Goal: Task Accomplishment & Management: Use online tool/utility

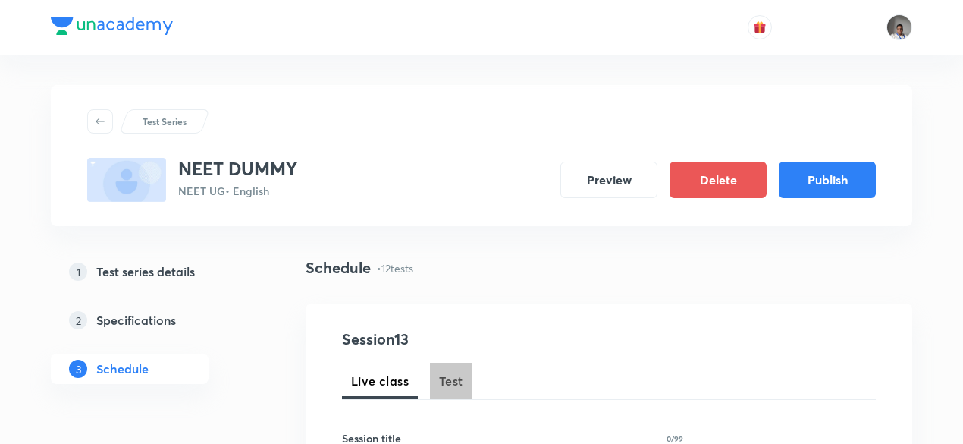
click at [449, 376] on span "Test" at bounding box center [451, 381] width 24 height 18
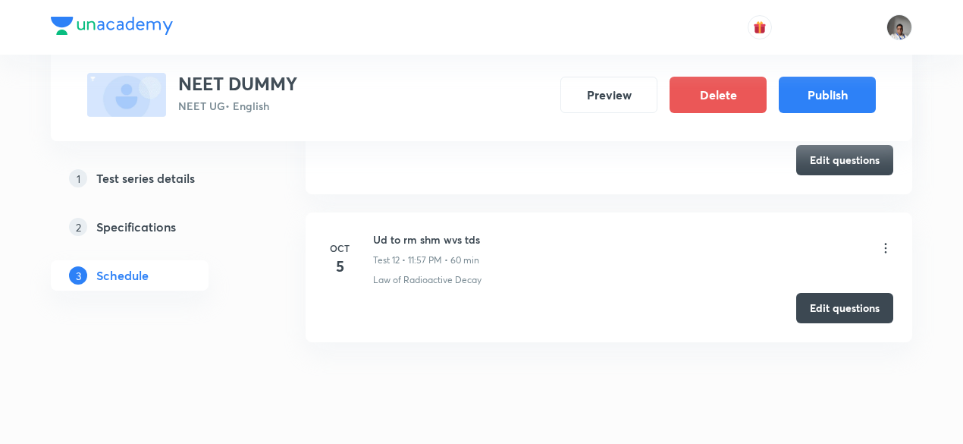
scroll to position [2467, 0]
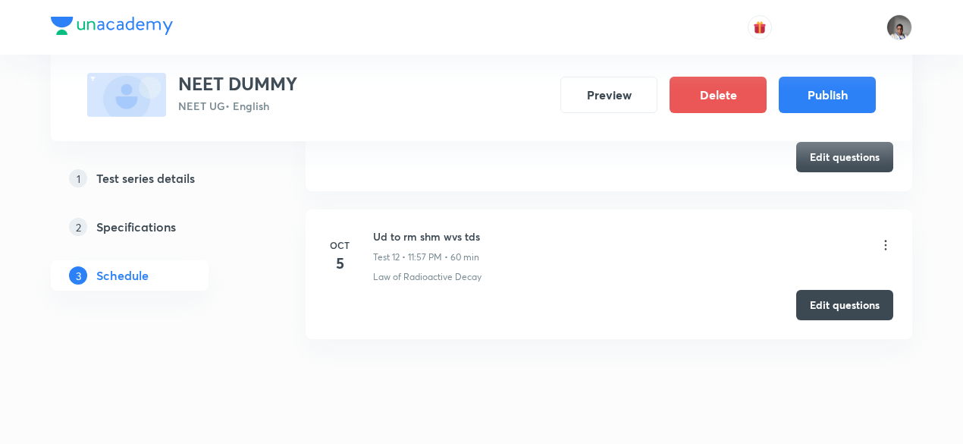
click at [886, 237] on icon at bounding box center [886, 244] width 15 height 15
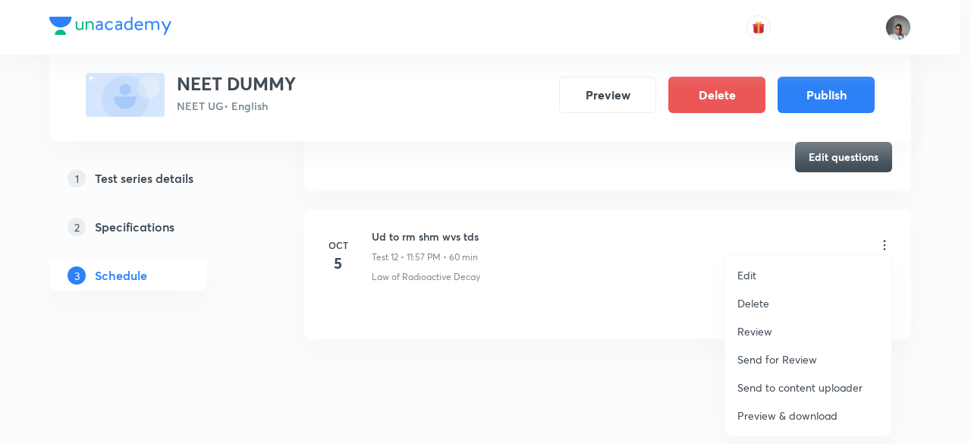
click at [649, 262] on div at bounding box center [485, 222] width 971 height 444
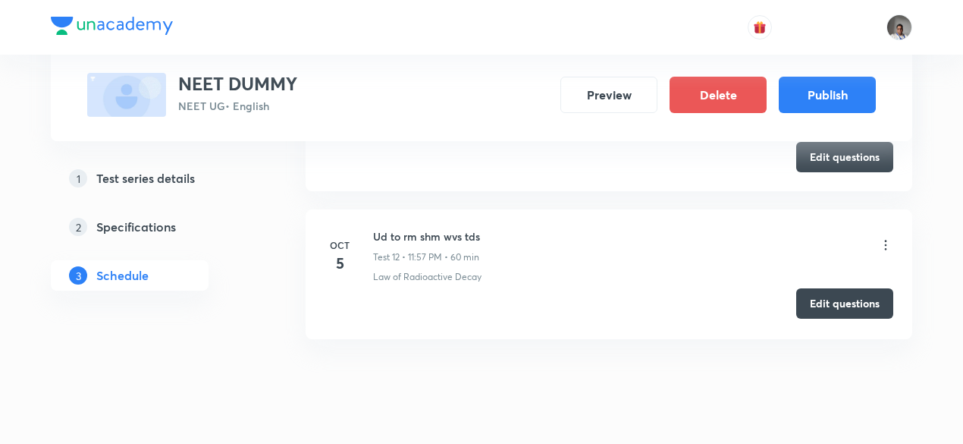
click at [815, 303] on button "Edit questions" at bounding box center [845, 303] width 97 height 30
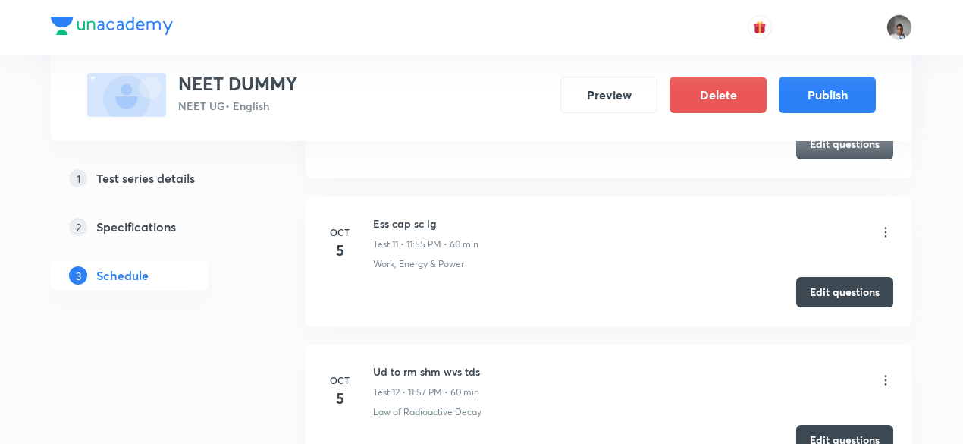
scroll to position [2331, 0]
click at [863, 296] on button "Edit questions" at bounding box center [845, 292] width 97 height 30
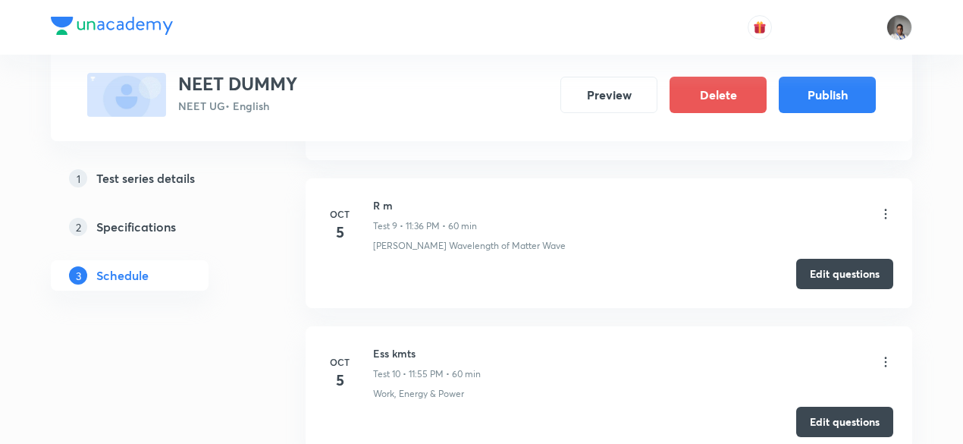
scroll to position [2054, 0]
click at [807, 276] on button "Edit questions" at bounding box center [845, 272] width 97 height 30
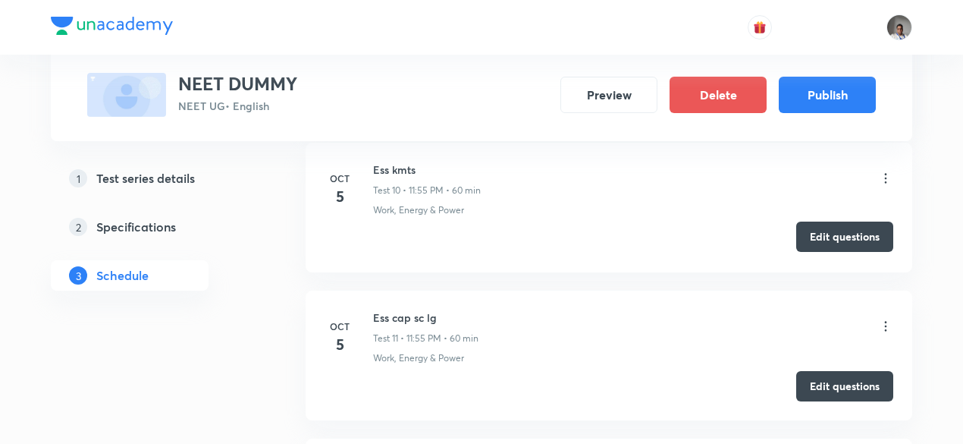
scroll to position [2240, 0]
click at [853, 220] on button "Edit questions" at bounding box center [845, 235] width 97 height 30
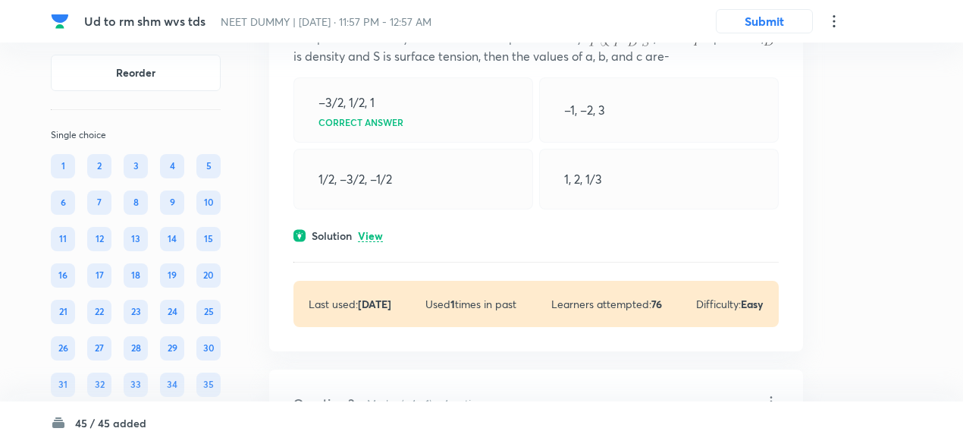
scroll to position [176, 0]
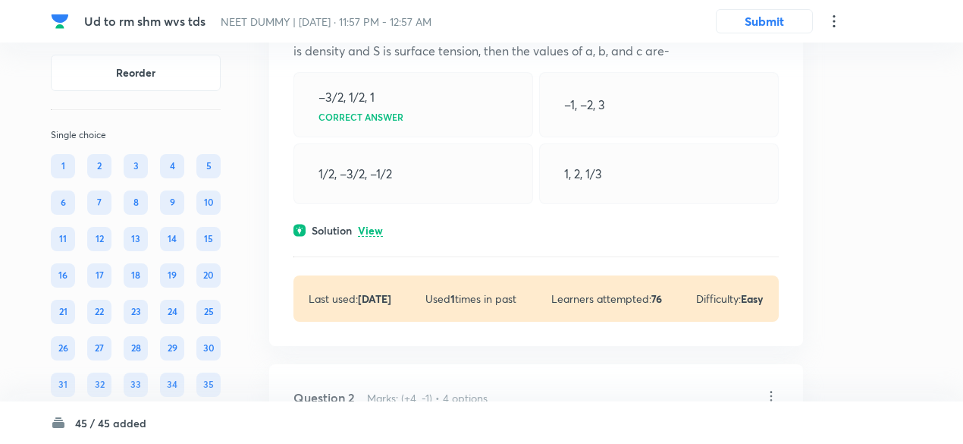
click at [371, 225] on p "View" at bounding box center [370, 230] width 25 height 11
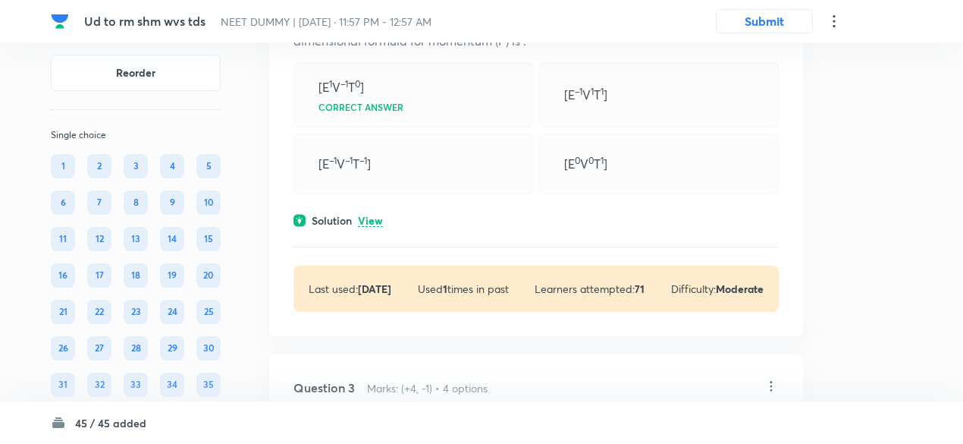
scroll to position [655, 0]
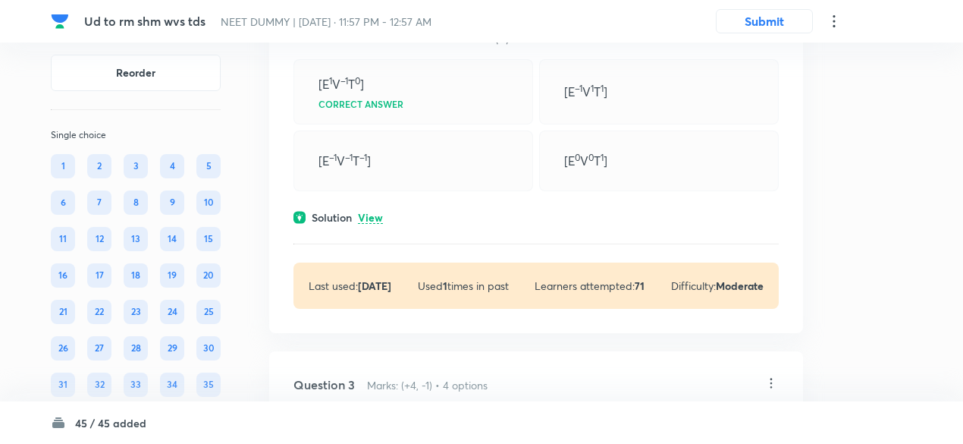
click at [372, 212] on p "View" at bounding box center [370, 217] width 25 height 11
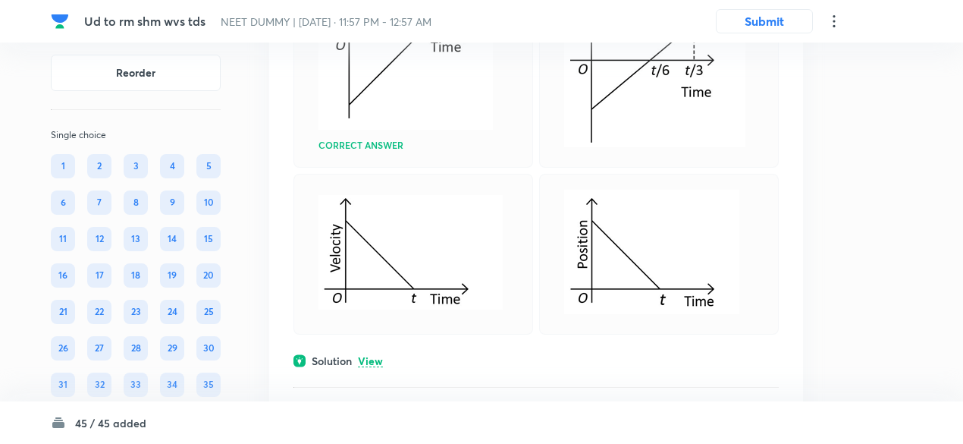
scroll to position [1377, 0]
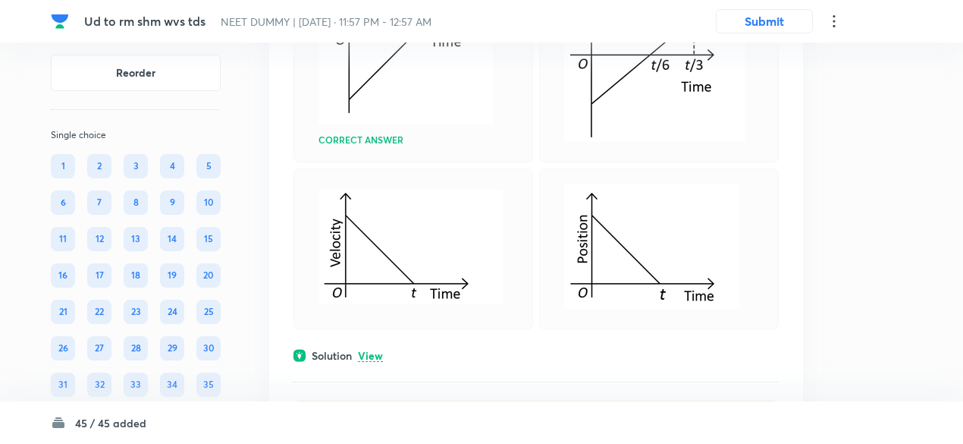
click at [369, 353] on p "View" at bounding box center [370, 356] width 25 height 11
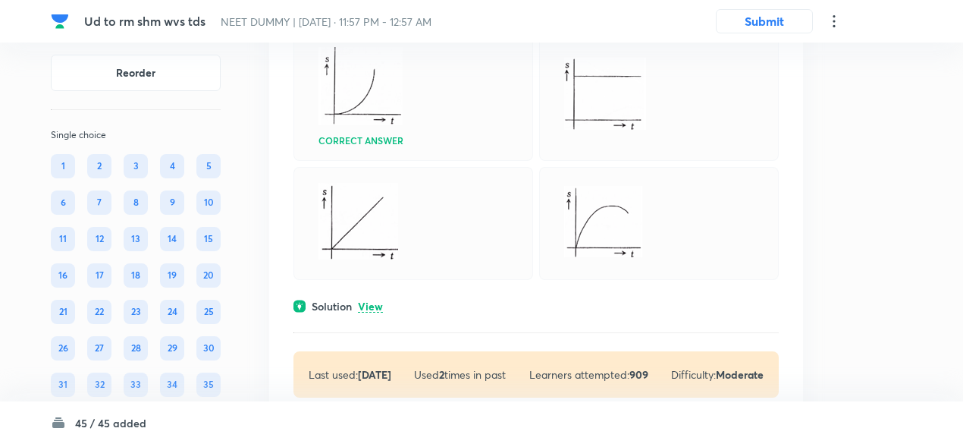
scroll to position [2070, 0]
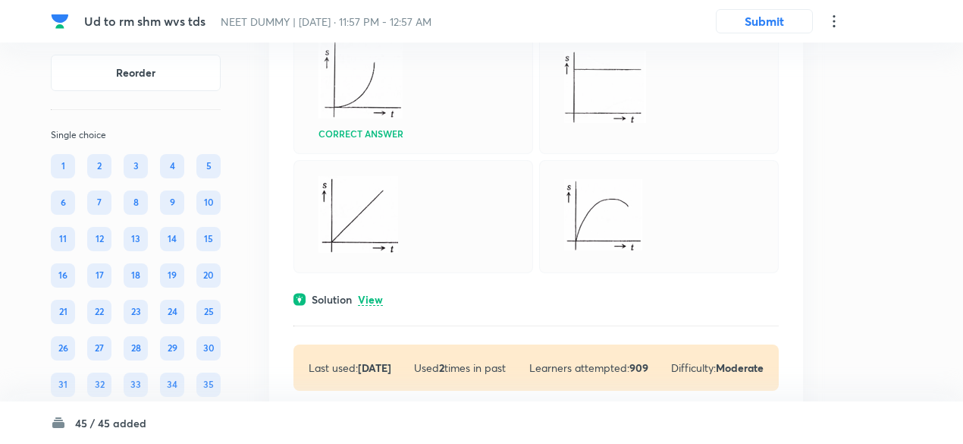
click at [367, 294] on p "View" at bounding box center [370, 299] width 25 height 11
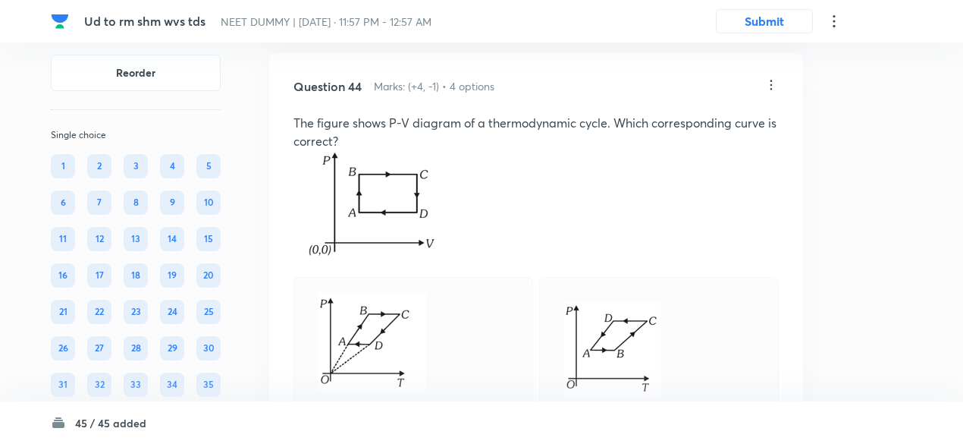
scroll to position [20817, 0]
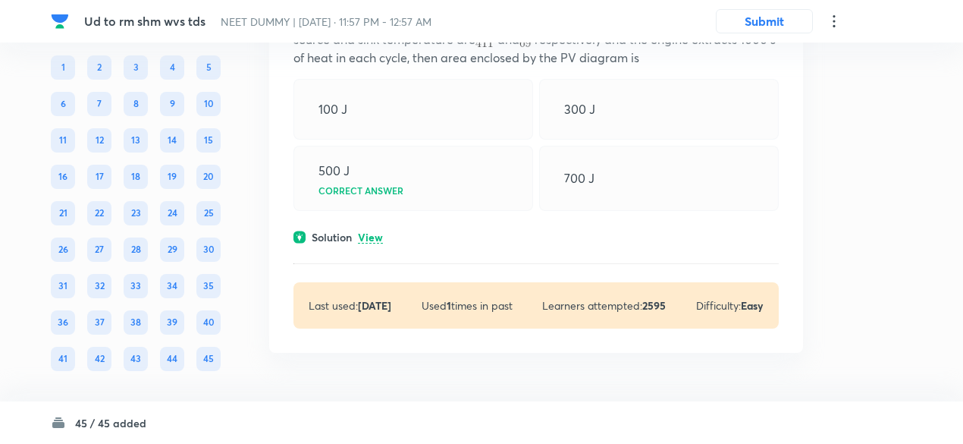
click at [377, 237] on p "View" at bounding box center [370, 237] width 25 height 11
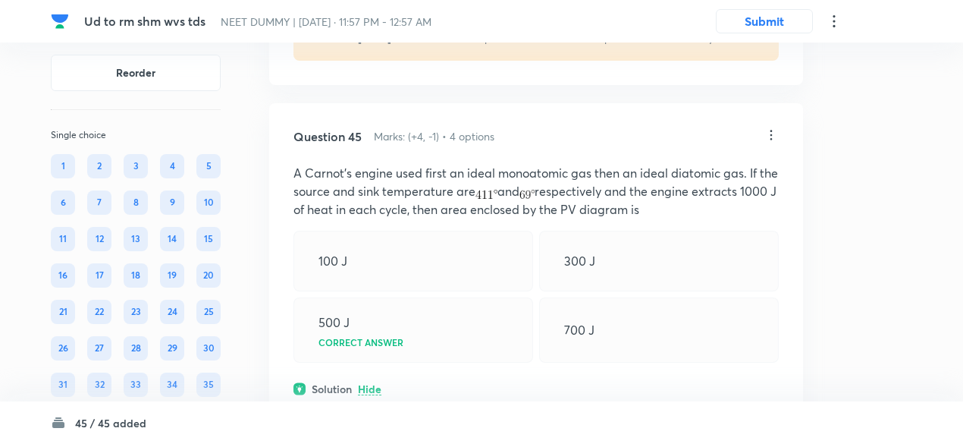
scroll to position [20498, 0]
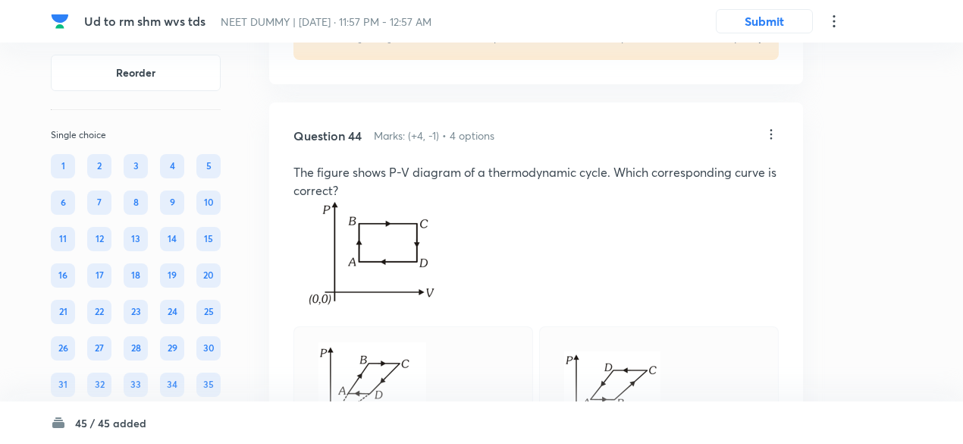
scroll to position [19818, 0]
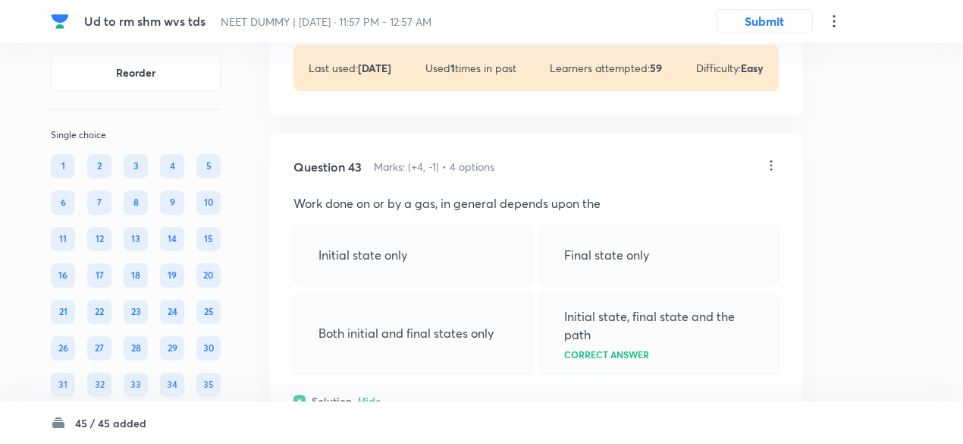
scroll to position [19385, 0]
click at [374, 7] on p "View" at bounding box center [370, 0] width 25 height 11
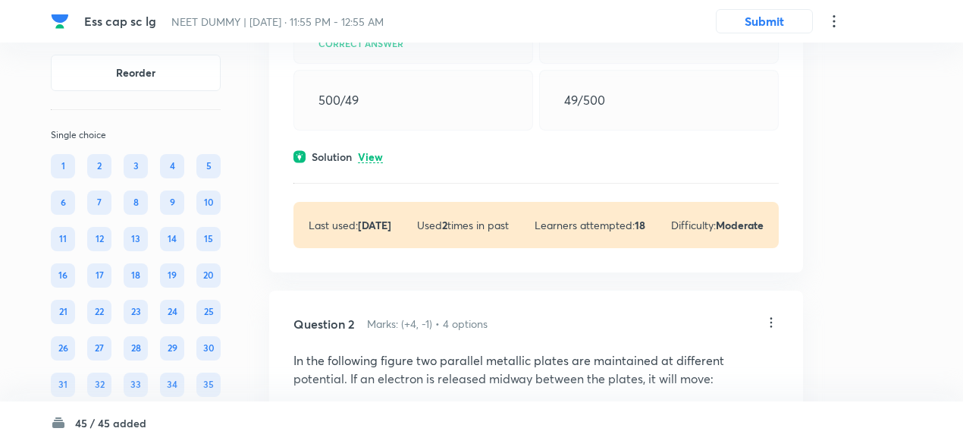
scroll to position [267, 0]
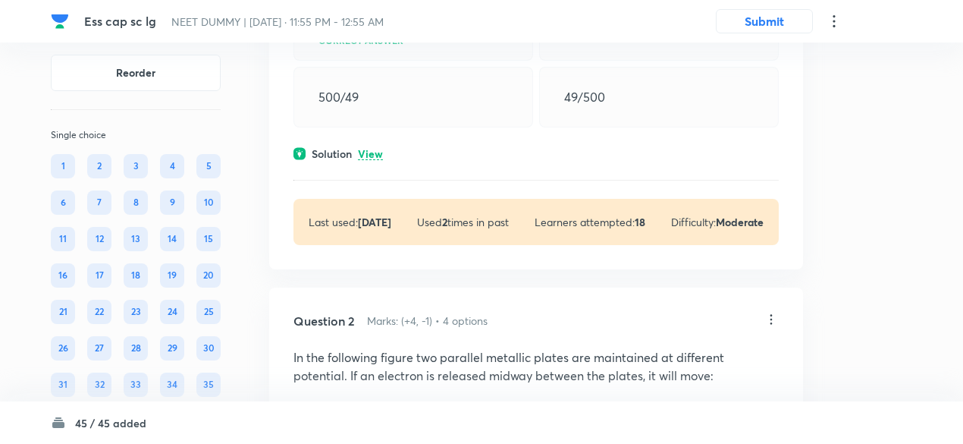
click at [372, 153] on p "View" at bounding box center [370, 154] width 25 height 11
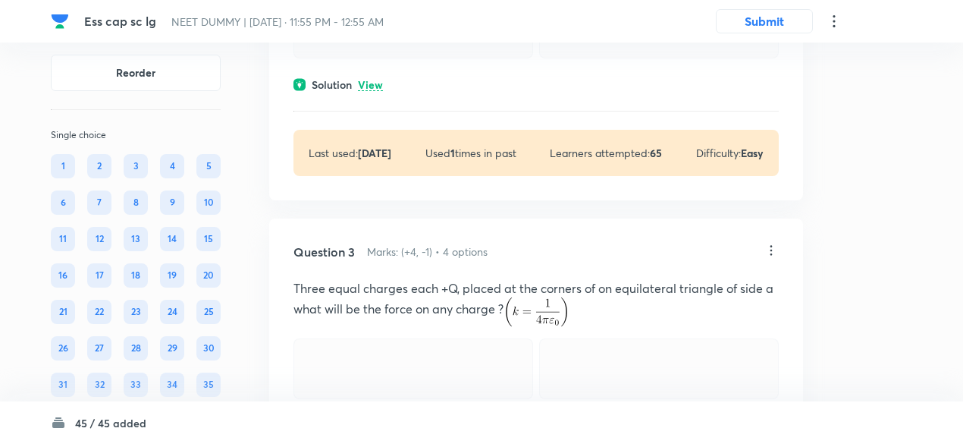
scroll to position [977, 0]
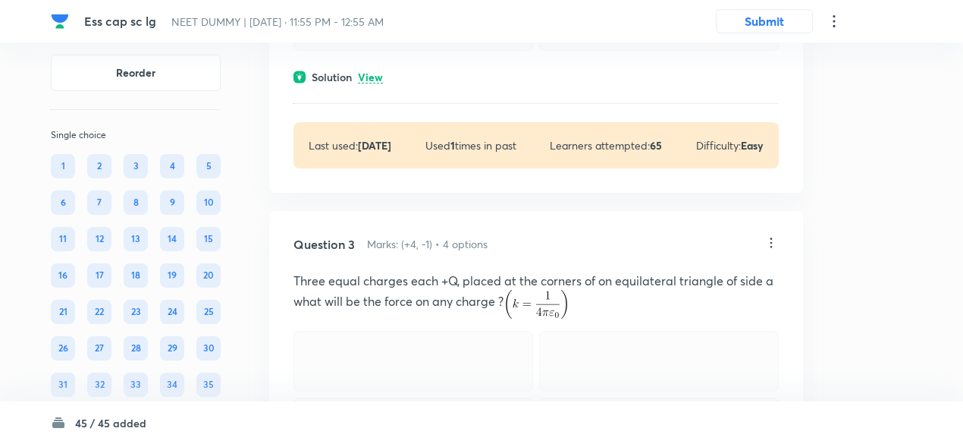
click at [377, 83] on p "View" at bounding box center [370, 77] width 25 height 11
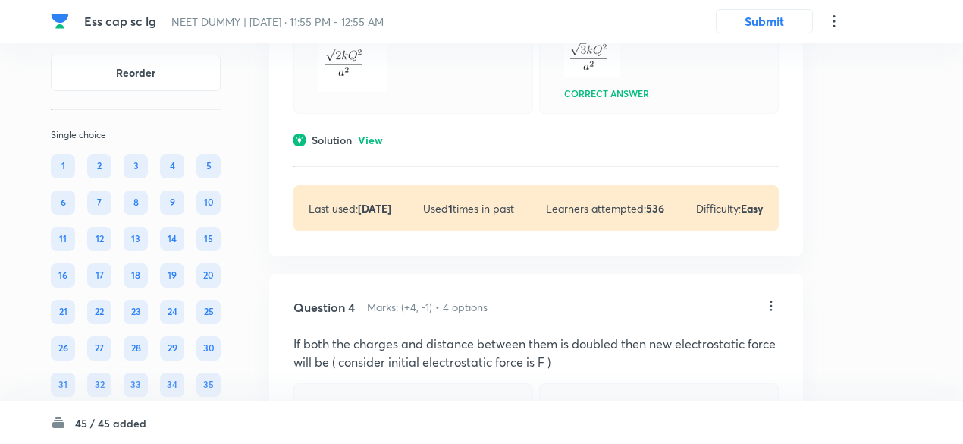
scroll to position [1520, 0]
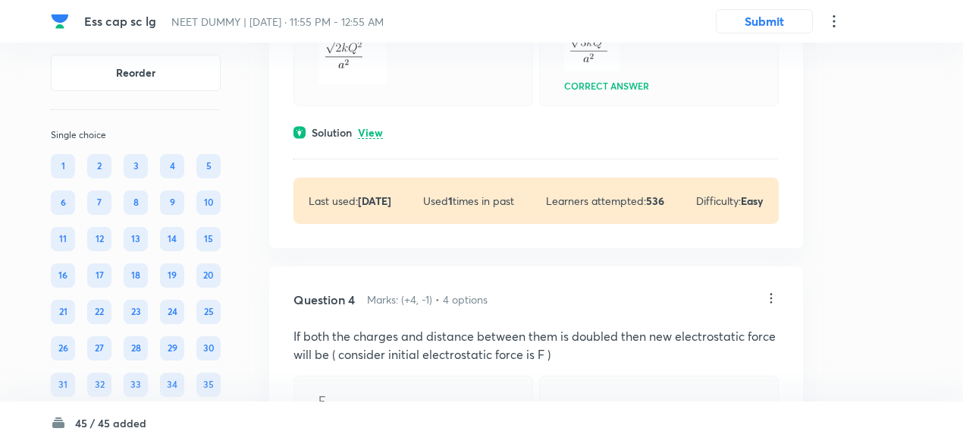
click at [375, 139] on p "View" at bounding box center [370, 132] width 25 height 11
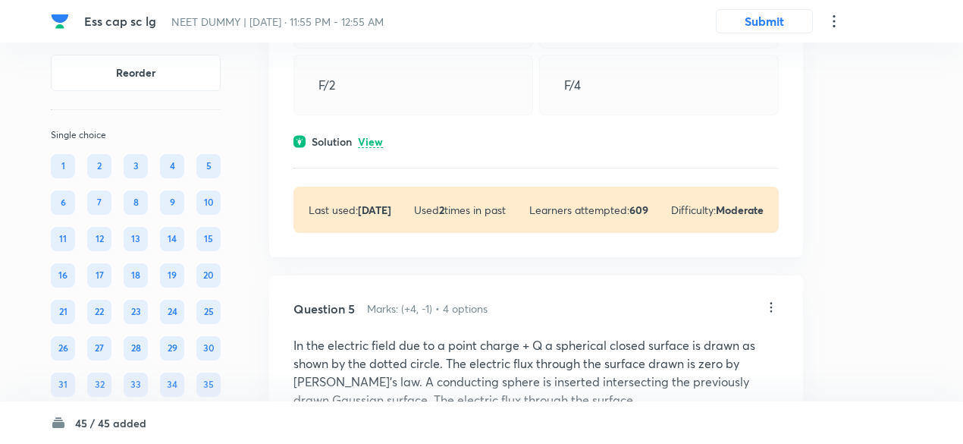
scroll to position [2276, 0]
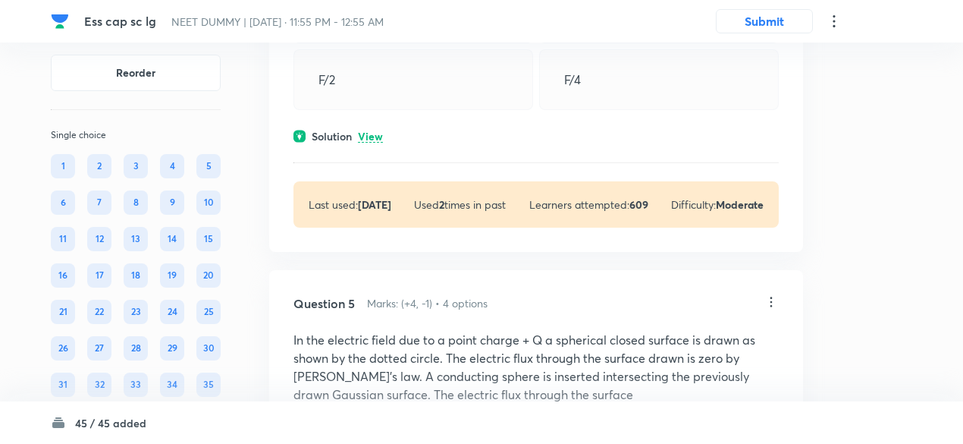
click at [375, 143] on p "View" at bounding box center [370, 136] width 25 height 11
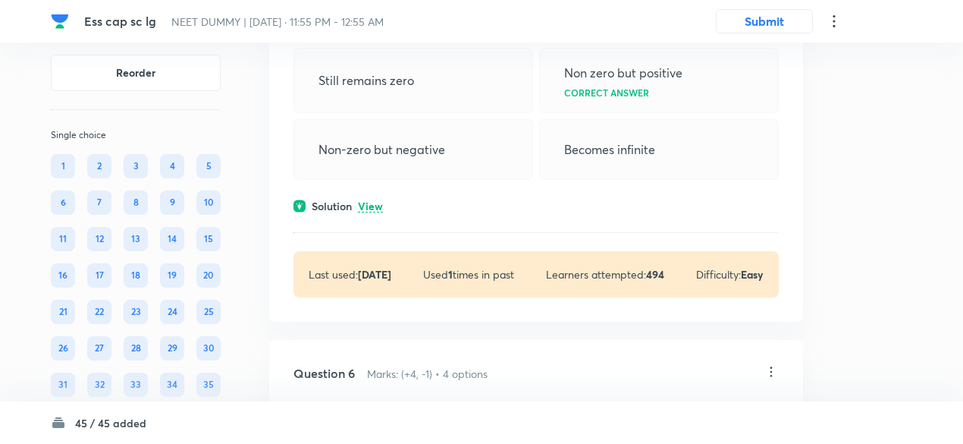
scroll to position [2930, 0]
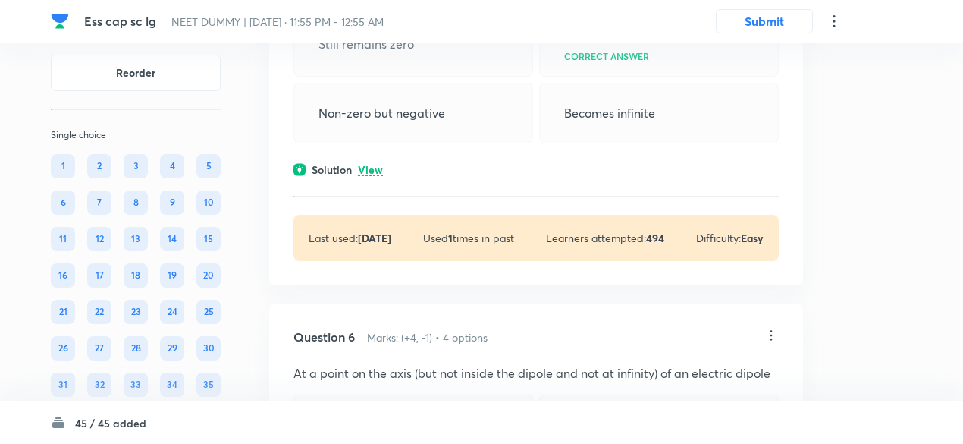
click at [373, 176] on p "View" at bounding box center [370, 170] width 25 height 11
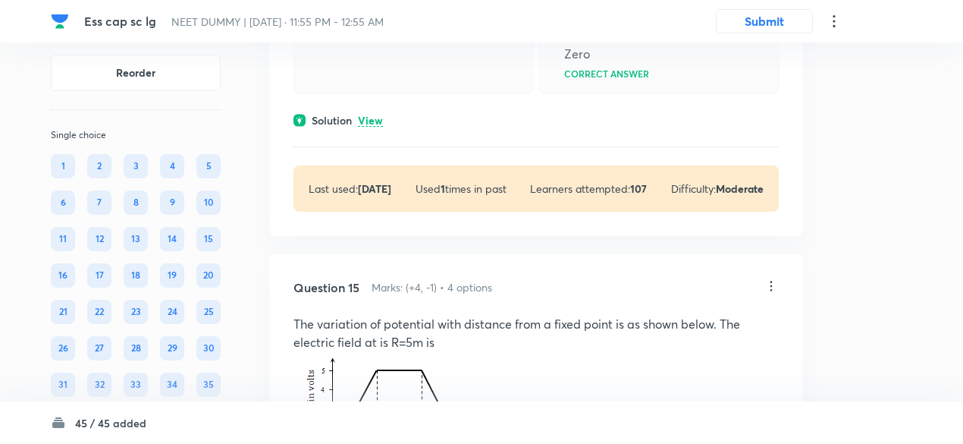
scroll to position [7051, 0]
click at [373, 127] on p "View" at bounding box center [370, 121] width 25 height 11
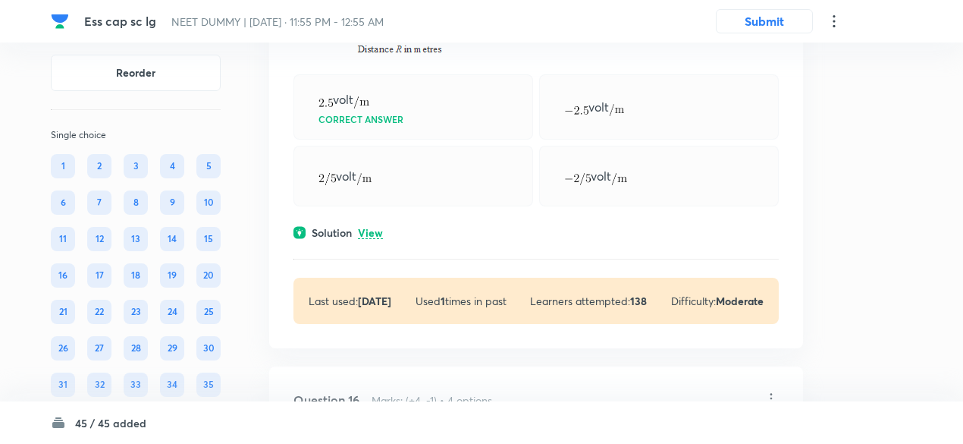
scroll to position [7857, 0]
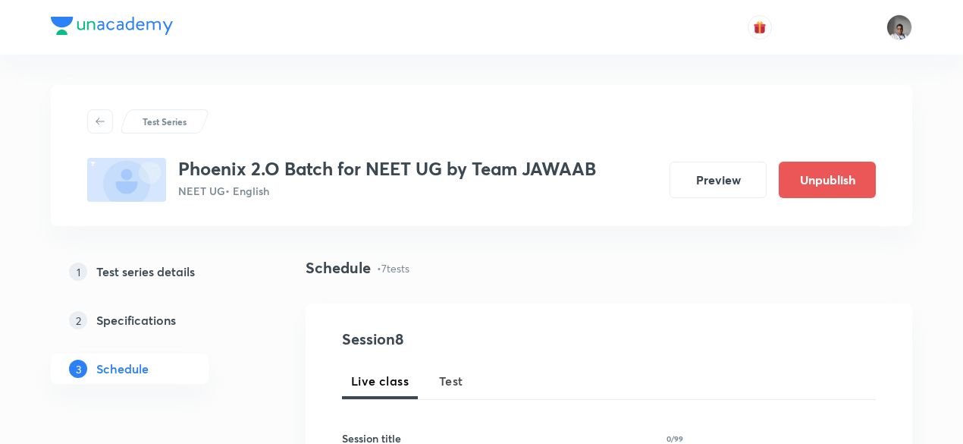
click at [451, 379] on span "Test" at bounding box center [451, 381] width 24 height 18
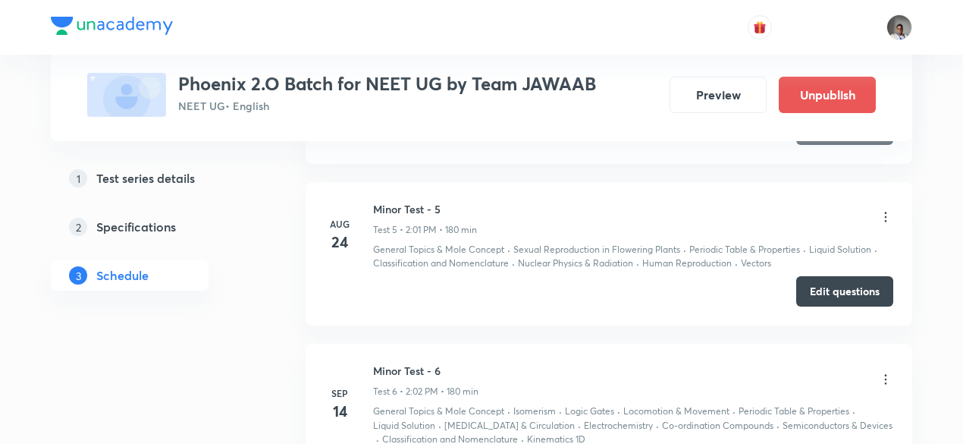
scroll to position [1857, 0]
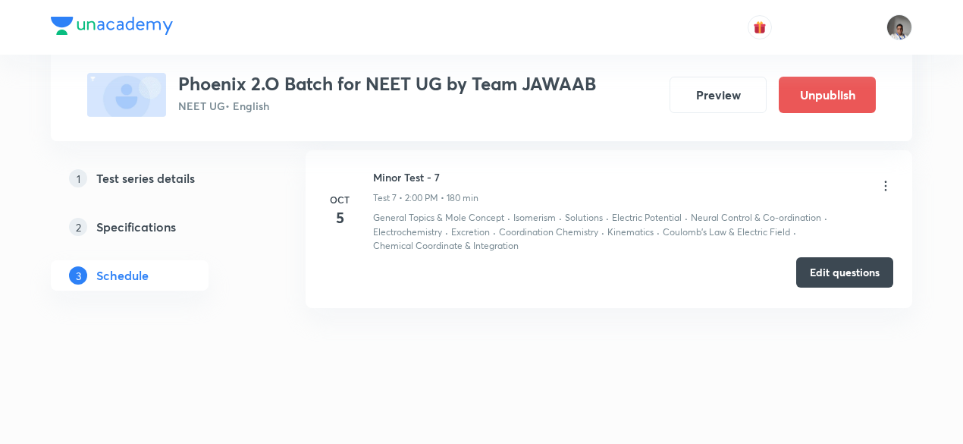
click at [830, 277] on button "Edit questions" at bounding box center [845, 272] width 97 height 30
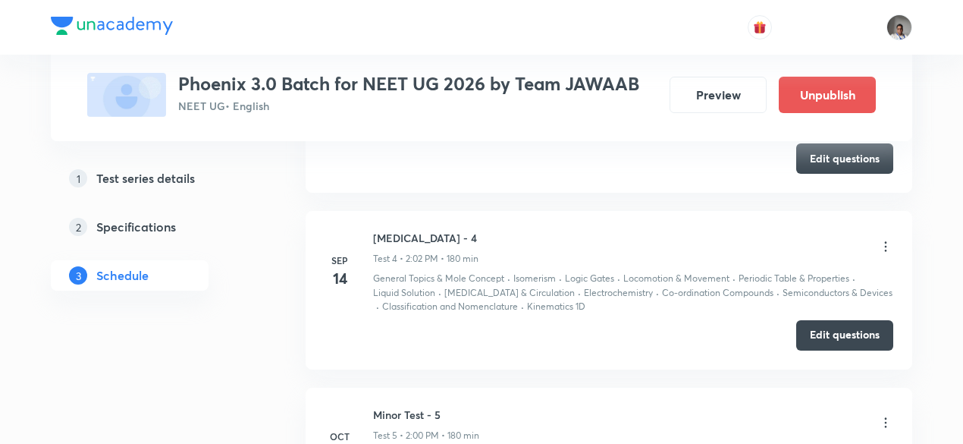
scroll to position [1513, 0]
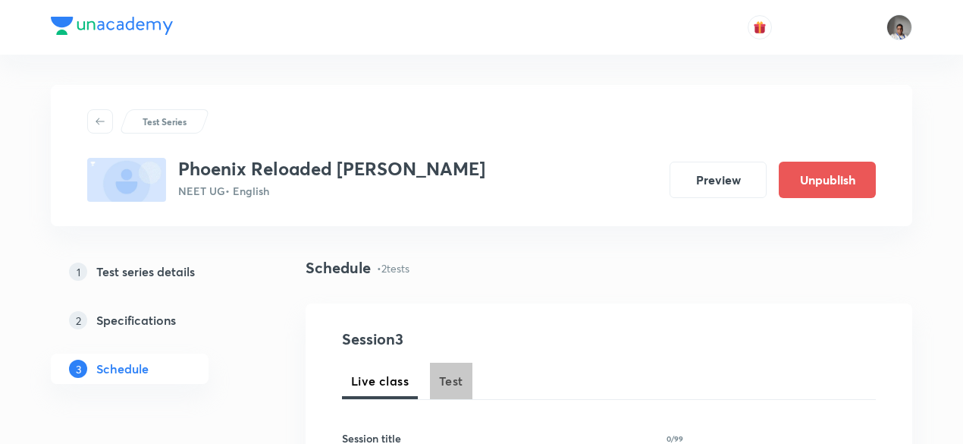
click at [451, 379] on span "Test" at bounding box center [451, 381] width 24 height 18
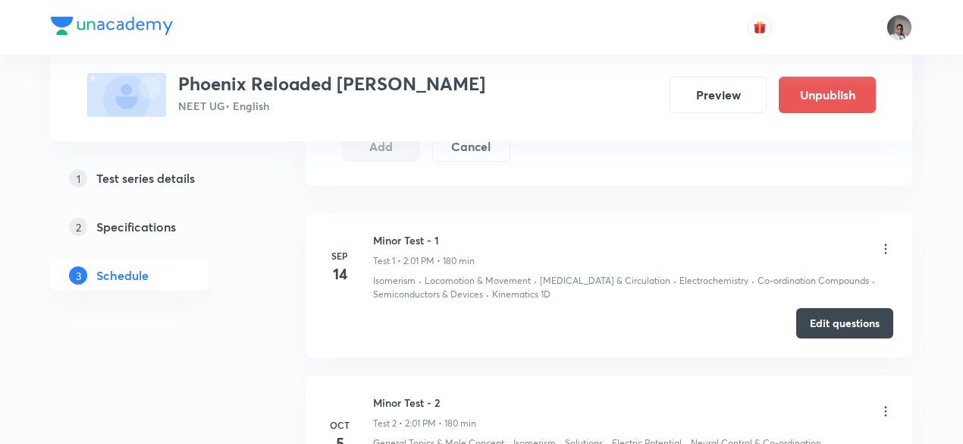
scroll to position [1014, 0]
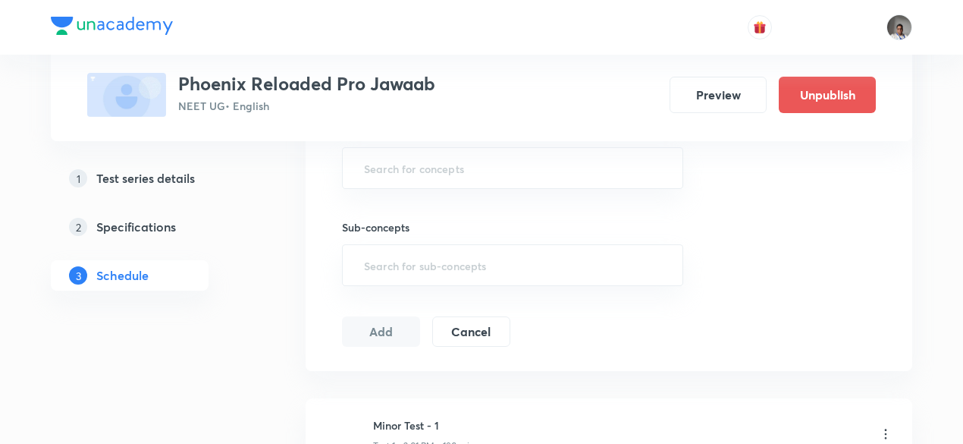
scroll to position [853, 0]
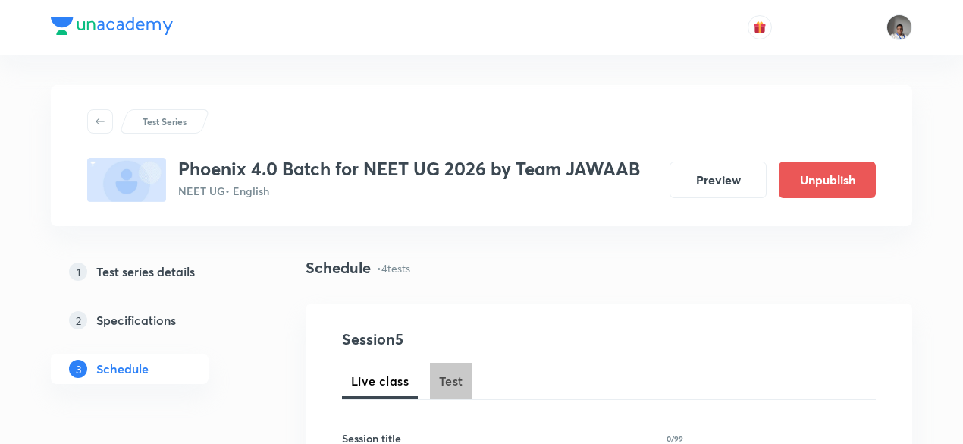
click at [448, 372] on span "Test" at bounding box center [451, 381] width 24 height 18
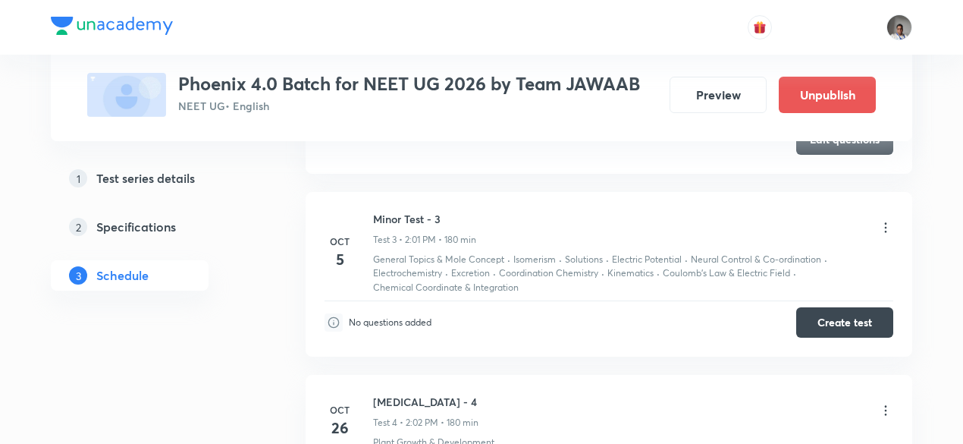
scroll to position [1133, 0]
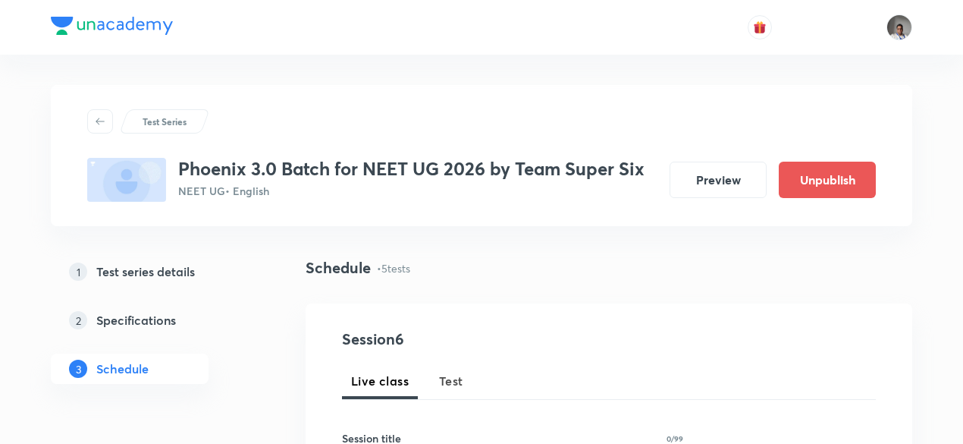
click at [443, 379] on span "Test" at bounding box center [451, 381] width 24 height 18
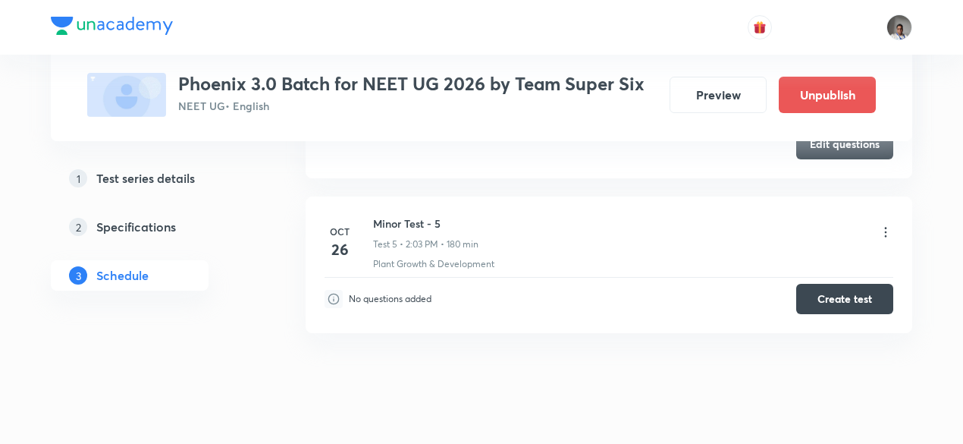
scroll to position [1352, 0]
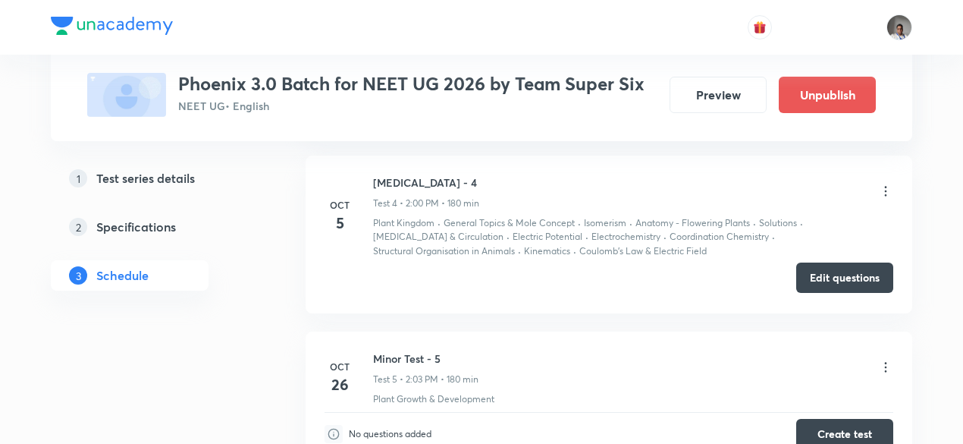
click at [831, 281] on button "Edit questions" at bounding box center [845, 277] width 97 height 30
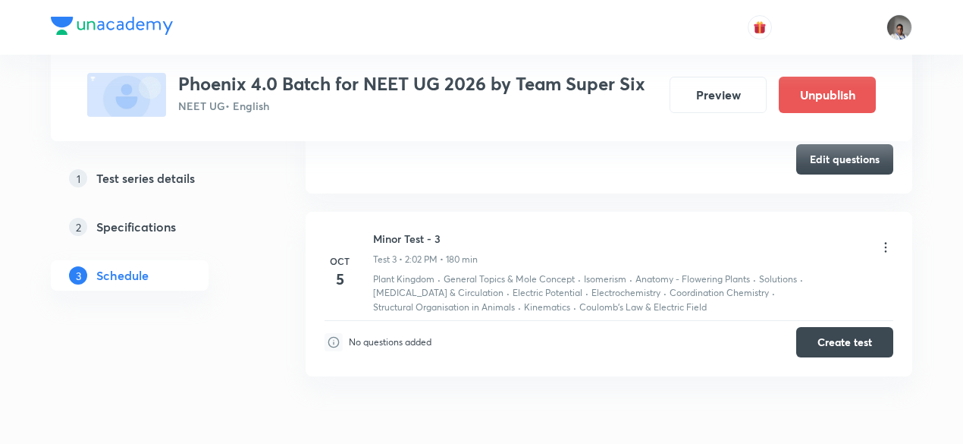
scroll to position [1129, 0]
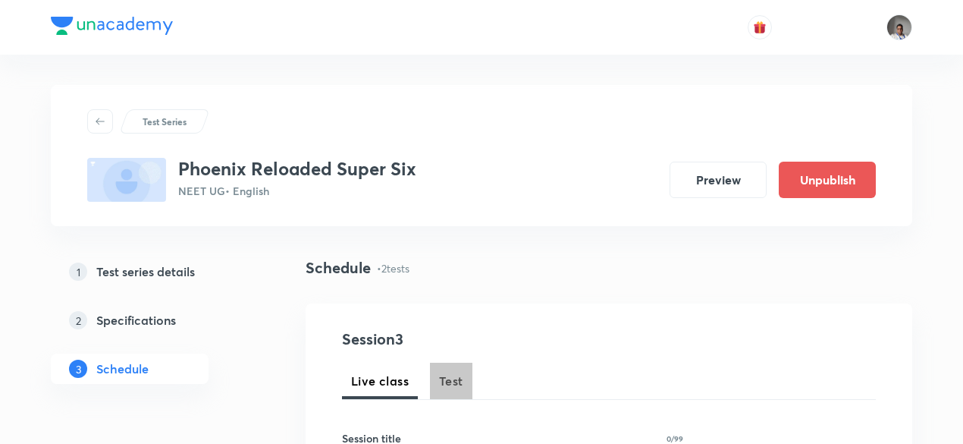
click at [454, 377] on span "Test" at bounding box center [451, 381] width 24 height 18
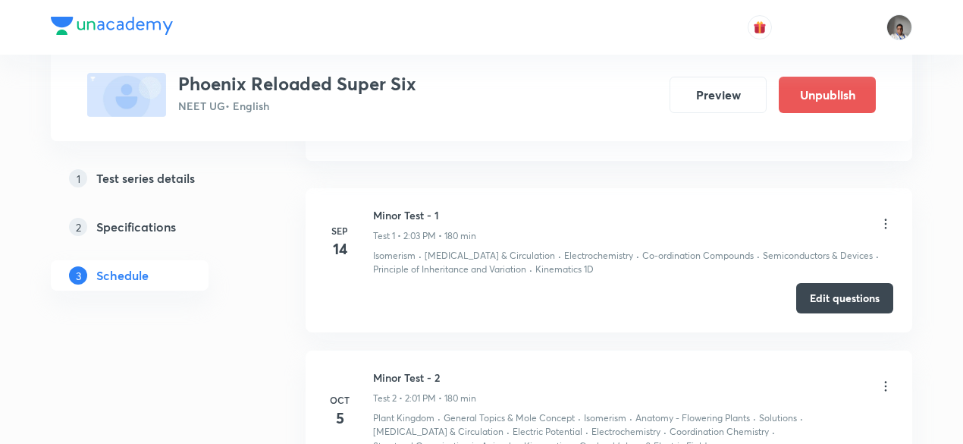
scroll to position [1014, 0]
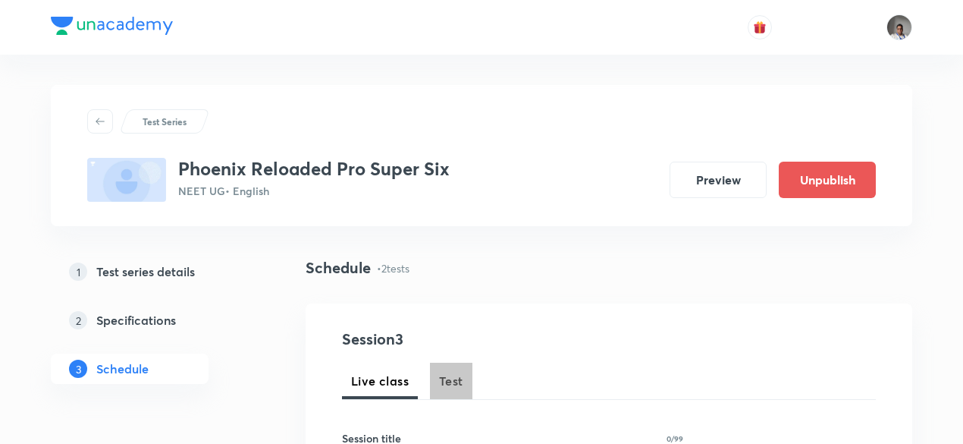
click at [457, 380] on span "Test" at bounding box center [451, 381] width 24 height 18
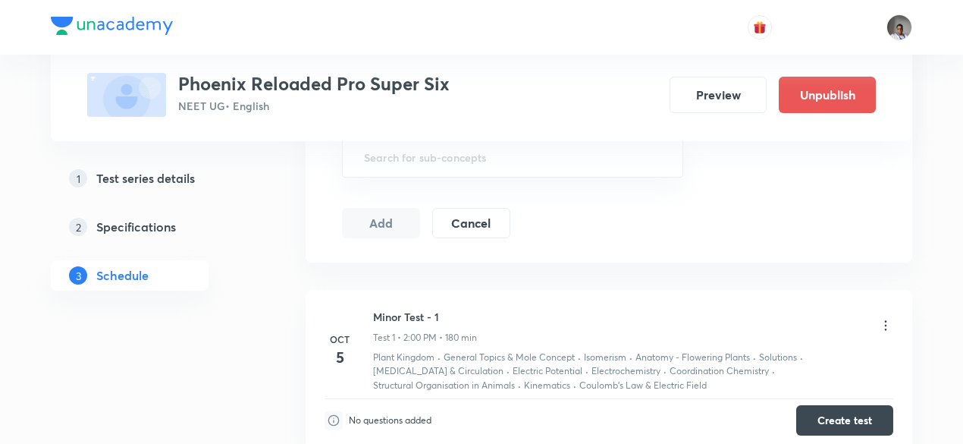
scroll to position [700, 0]
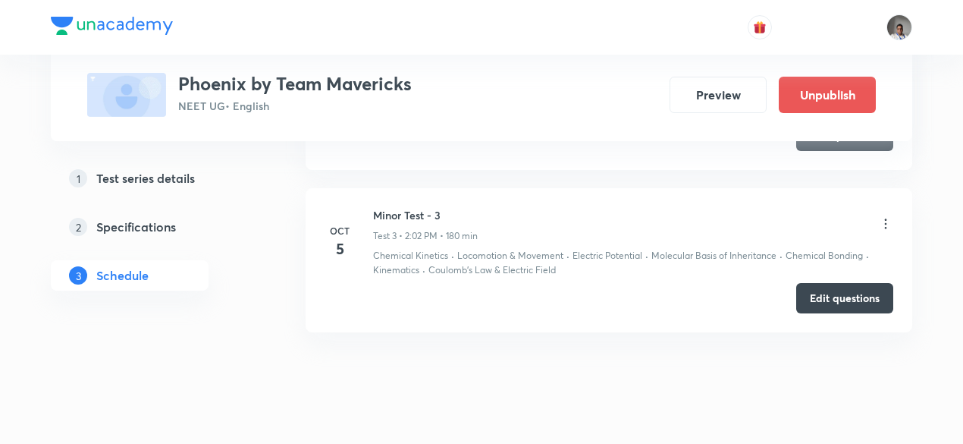
scroll to position [1117, 0]
click at [819, 298] on button "Edit questions" at bounding box center [845, 295] width 97 height 30
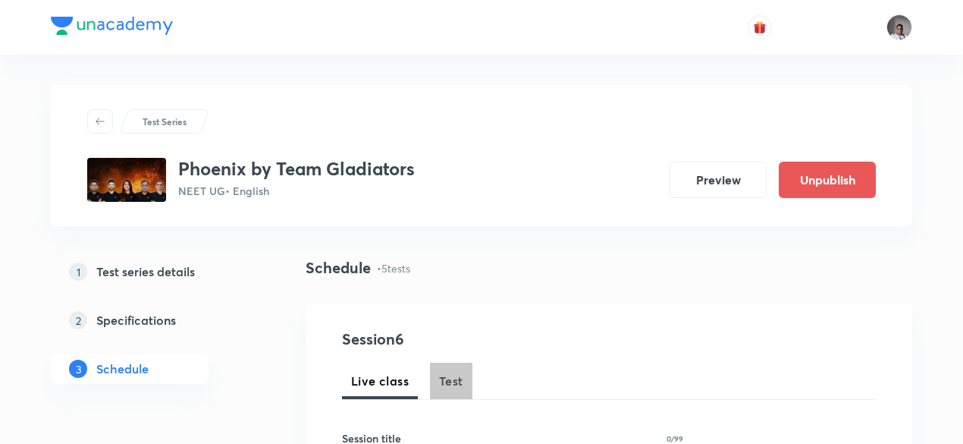
click at [454, 384] on span "Test" at bounding box center [451, 381] width 24 height 18
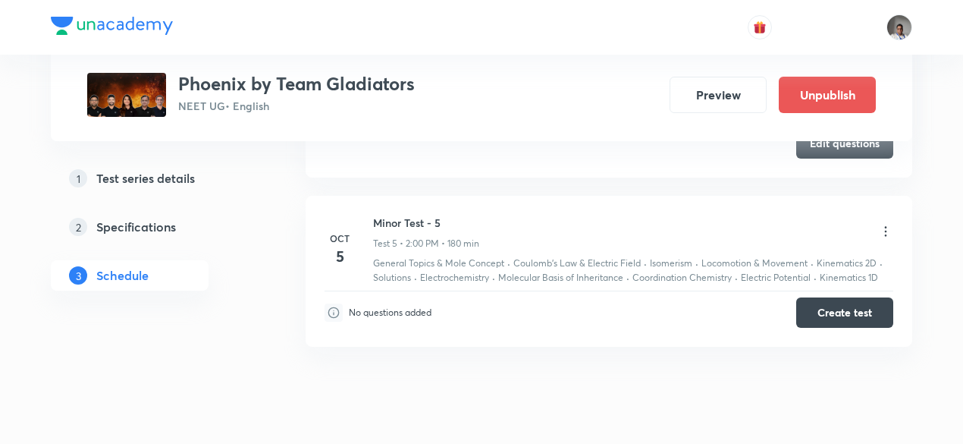
scroll to position [1482, 0]
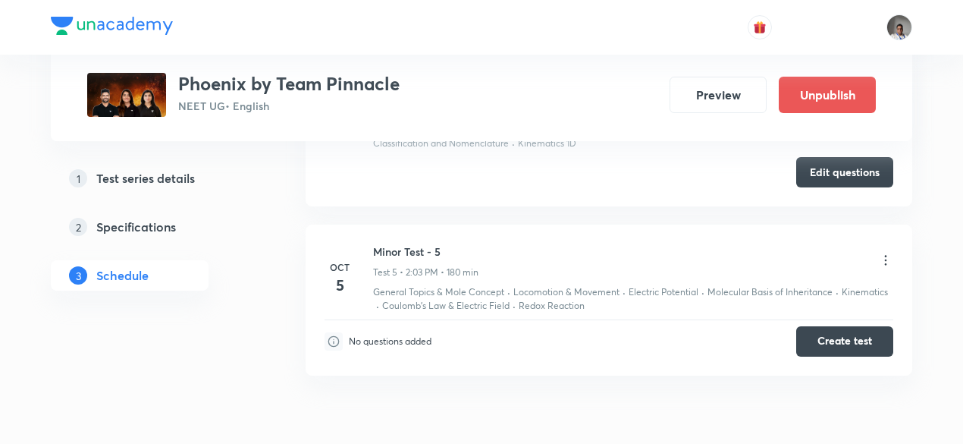
scroll to position [1499, 0]
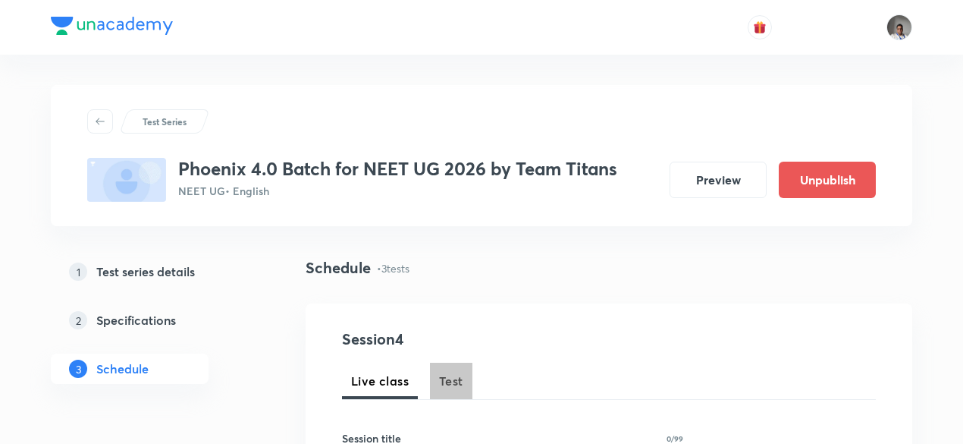
click at [454, 386] on span "Test" at bounding box center [451, 381] width 24 height 18
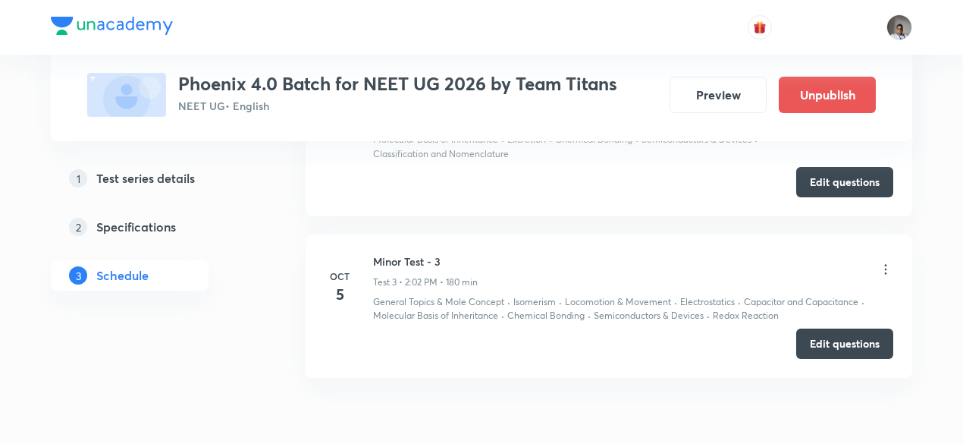
scroll to position [1183, 0]
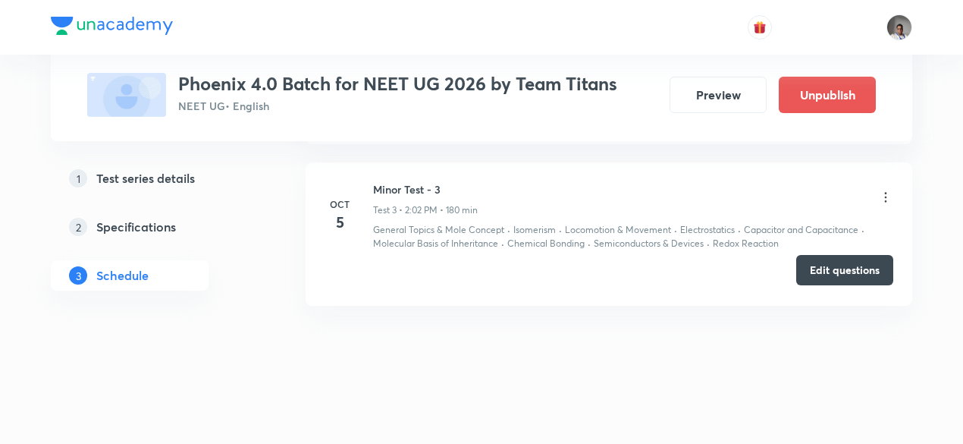
click at [842, 264] on button "Edit questions" at bounding box center [845, 270] width 97 height 30
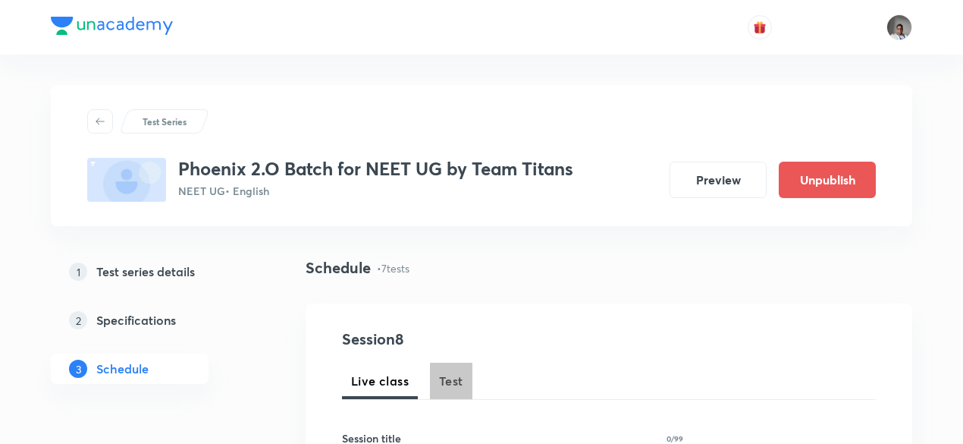
click at [445, 379] on span "Test" at bounding box center [451, 381] width 24 height 18
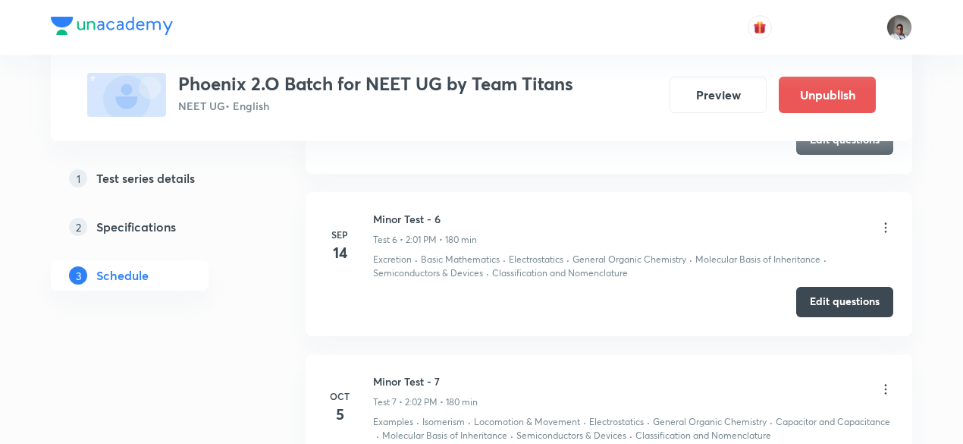
scroll to position [1774, 0]
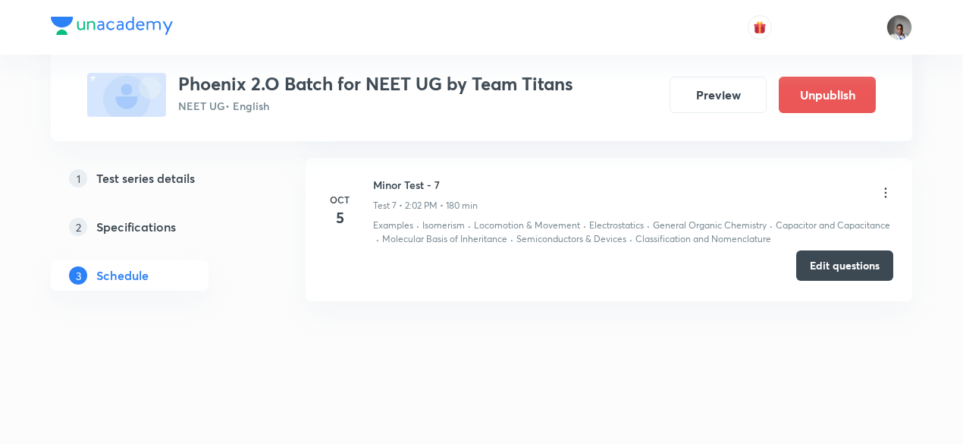
click at [872, 271] on button "Edit questions" at bounding box center [845, 265] width 97 height 30
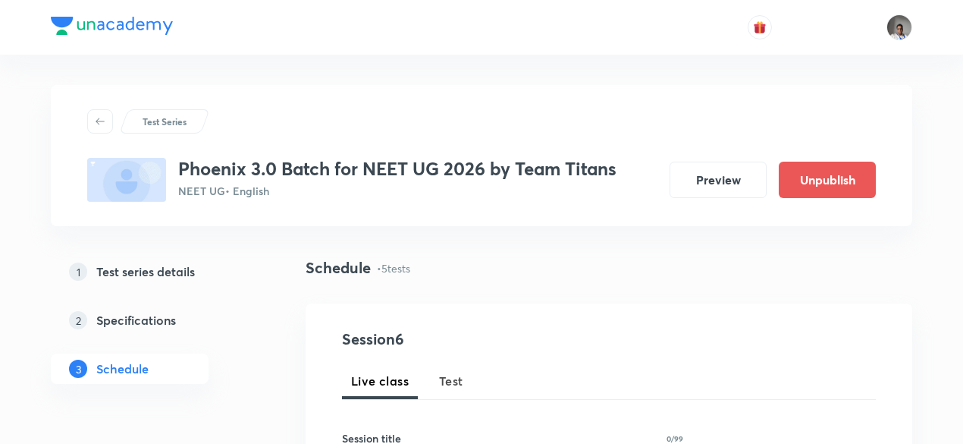
click at [452, 384] on span "Test" at bounding box center [451, 381] width 24 height 18
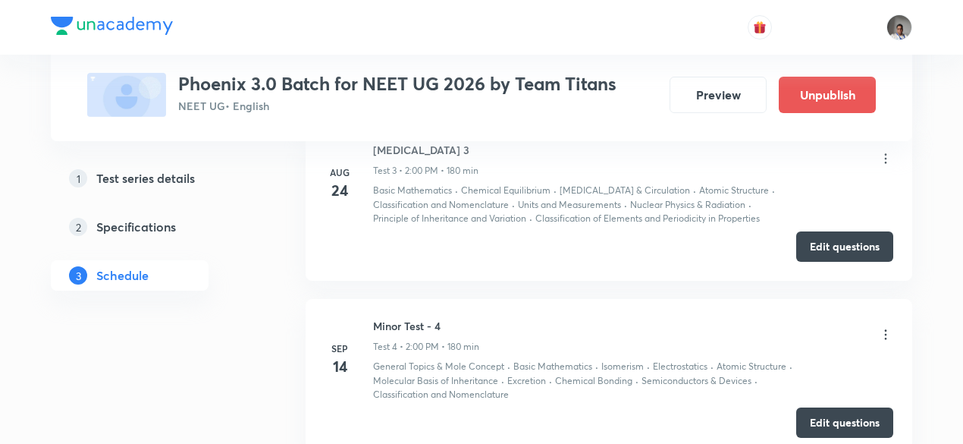
scroll to position [1513, 0]
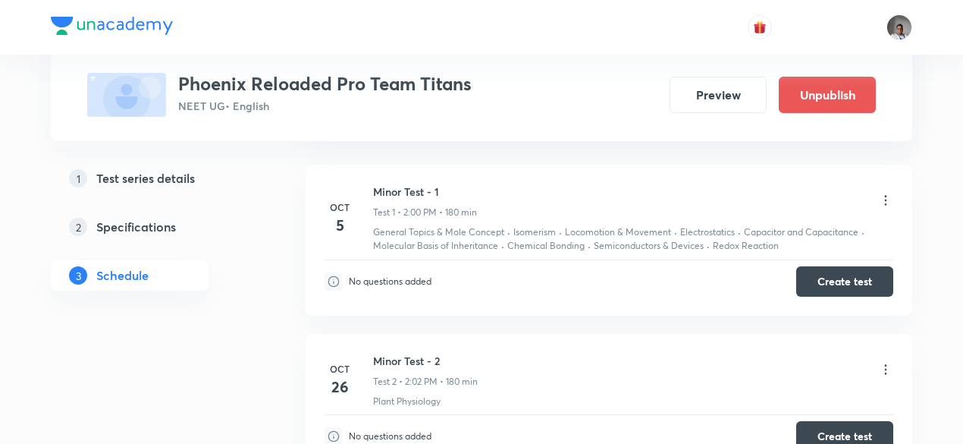
scroll to position [827, 0]
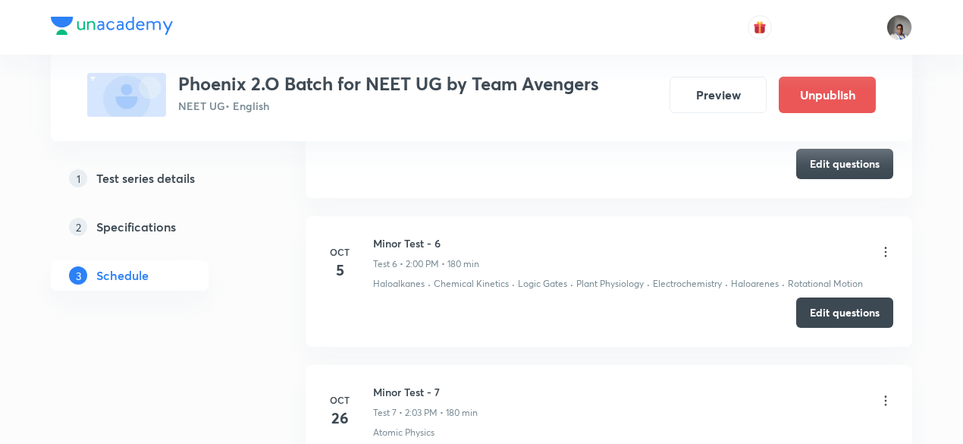
scroll to position [1554, 0]
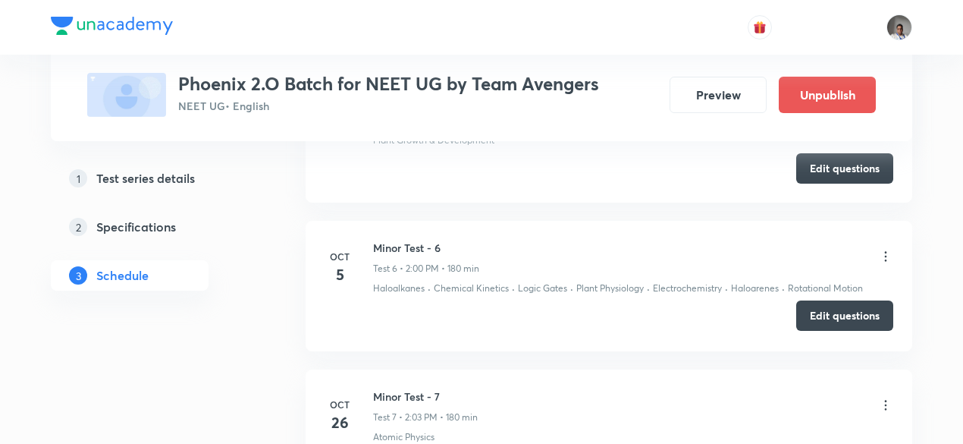
click at [819, 300] on button "Edit questions" at bounding box center [845, 315] width 97 height 30
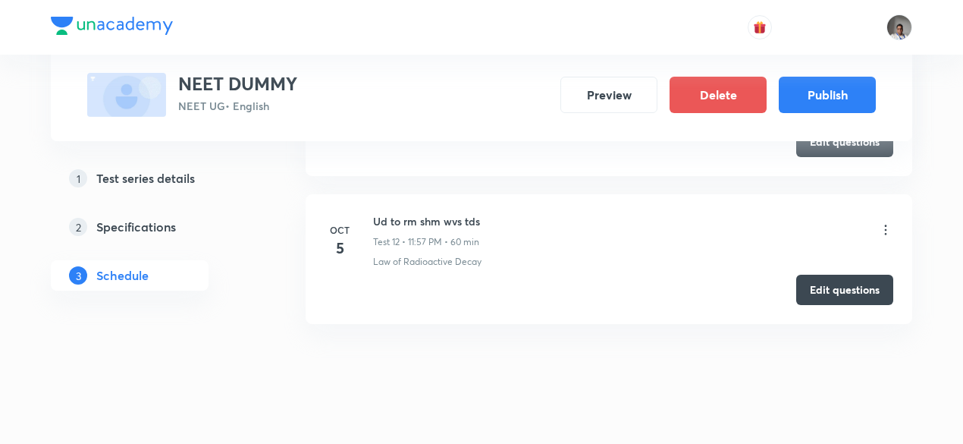
scroll to position [2387, 0]
click at [807, 284] on button "Edit questions" at bounding box center [845, 287] width 97 height 30
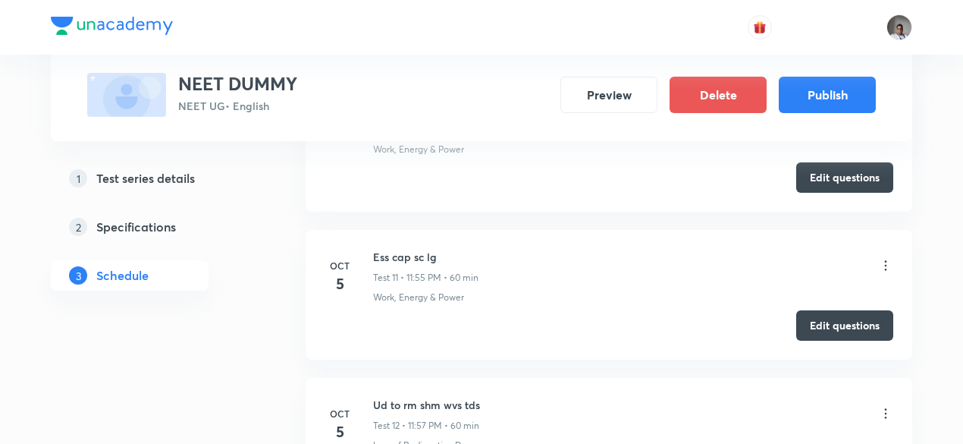
scroll to position [1033, 0]
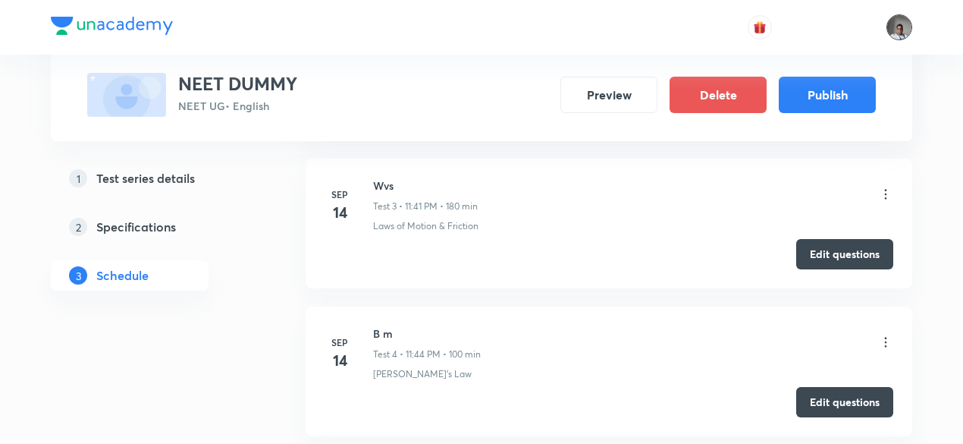
click at [903, 33] on img at bounding box center [900, 27] width 26 height 26
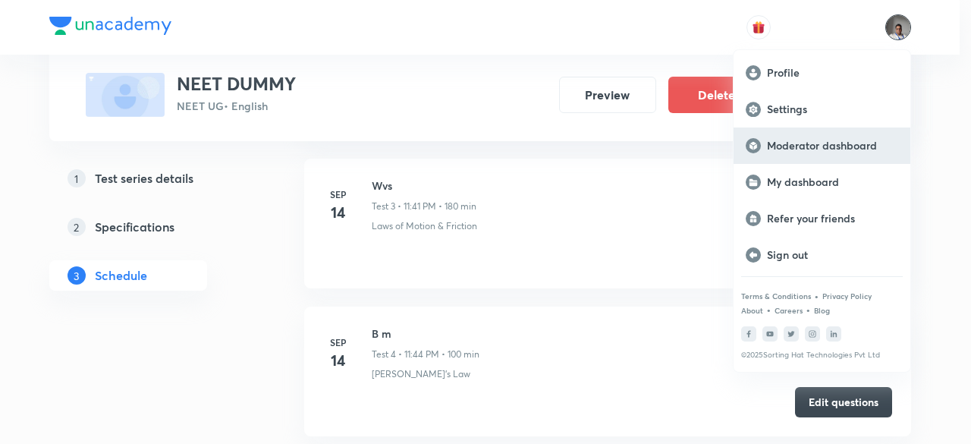
click at [807, 152] on p "Moderator dashboard" at bounding box center [832, 146] width 131 height 14
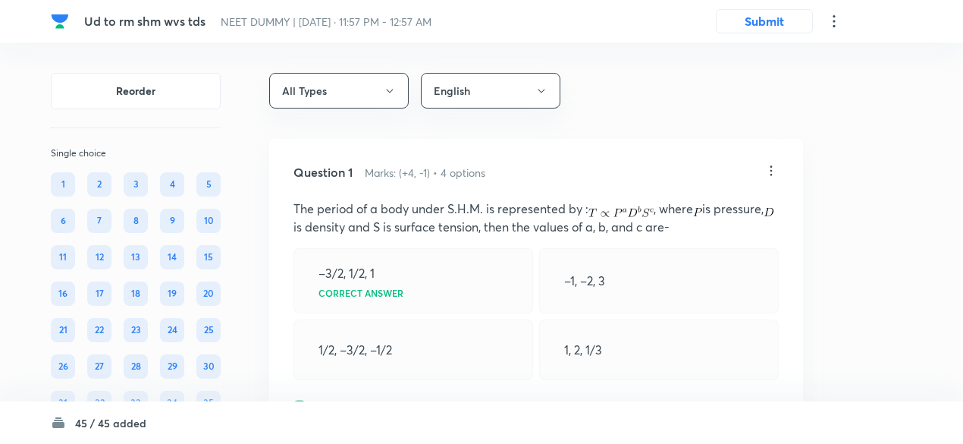
click at [833, 27] on icon at bounding box center [834, 21] width 18 height 18
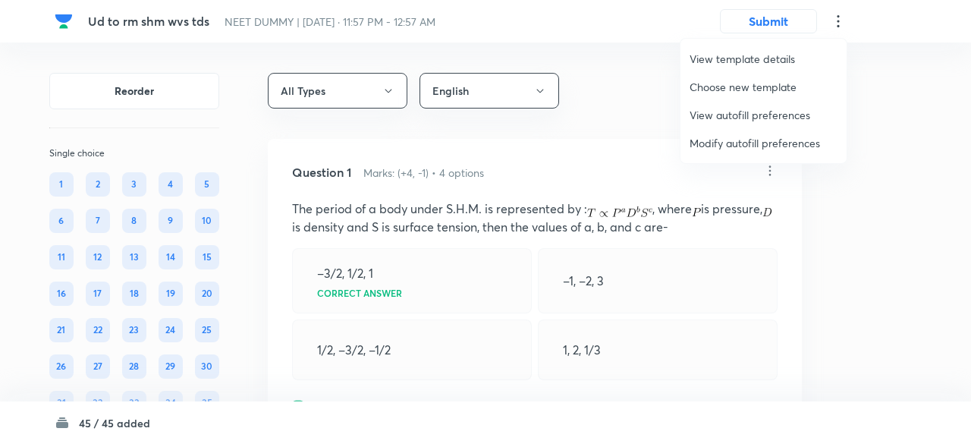
click at [731, 119] on span "View autofill preferences" at bounding box center [764, 115] width 148 height 16
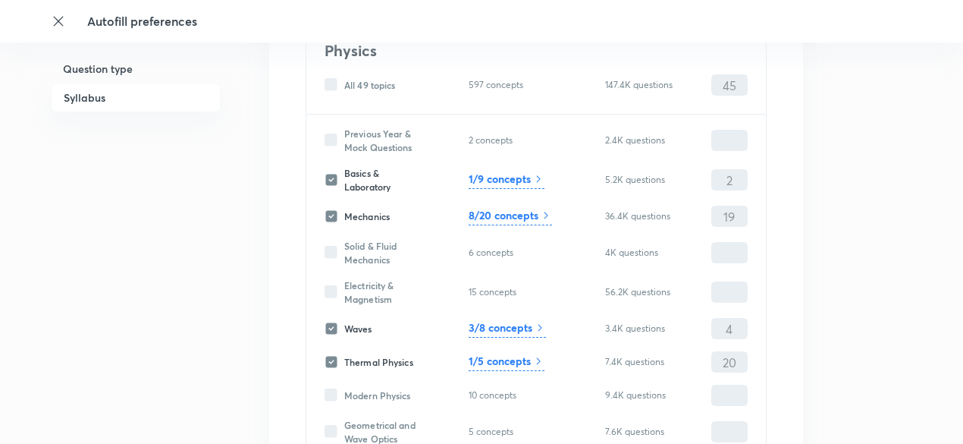
scroll to position [550, 0]
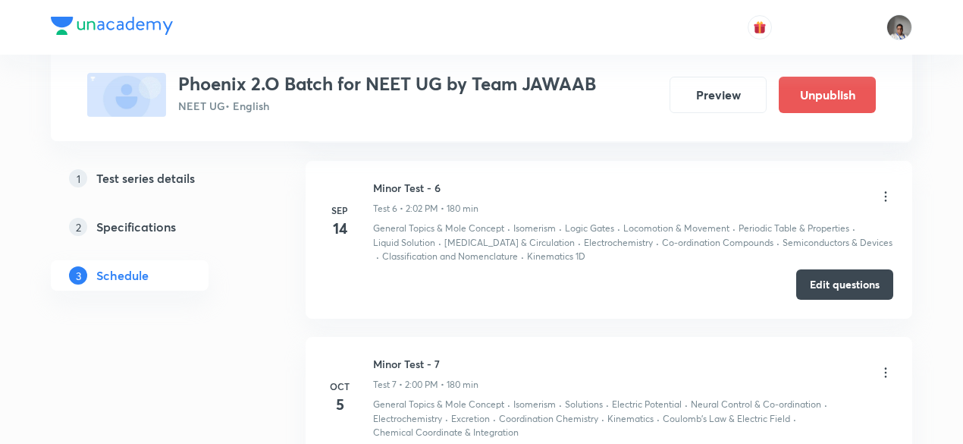
scroll to position [1669, 0]
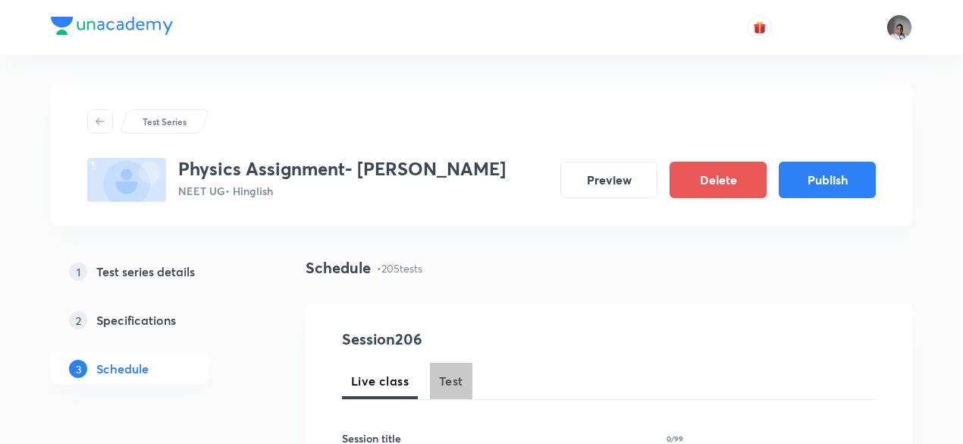
click at [445, 372] on span "Test" at bounding box center [451, 381] width 24 height 18
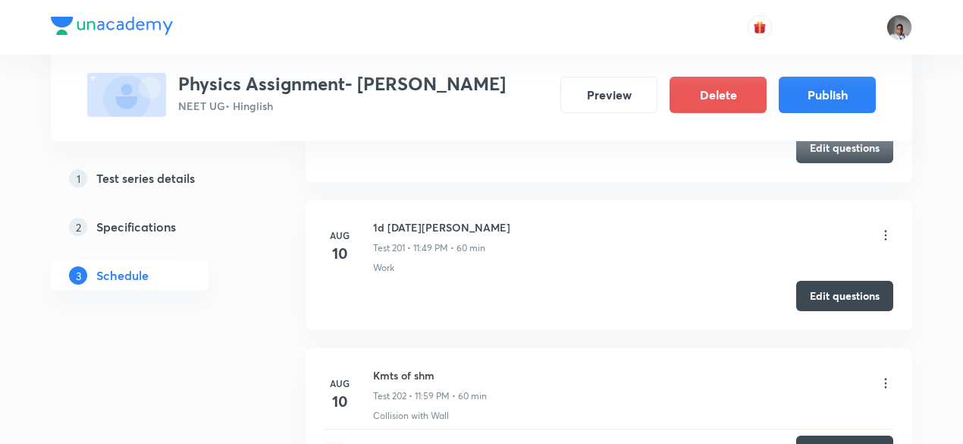
scroll to position [30564, 0]
click at [885, 375] on icon at bounding box center [886, 382] width 15 height 15
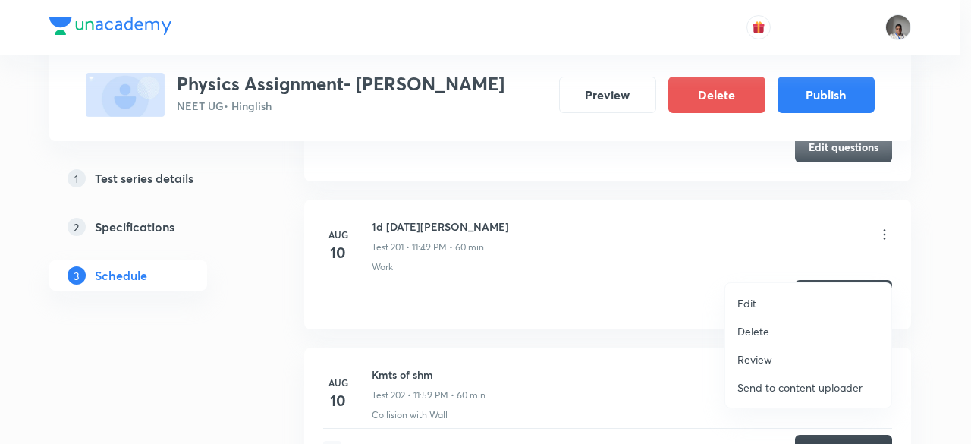
click at [759, 327] on p "Delete" at bounding box center [753, 331] width 32 height 16
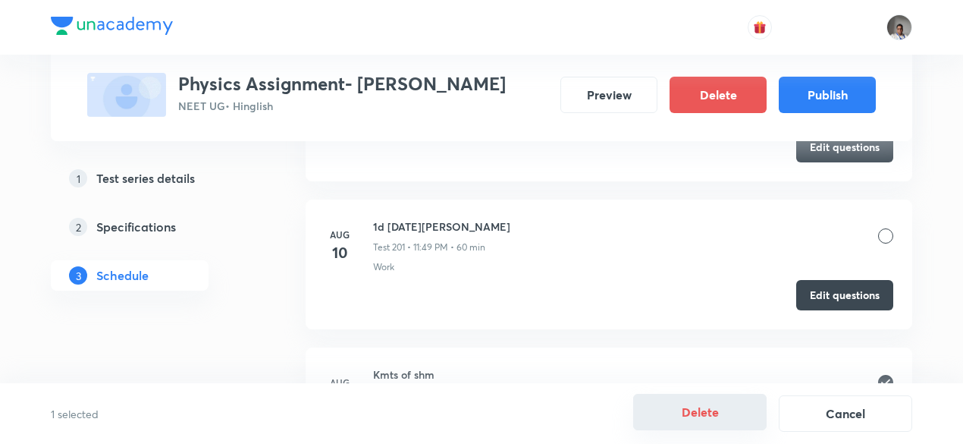
click at [692, 413] on button "Delete" at bounding box center [700, 412] width 134 height 36
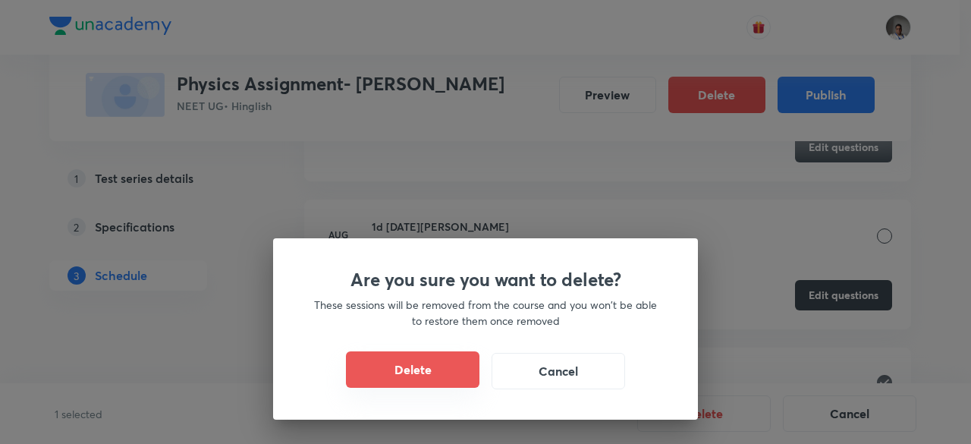
click at [427, 371] on button "Delete" at bounding box center [413, 369] width 134 height 36
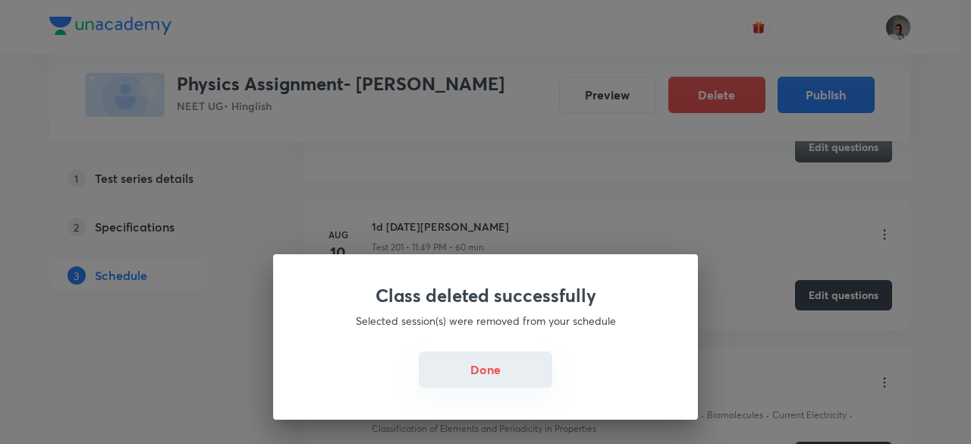
click at [519, 369] on button "Done" at bounding box center [486, 369] width 134 height 36
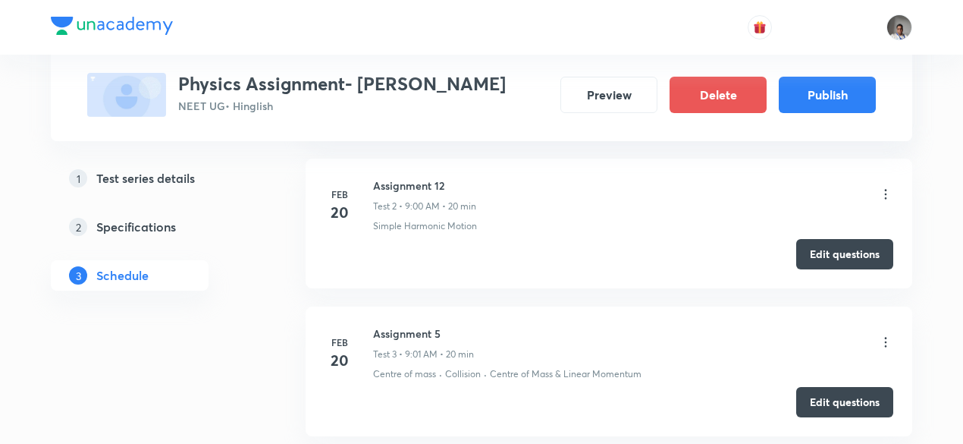
scroll to position [6027, 0]
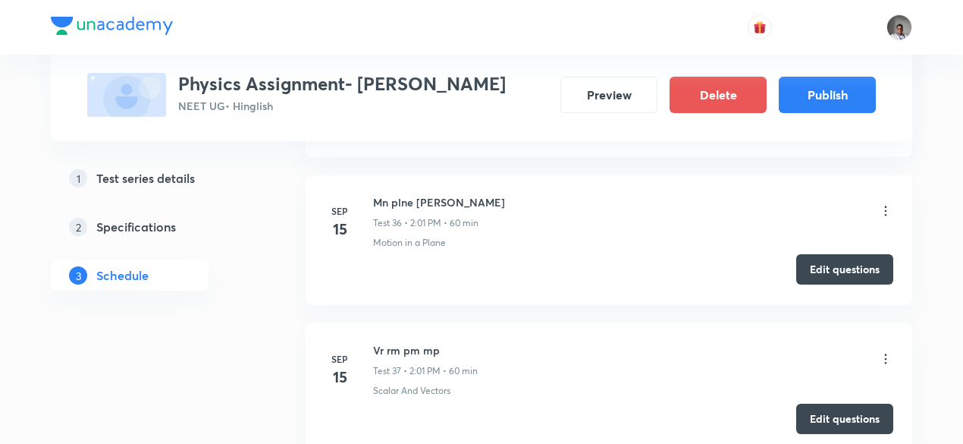
click at [865, 256] on button "Edit questions" at bounding box center [845, 269] width 97 height 30
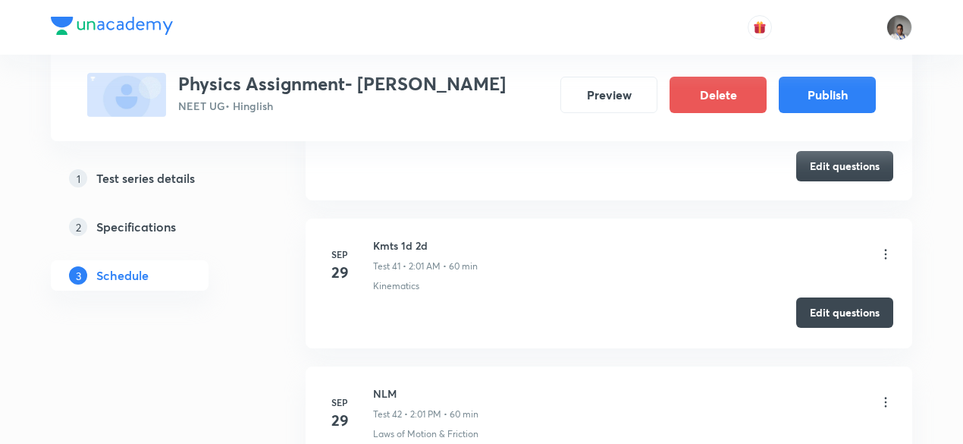
click at [803, 297] on button "Edit questions" at bounding box center [845, 312] width 97 height 30
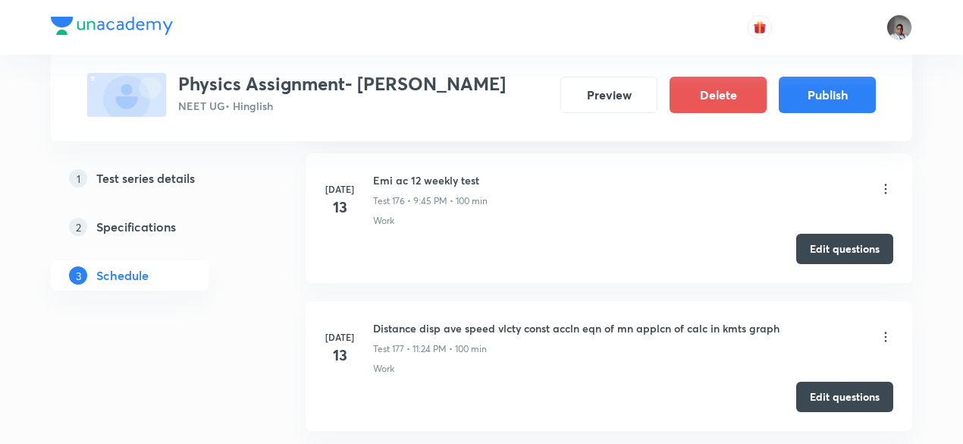
scroll to position [25837, 0]
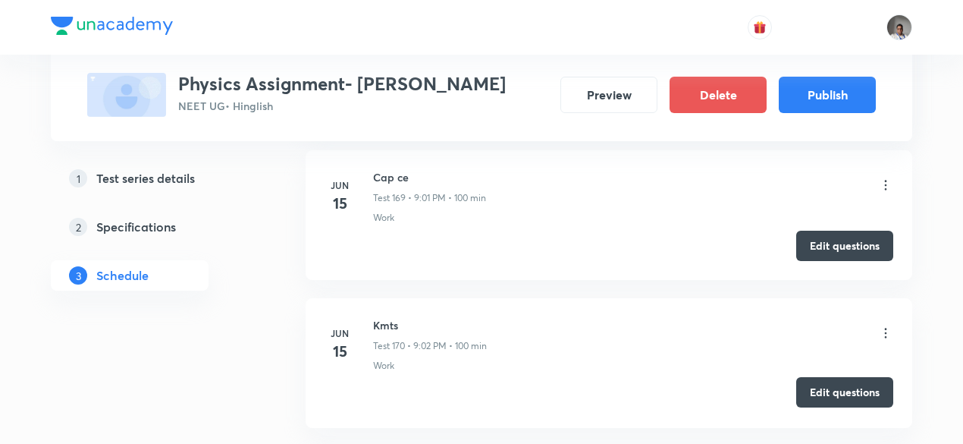
click at [814, 377] on button "Edit questions" at bounding box center [845, 392] width 97 height 30
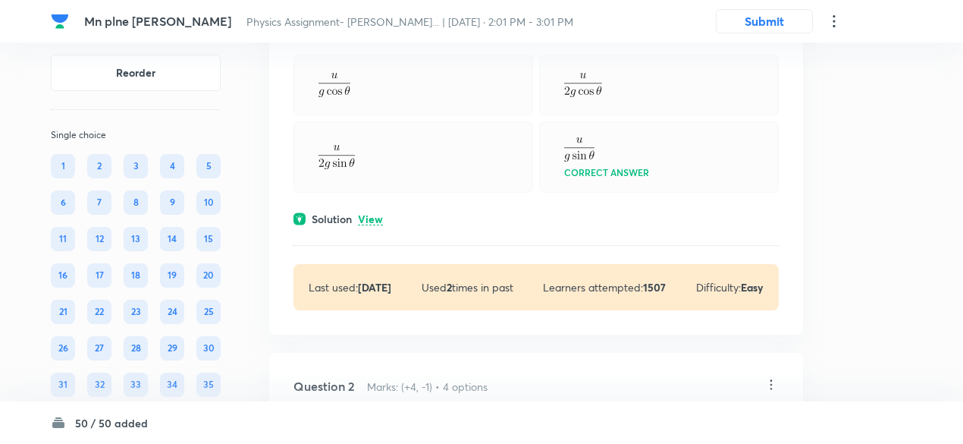
scroll to position [216, 0]
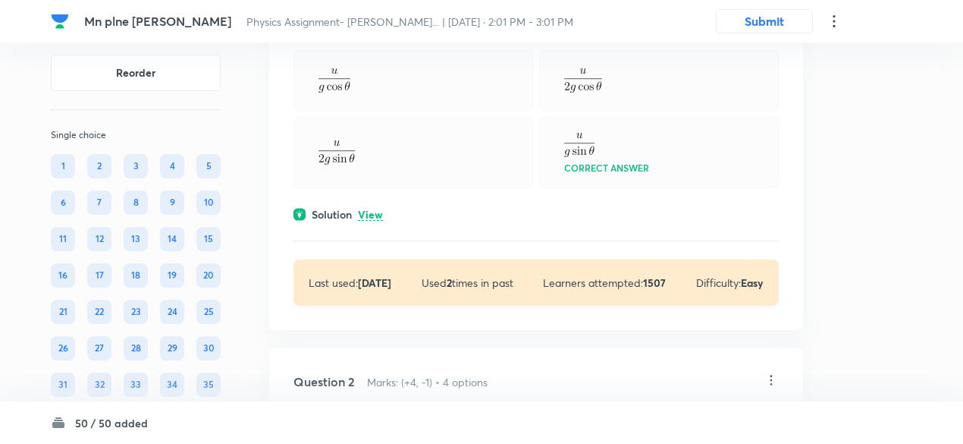
click at [393, 216] on div "Solution View" at bounding box center [537, 214] width 486 height 16
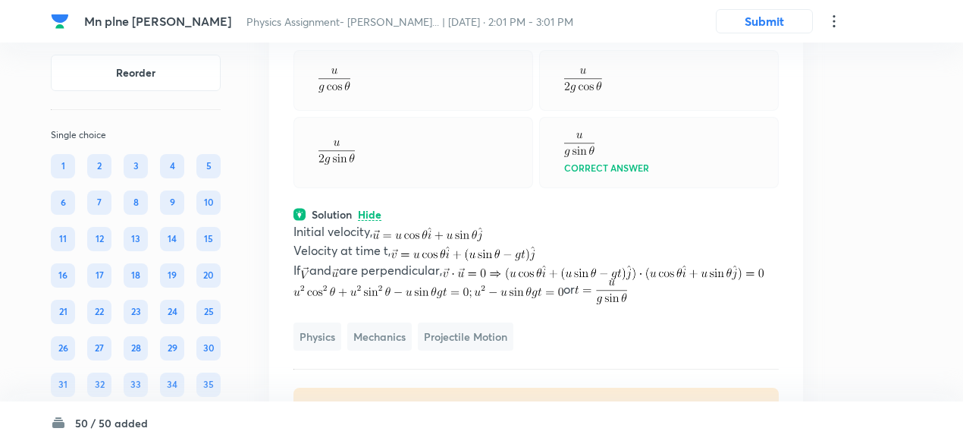
click at [382, 215] on p "Hide" at bounding box center [370, 214] width 24 height 11
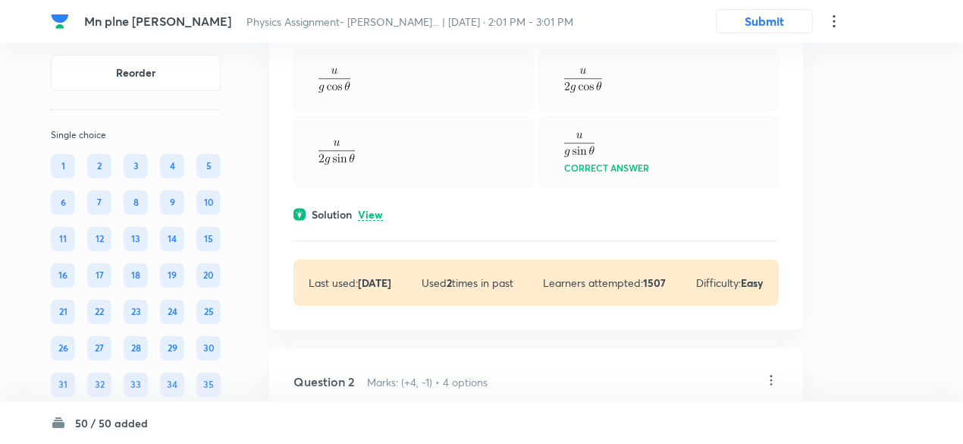
click at [382, 215] on p "View" at bounding box center [370, 214] width 25 height 11
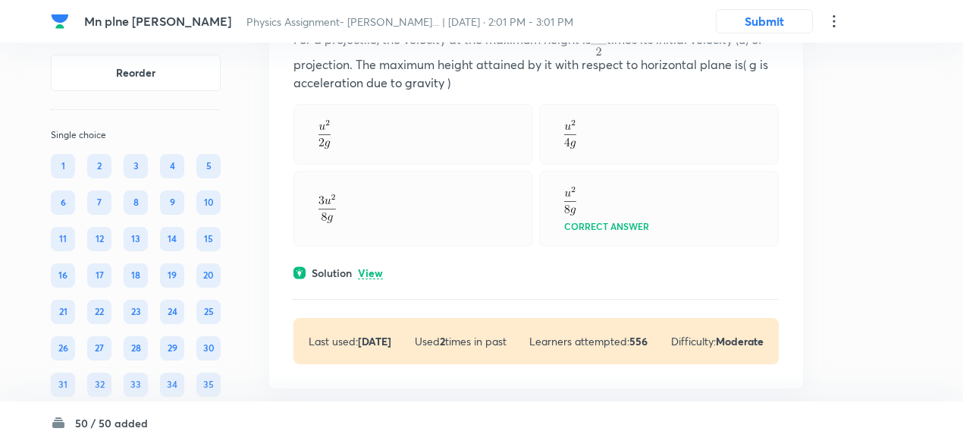
scroll to position [1240, 0]
click at [378, 268] on p "View" at bounding box center [370, 271] width 25 height 11
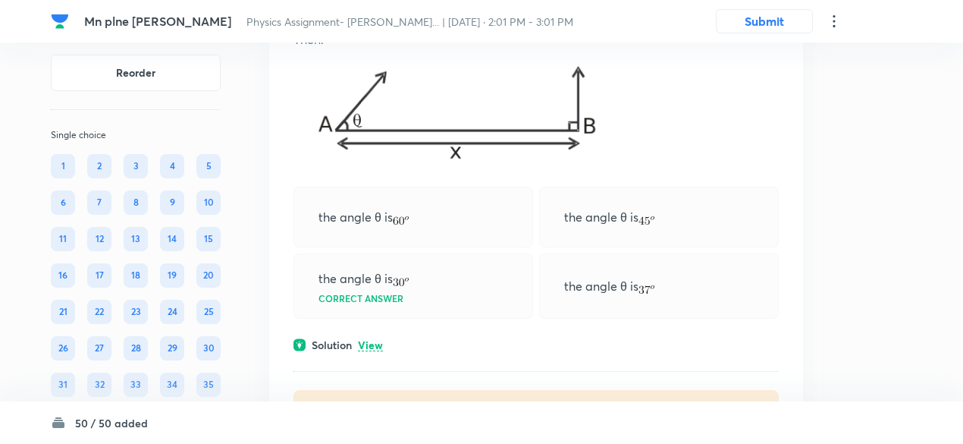
scroll to position [1875, 0]
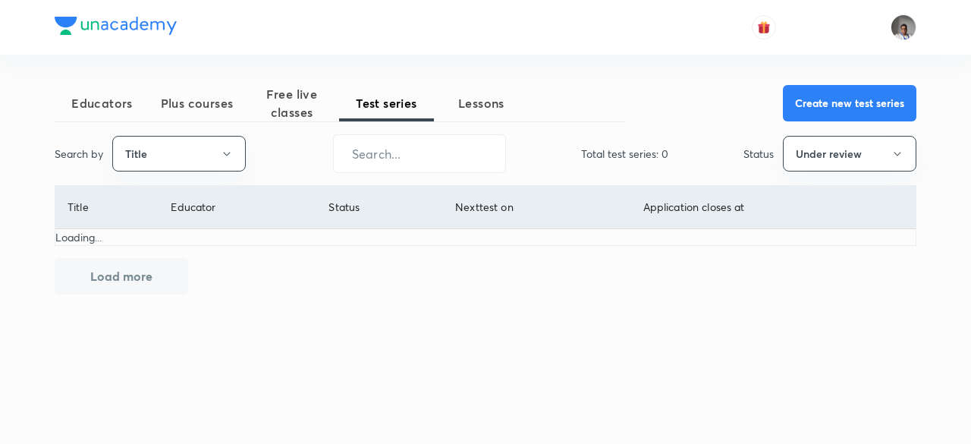
click at [828, 156] on button "Under review" at bounding box center [850, 154] width 134 height 36
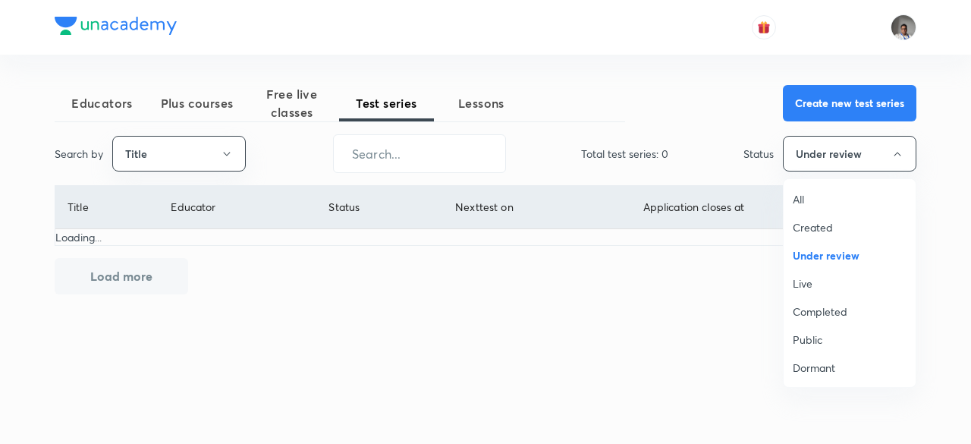
click at [804, 200] on span "All" at bounding box center [850, 199] width 114 height 16
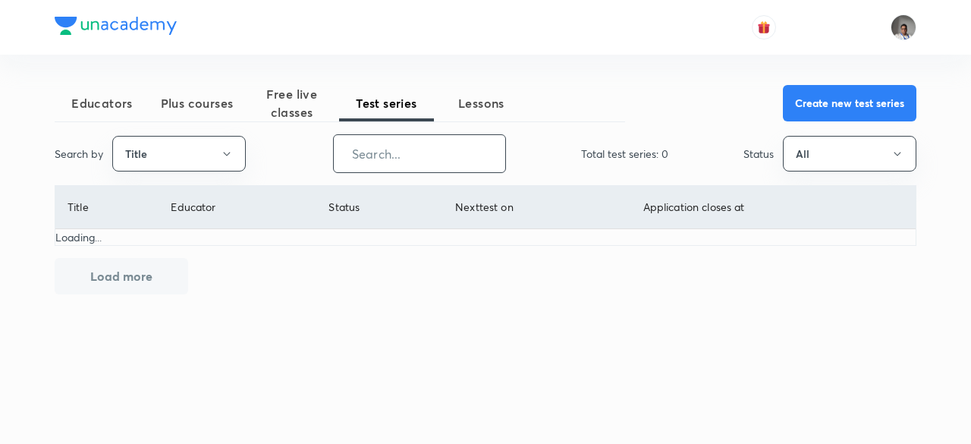
click at [461, 163] on input "text" at bounding box center [419, 153] width 171 height 39
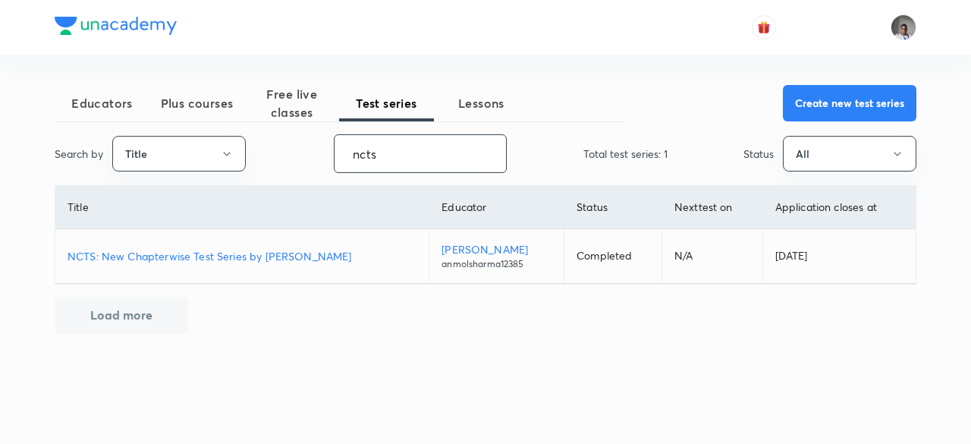
type input "ncts"
click at [329, 259] on p "NCTS: New Chapterwise Test Series by [PERSON_NAME]" at bounding box center [242, 256] width 349 height 16
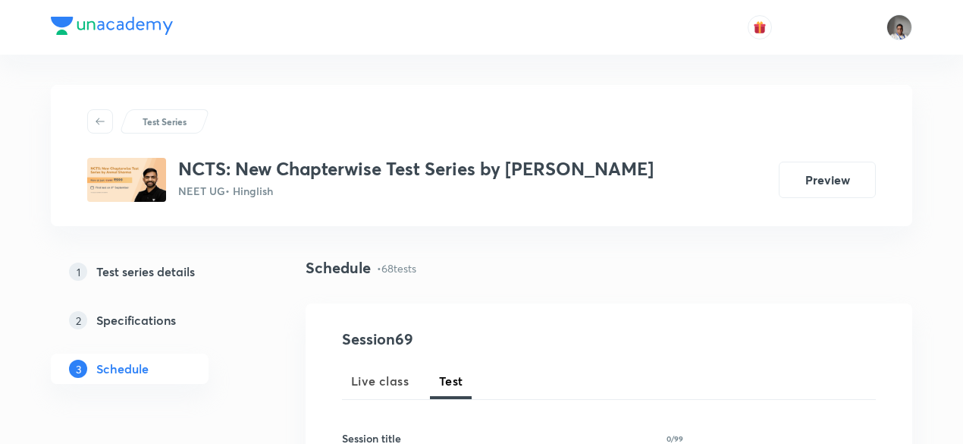
scroll to position [1130, 0]
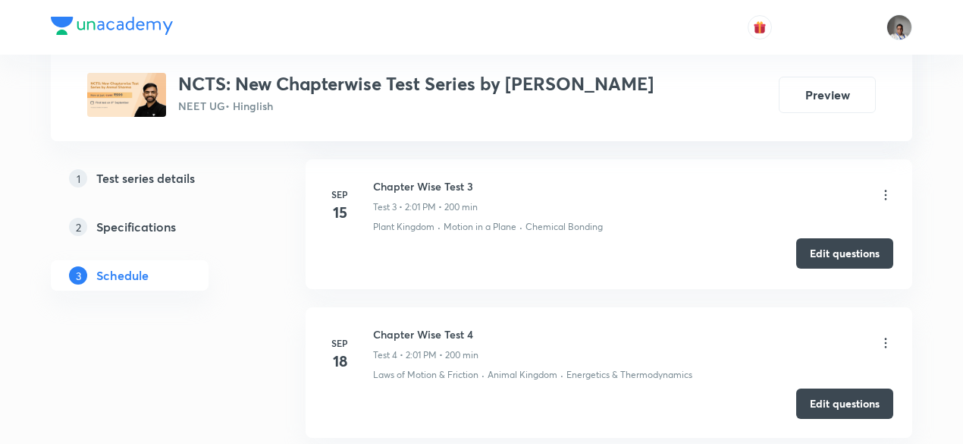
click at [834, 251] on button "Edit questions" at bounding box center [845, 253] width 97 height 30
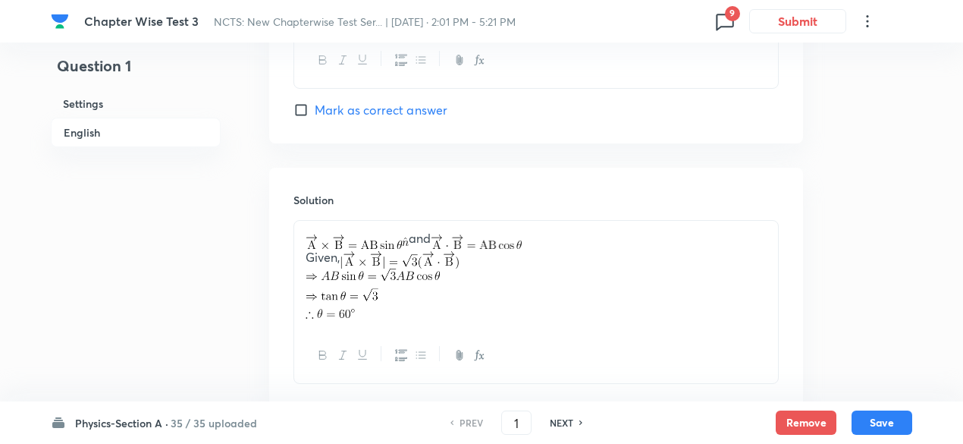
scroll to position [1631, 0]
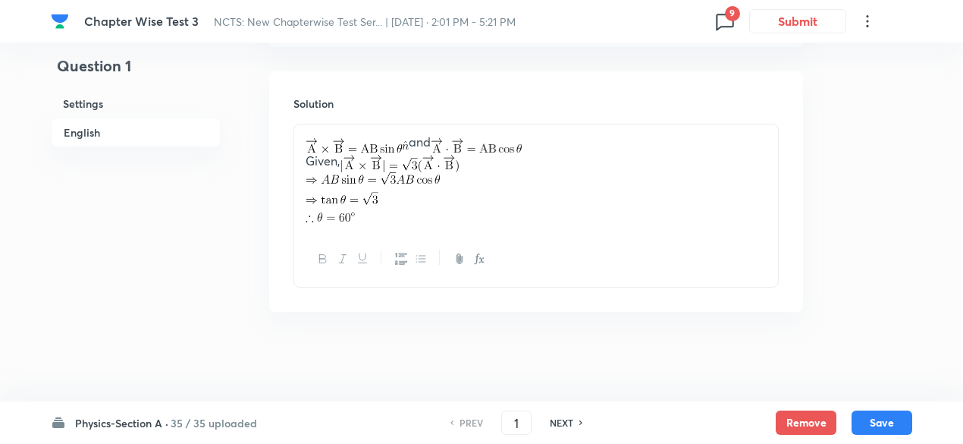
click at [561, 417] on h6 "NEXT" at bounding box center [562, 423] width 24 height 14
type input "2"
checkbox input "true"
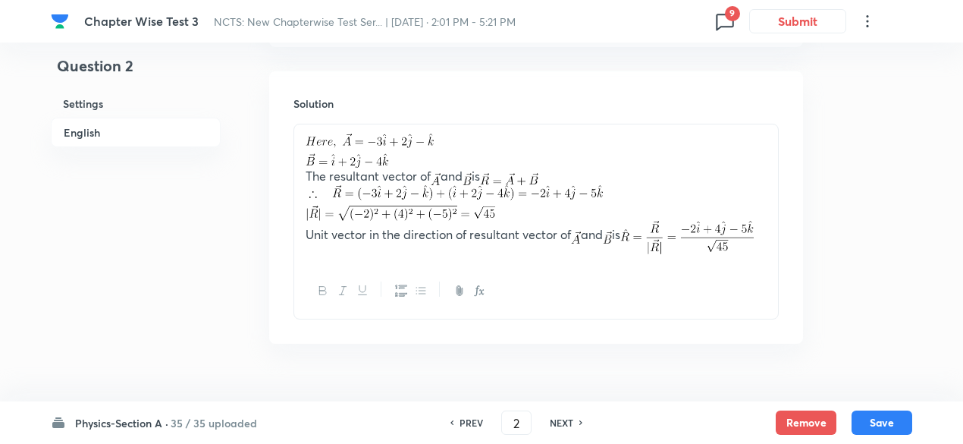
click at [555, 423] on h6 "NEXT" at bounding box center [562, 423] width 24 height 14
type input "3"
checkbox input "false"
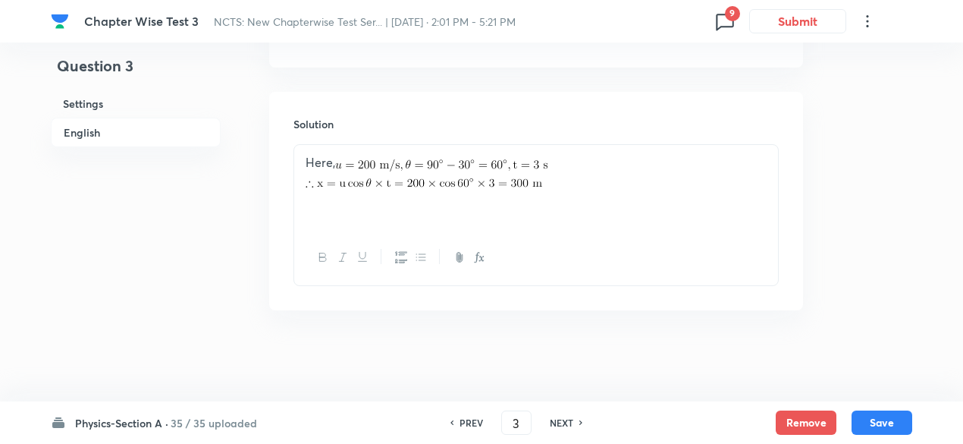
scroll to position [1609, 0]
checkbox input "true"
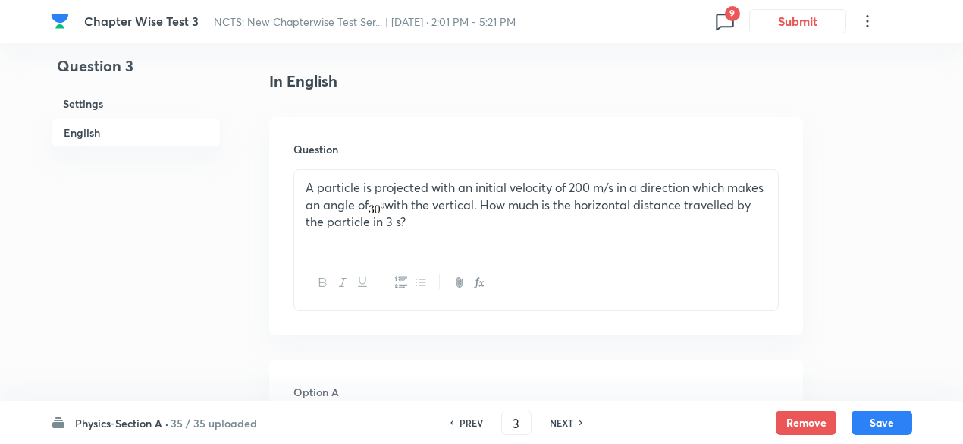
scroll to position [374, 0]
click at [724, 28] on icon at bounding box center [725, 21] width 24 height 24
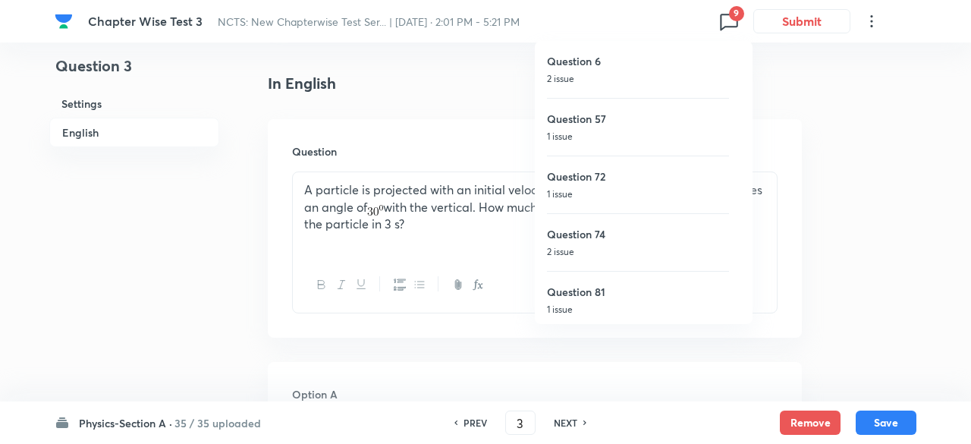
click at [645, 62] on h6 "Question 6" at bounding box center [638, 61] width 182 height 16
type input "6"
checkbox input "false"
checkbox input "true"
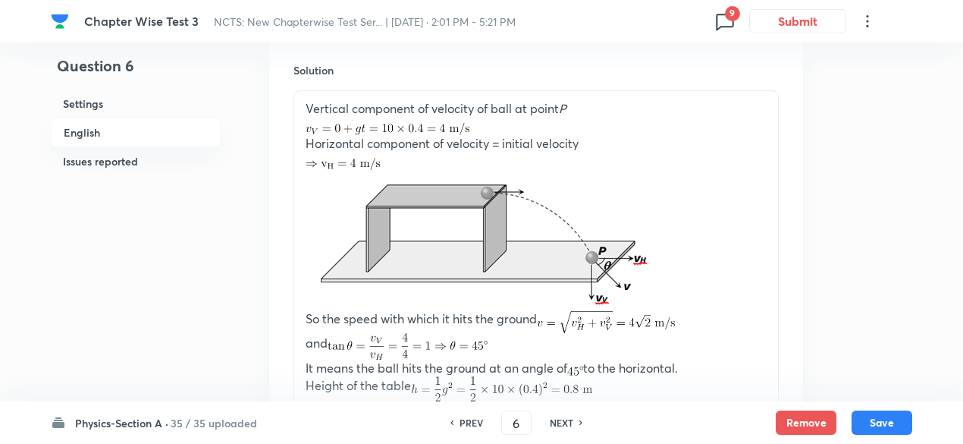
scroll to position [1663, 0]
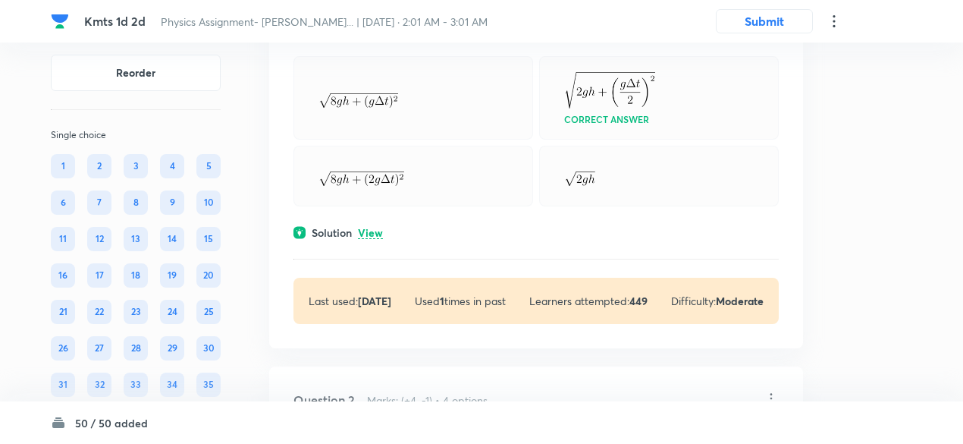
scroll to position [218, 0]
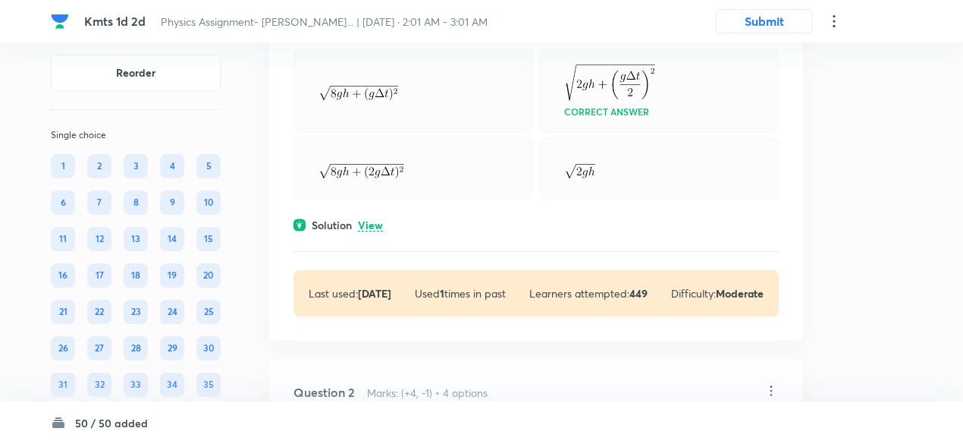
click at [377, 225] on p "View" at bounding box center [370, 225] width 25 height 11
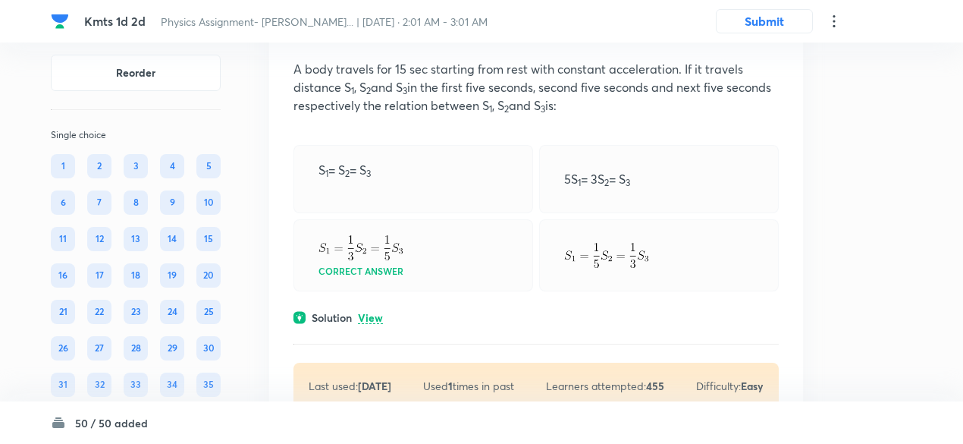
scroll to position [989, 0]
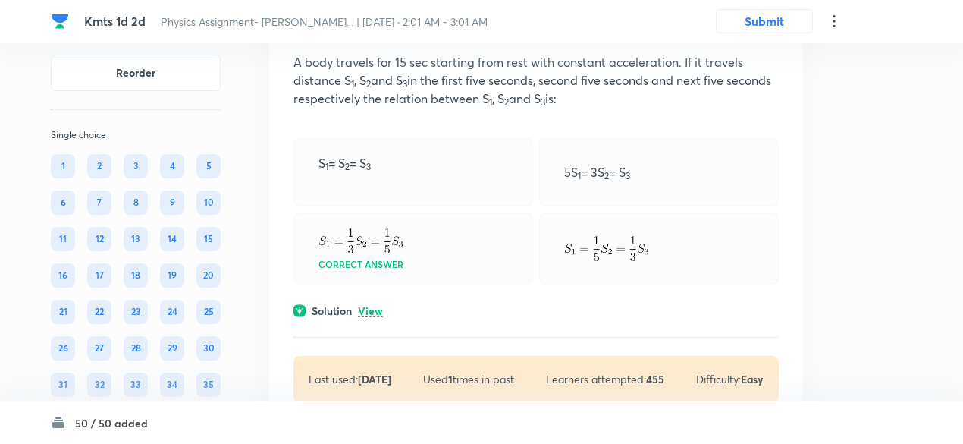
click at [381, 313] on p "View" at bounding box center [370, 311] width 25 height 11
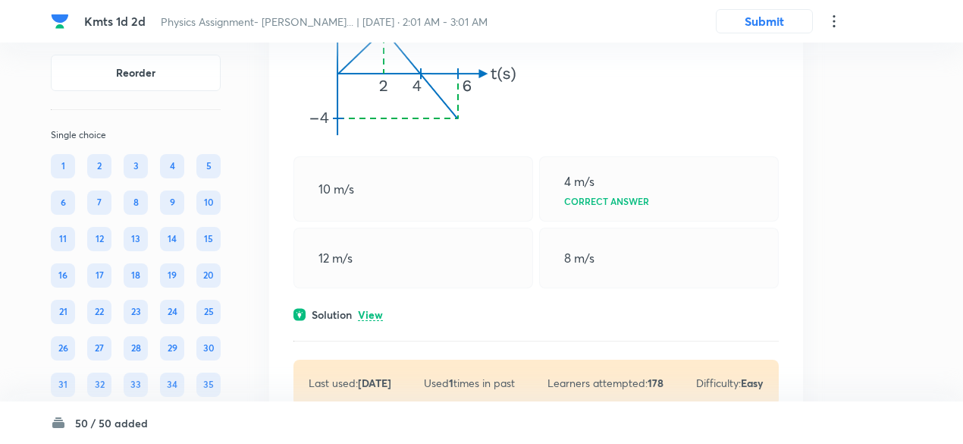
scroll to position [1869, 0]
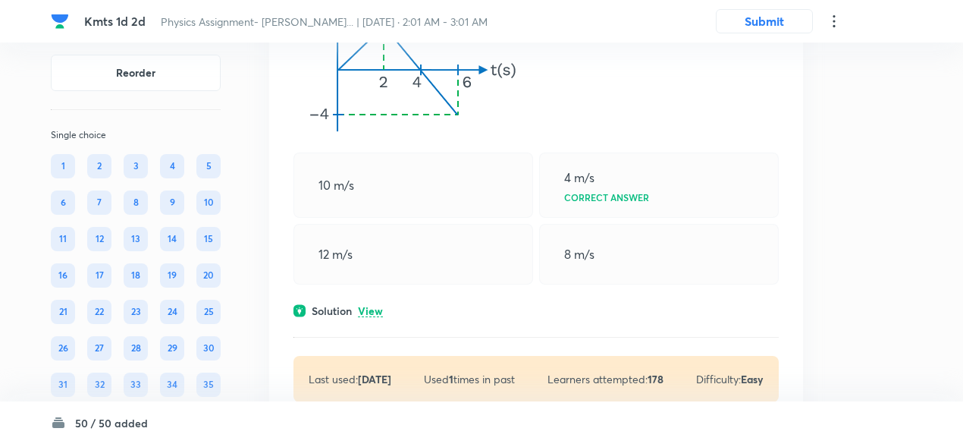
click at [376, 310] on p "View" at bounding box center [370, 311] width 25 height 11
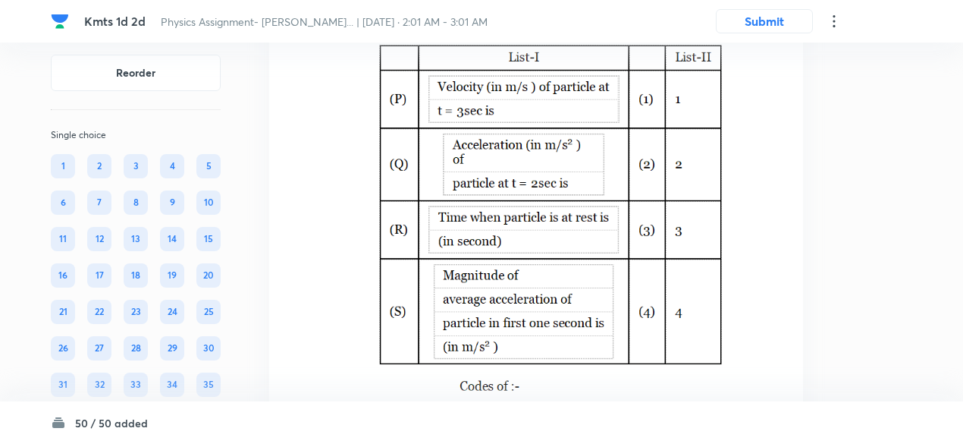
scroll to position [23091, 0]
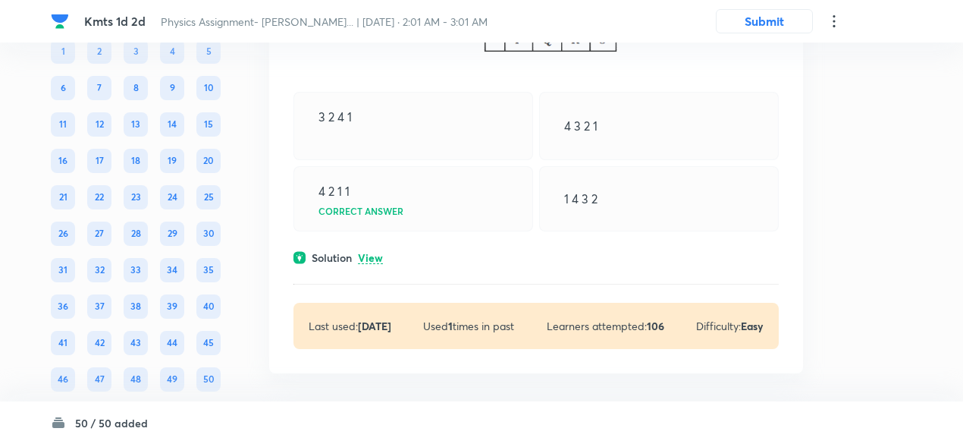
click at [376, 253] on p "View" at bounding box center [370, 258] width 25 height 11
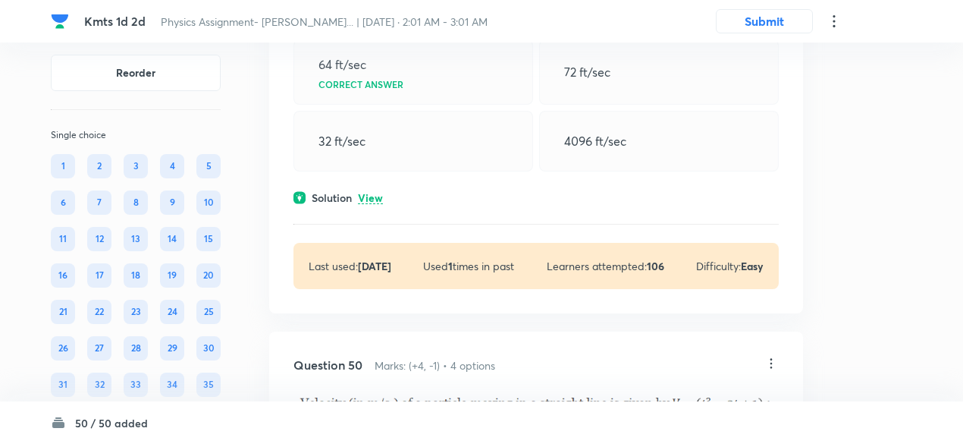
scroll to position [22327, 0]
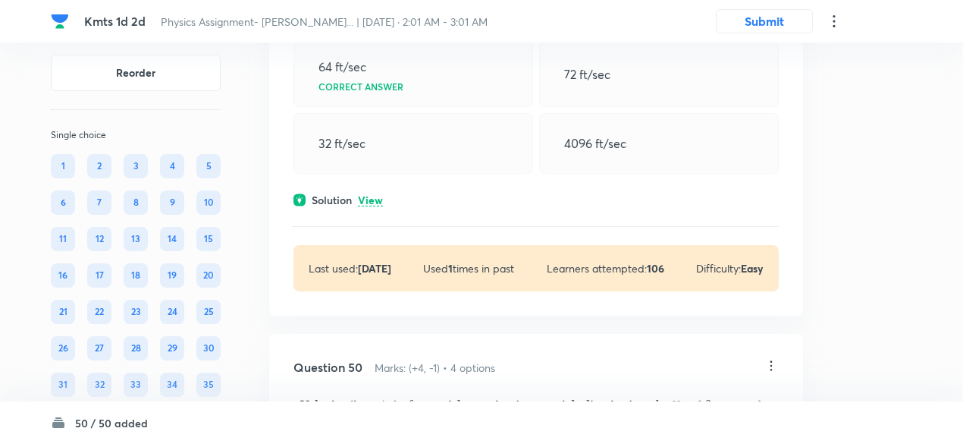
click at [370, 195] on p "View" at bounding box center [370, 200] width 25 height 11
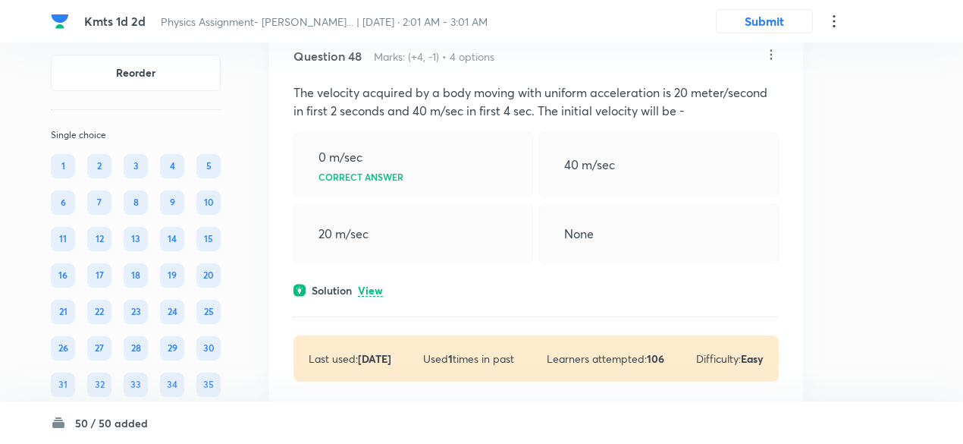
scroll to position [21831, 0]
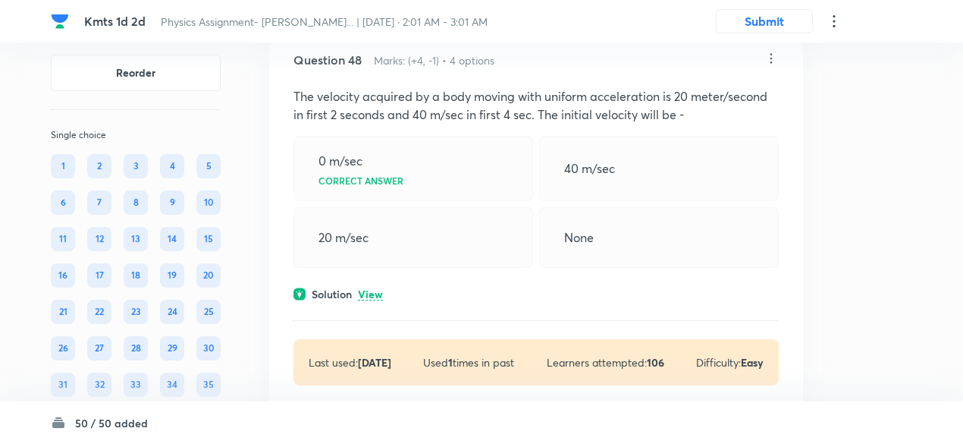
click at [376, 289] on p "View" at bounding box center [370, 294] width 25 height 11
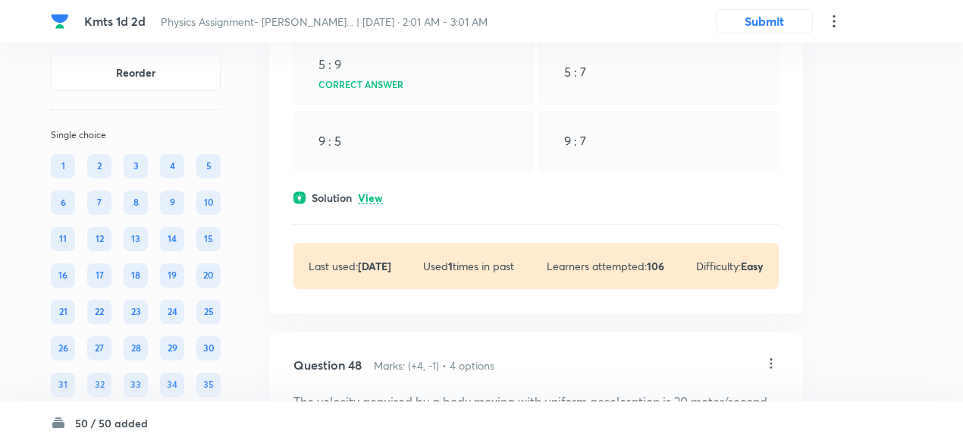
scroll to position [21521, 0]
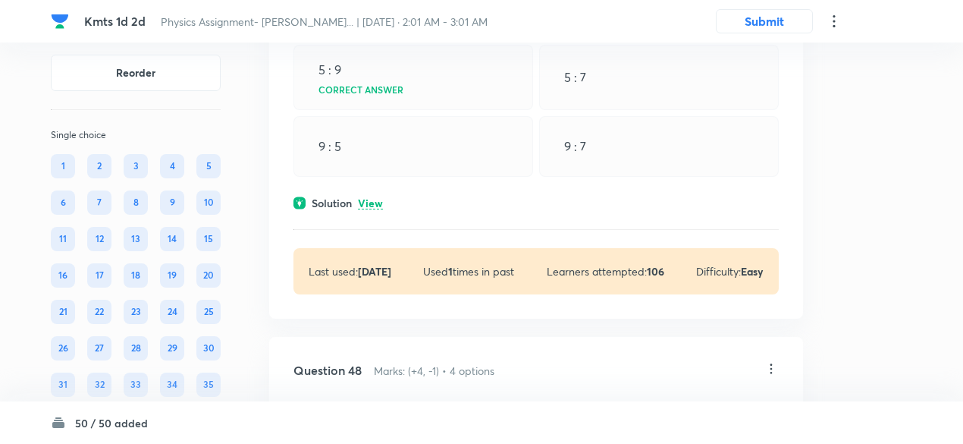
click at [367, 198] on p "View" at bounding box center [370, 203] width 25 height 11
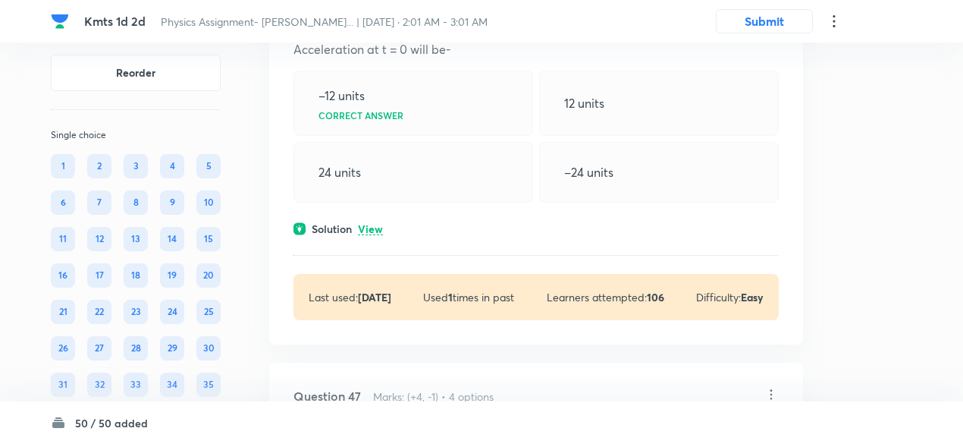
scroll to position [21075, 0]
click at [375, 225] on p "View" at bounding box center [370, 230] width 25 height 11
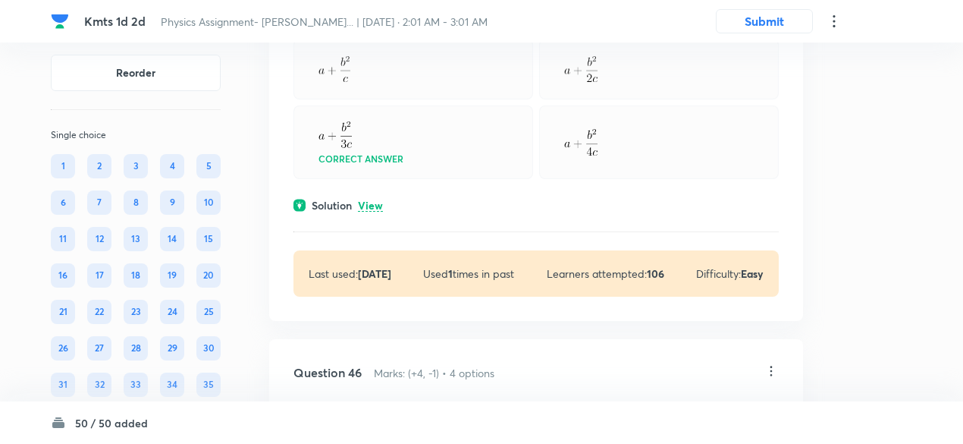
scroll to position [20696, 0]
click at [375, 202] on p "View" at bounding box center [370, 207] width 25 height 11
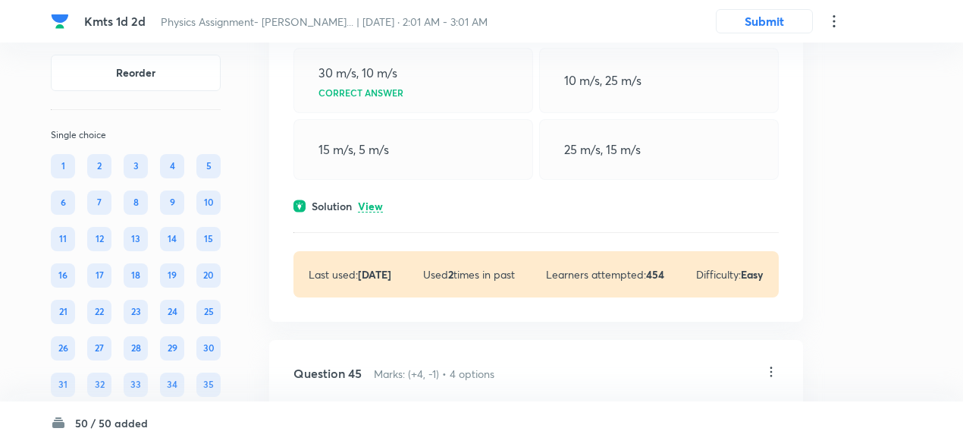
scroll to position [20268, 0]
click at [376, 203] on p "View" at bounding box center [370, 208] width 25 height 11
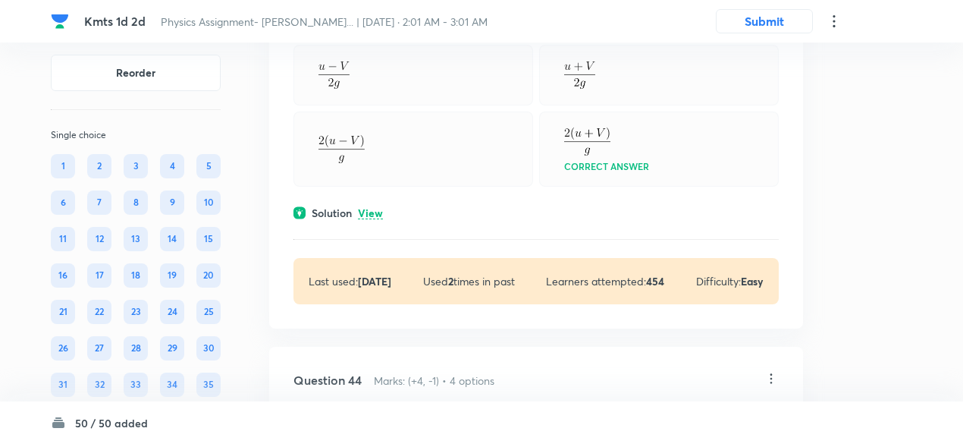
scroll to position [19854, 0]
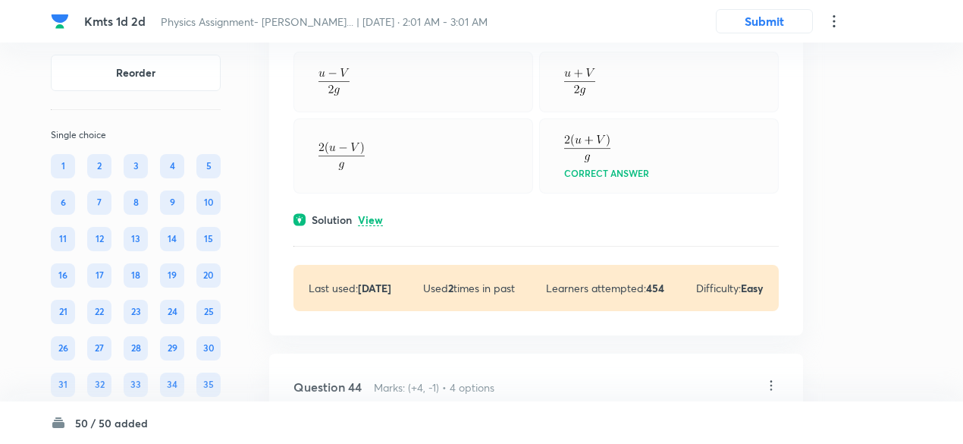
click at [376, 215] on p "View" at bounding box center [370, 220] width 25 height 11
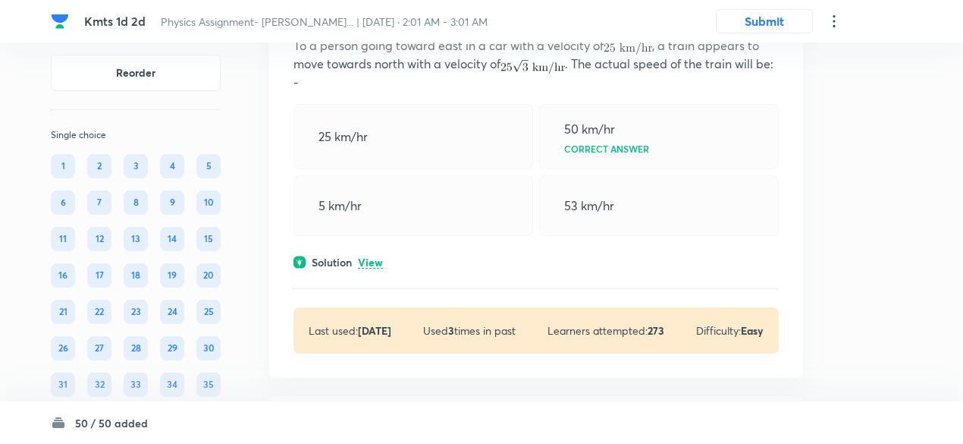
scroll to position [19395, 0]
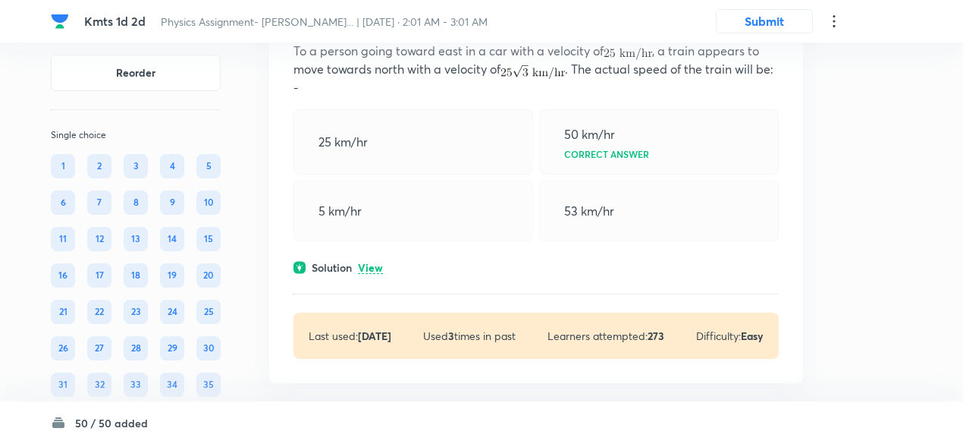
click at [380, 262] on p "View" at bounding box center [370, 267] width 25 height 11
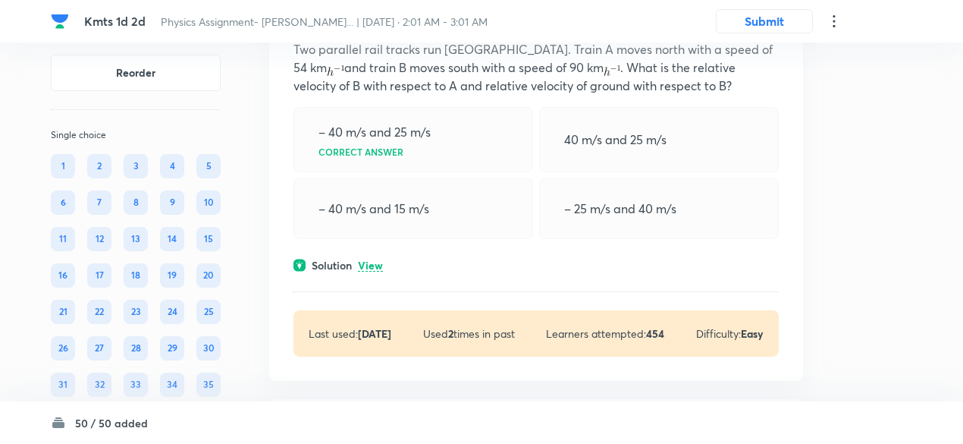
scroll to position [18976, 0]
click at [380, 261] on p "View" at bounding box center [370, 266] width 25 height 11
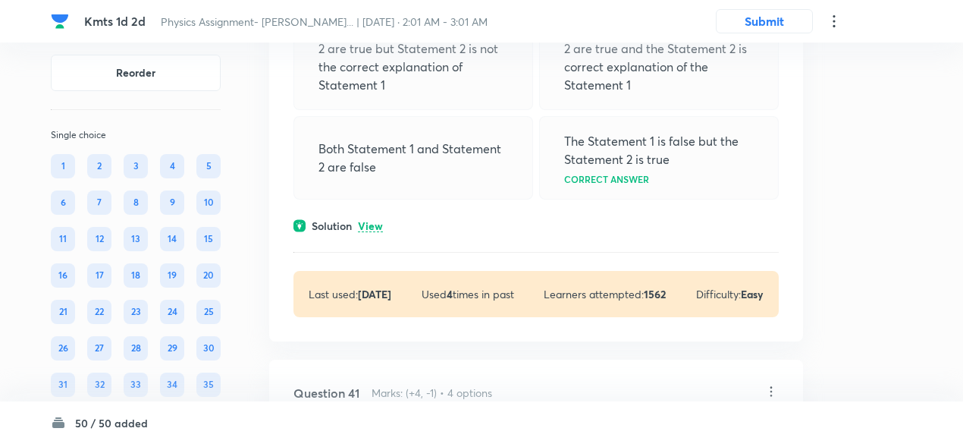
scroll to position [18593, 0]
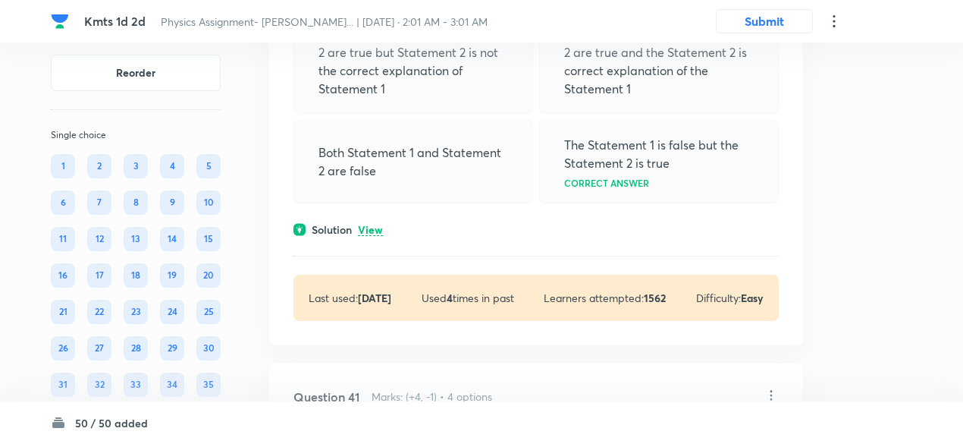
click at [379, 225] on p "View" at bounding box center [370, 230] width 25 height 11
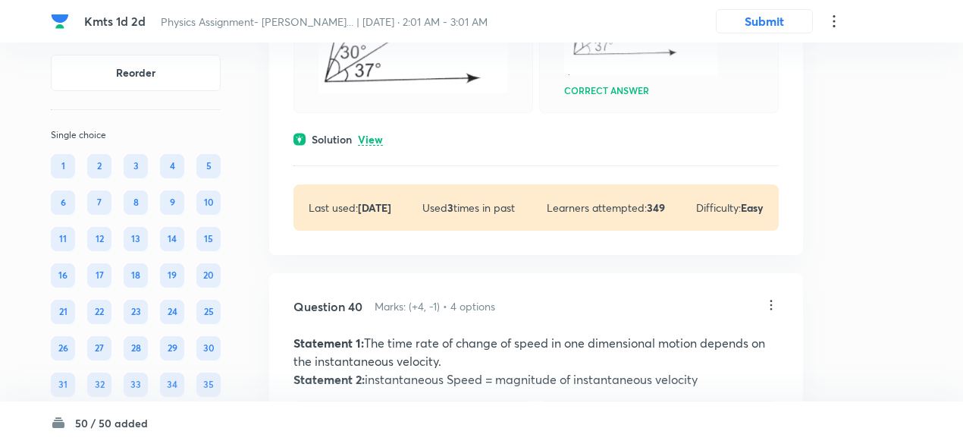
scroll to position [18201, 0]
click at [373, 135] on p "View" at bounding box center [370, 140] width 25 height 11
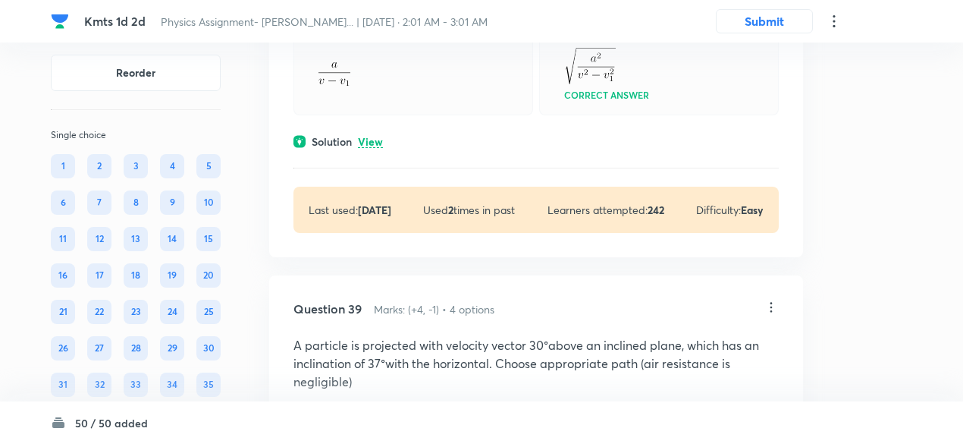
scroll to position [17525, 0]
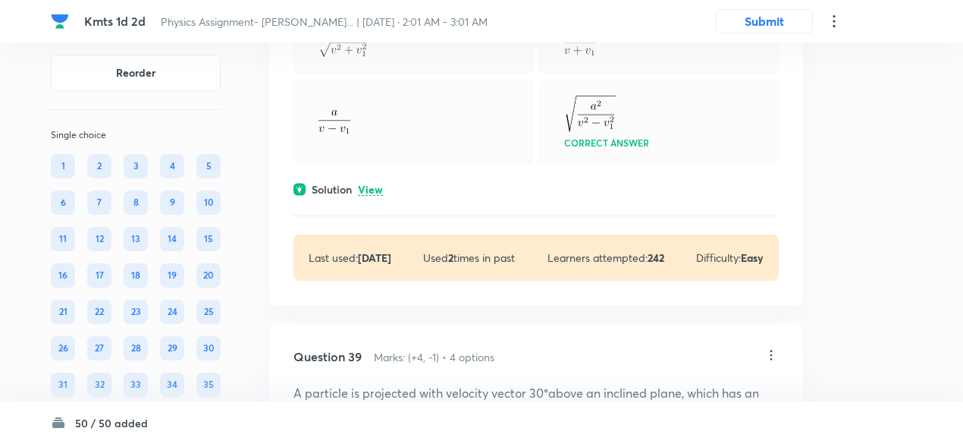
click at [374, 184] on p "View" at bounding box center [370, 189] width 25 height 11
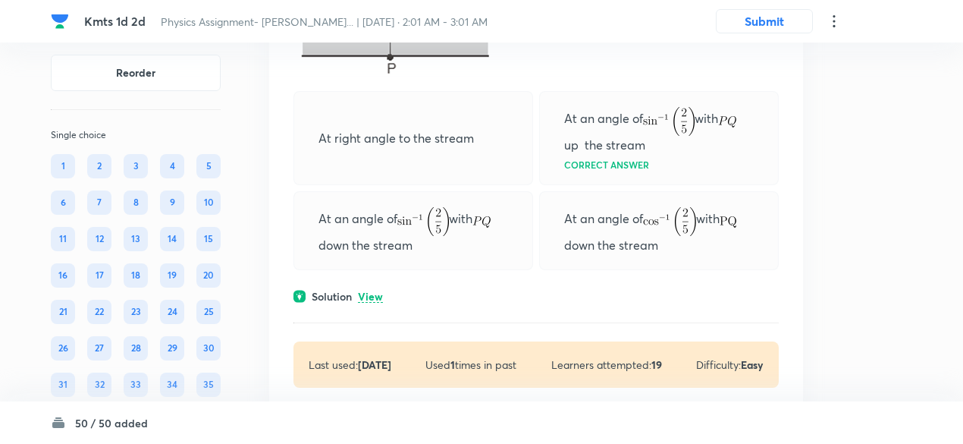
scroll to position [16977, 0]
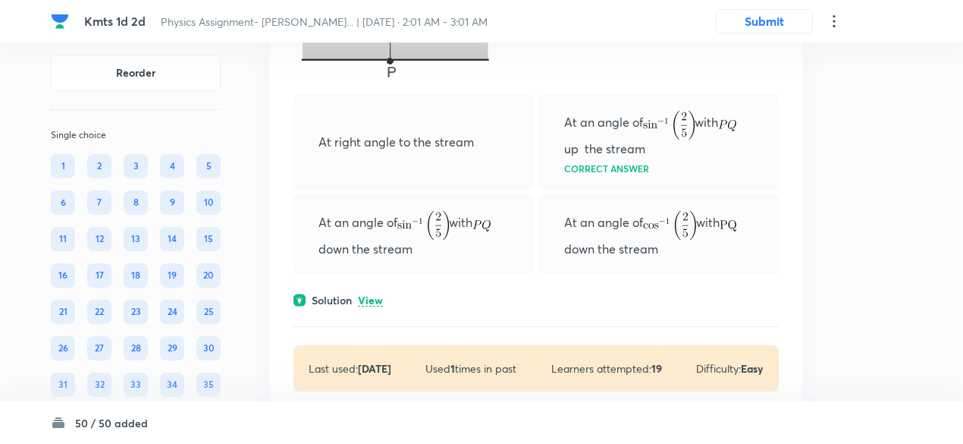
click at [382, 295] on p "View" at bounding box center [370, 300] width 25 height 11
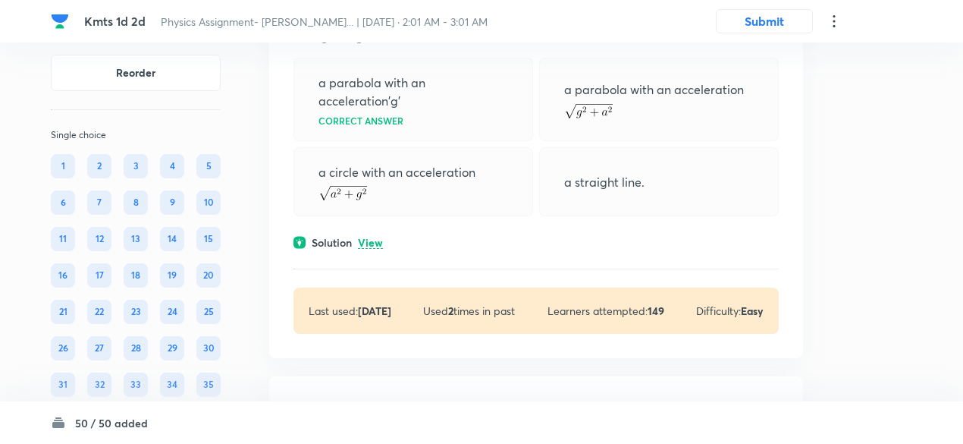
scroll to position [16395, 0]
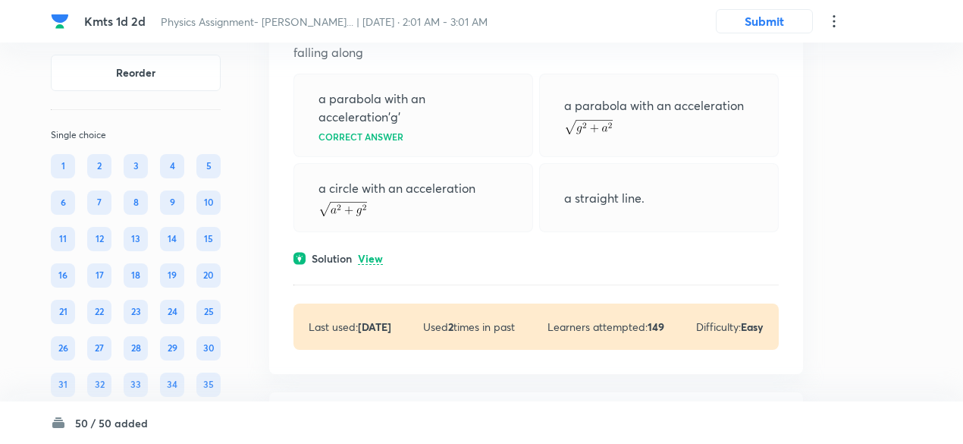
click at [370, 253] on p "View" at bounding box center [370, 258] width 25 height 11
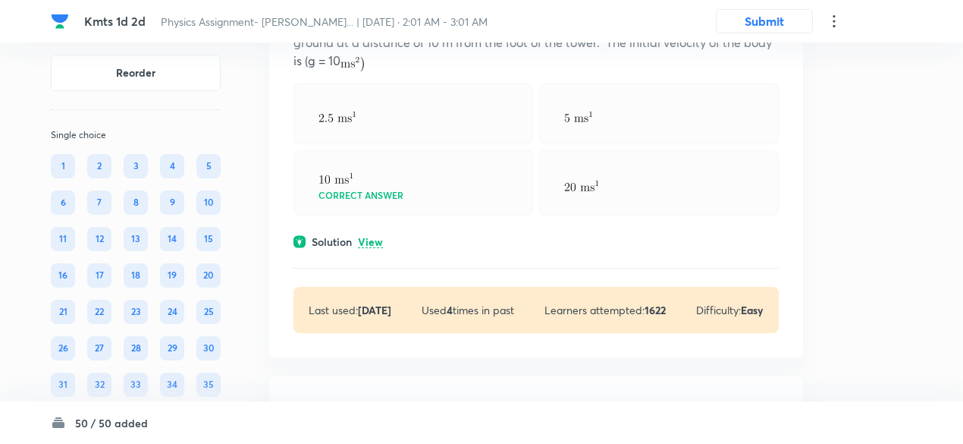
scroll to position [15964, 0]
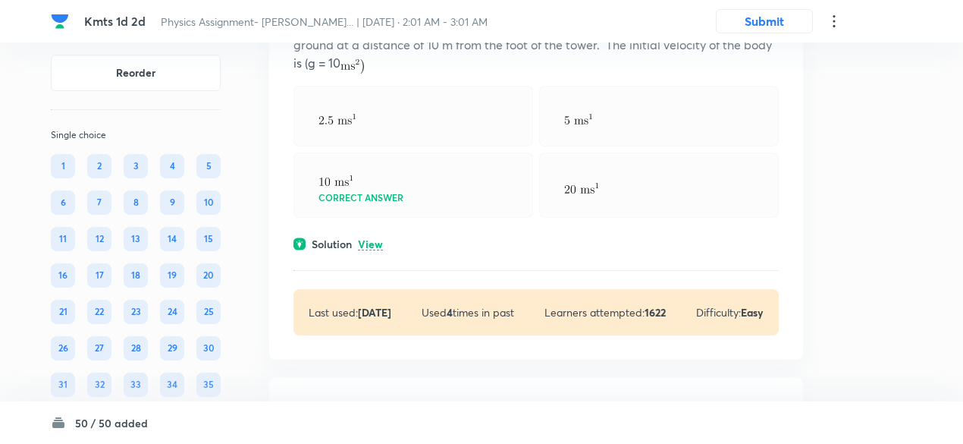
click at [370, 239] on p "View" at bounding box center [370, 244] width 25 height 11
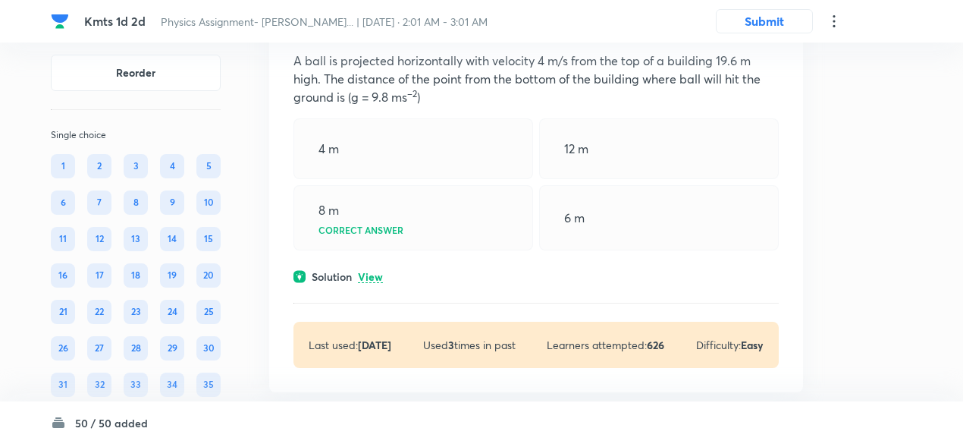
scroll to position [15509, 0]
click at [375, 273] on p "View" at bounding box center [370, 278] width 25 height 11
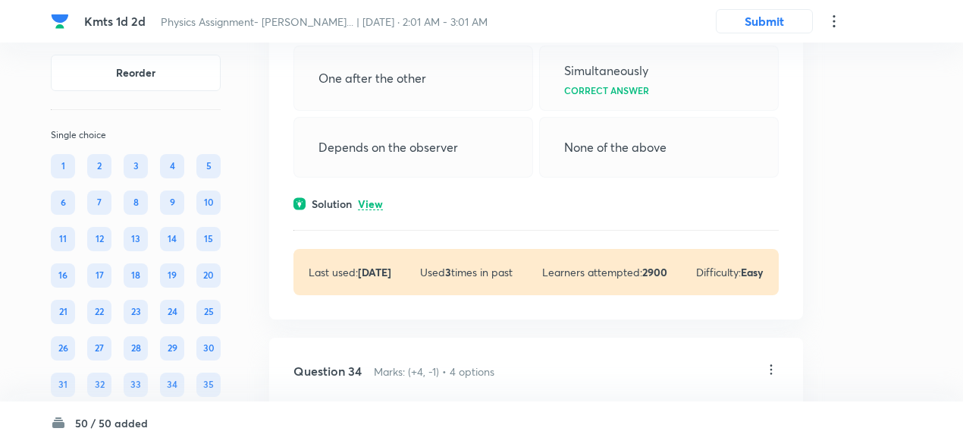
scroll to position [15163, 0]
click at [377, 200] on p "View" at bounding box center [370, 205] width 25 height 11
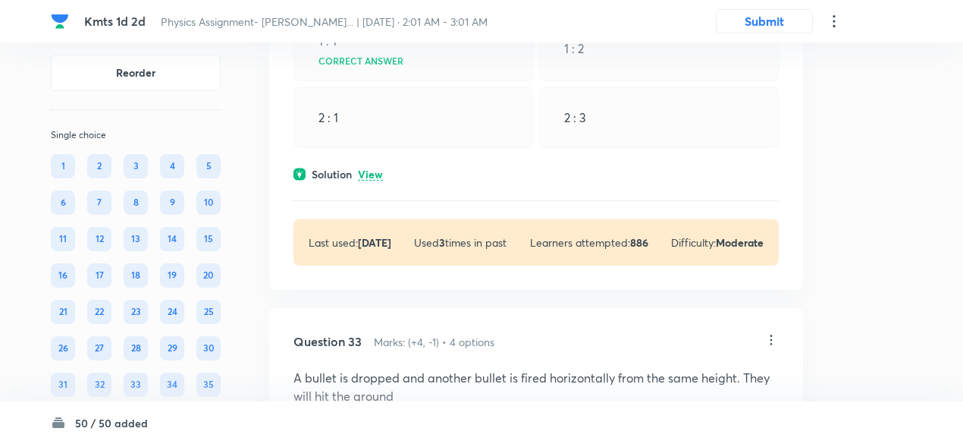
scroll to position [14791, 0]
click at [377, 170] on p "View" at bounding box center [370, 175] width 25 height 11
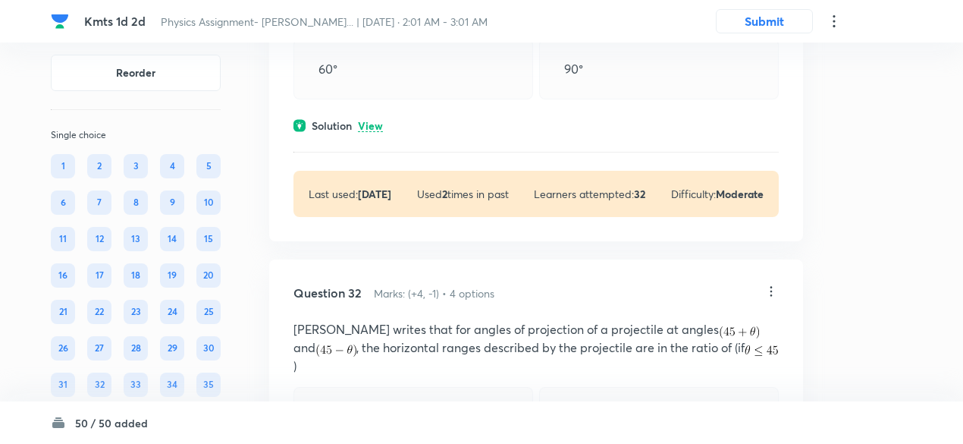
scroll to position [14418, 0]
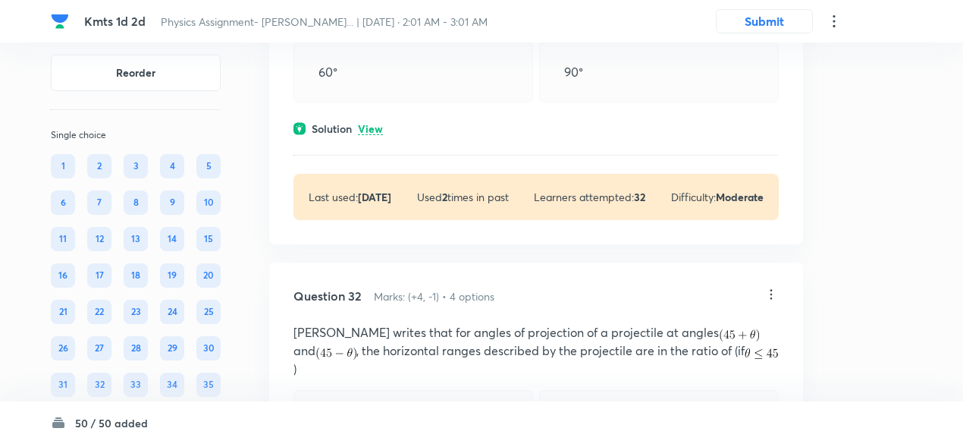
click at [376, 124] on p "View" at bounding box center [370, 129] width 25 height 11
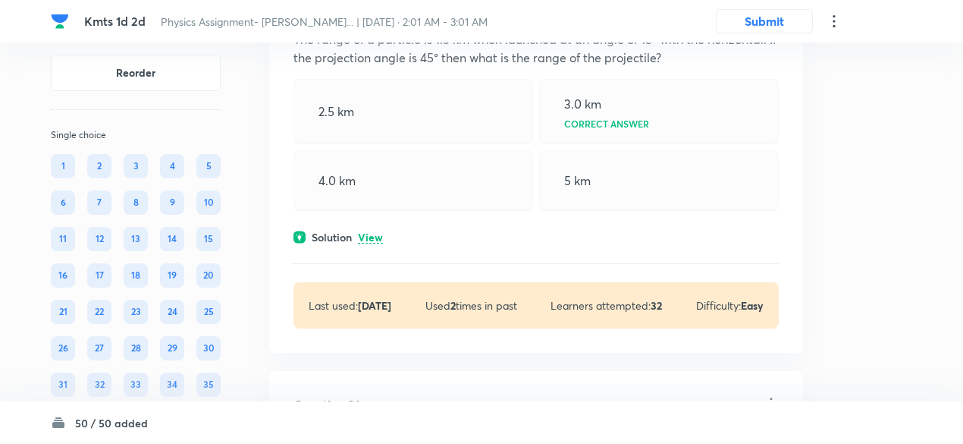
scroll to position [13903, 0]
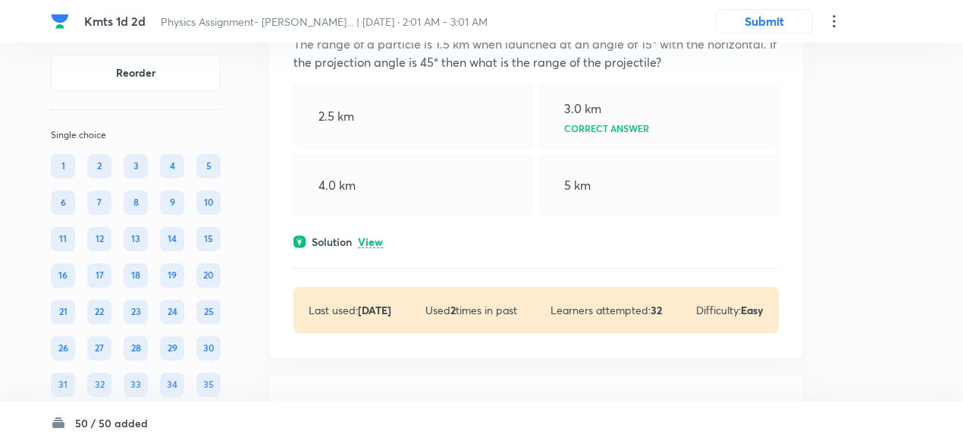
click at [381, 237] on p "View" at bounding box center [370, 242] width 25 height 11
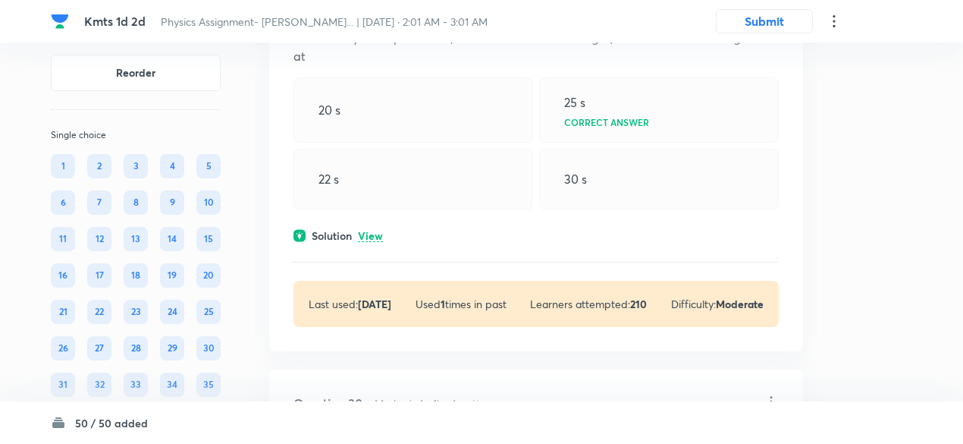
scroll to position [13506, 0]
click at [381, 232] on p "View" at bounding box center [370, 237] width 25 height 11
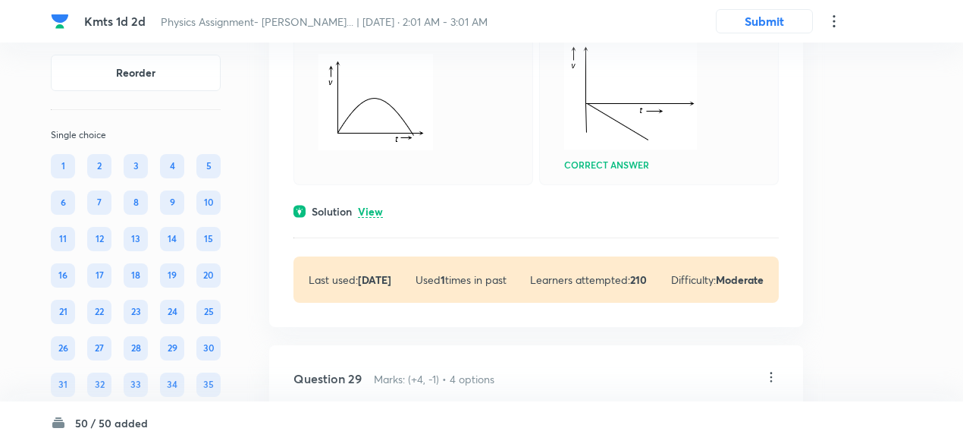
scroll to position [13092, 0]
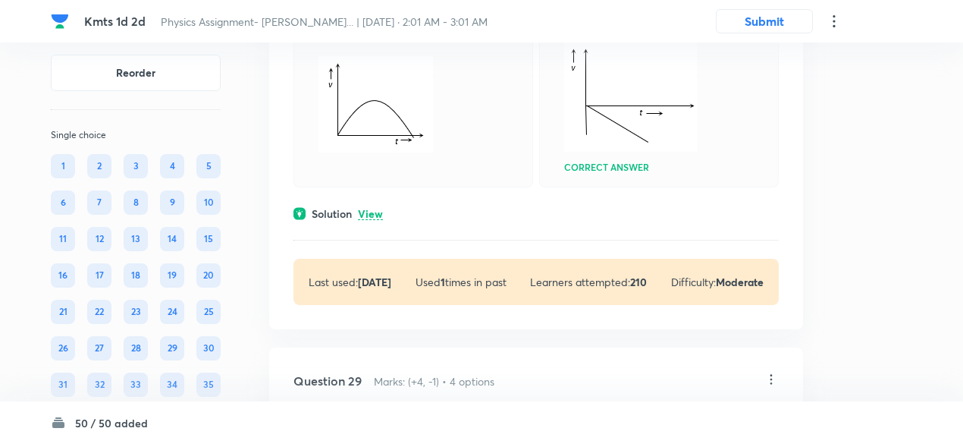
click at [375, 209] on p "View" at bounding box center [370, 214] width 25 height 11
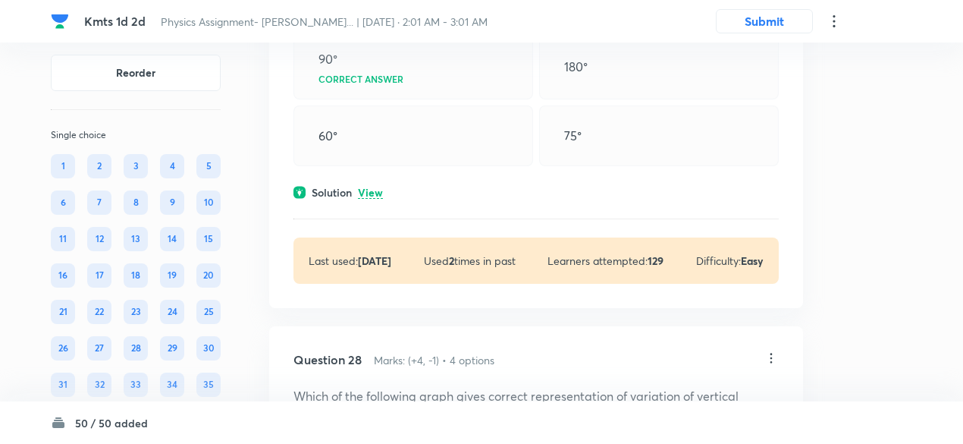
scroll to position [12545, 0]
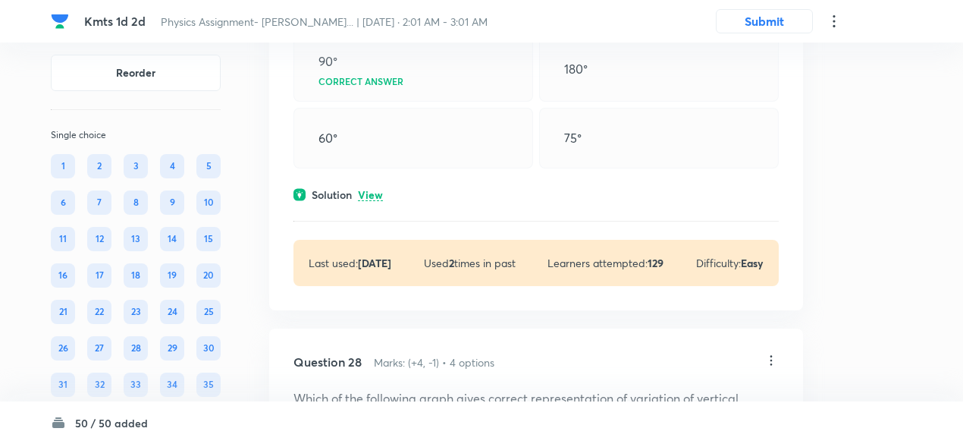
click at [374, 190] on p "View" at bounding box center [370, 195] width 25 height 11
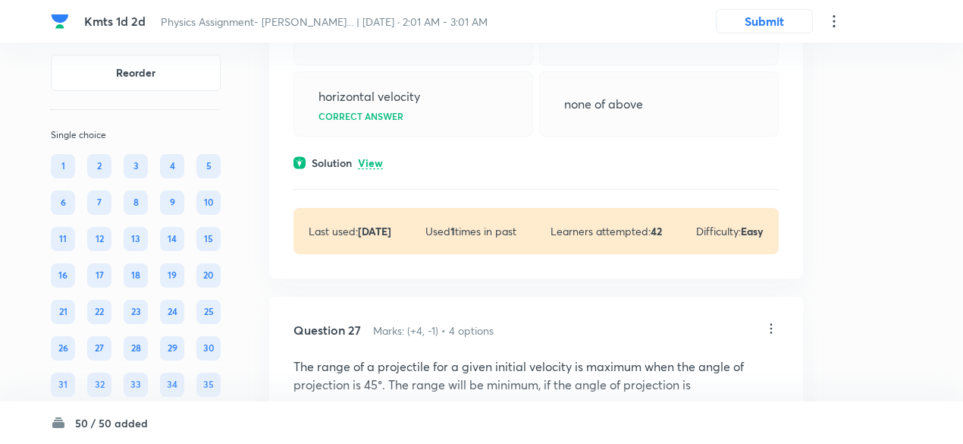
scroll to position [12136, 0]
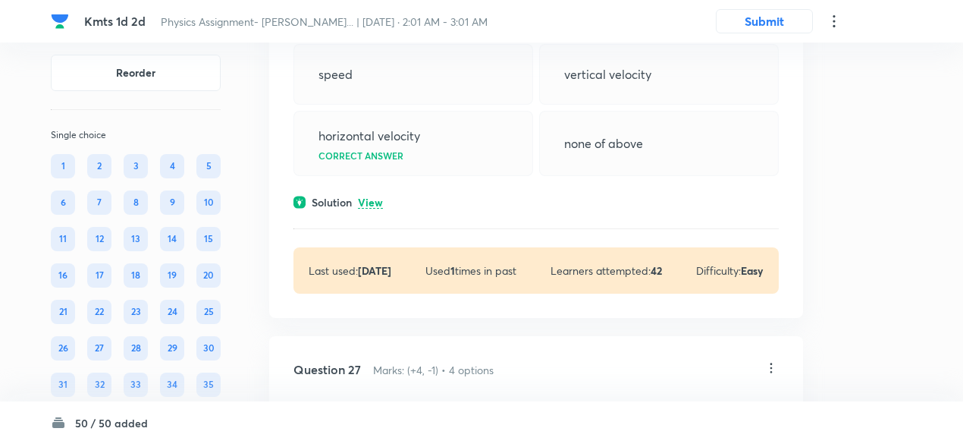
click at [374, 197] on p "View" at bounding box center [370, 202] width 25 height 11
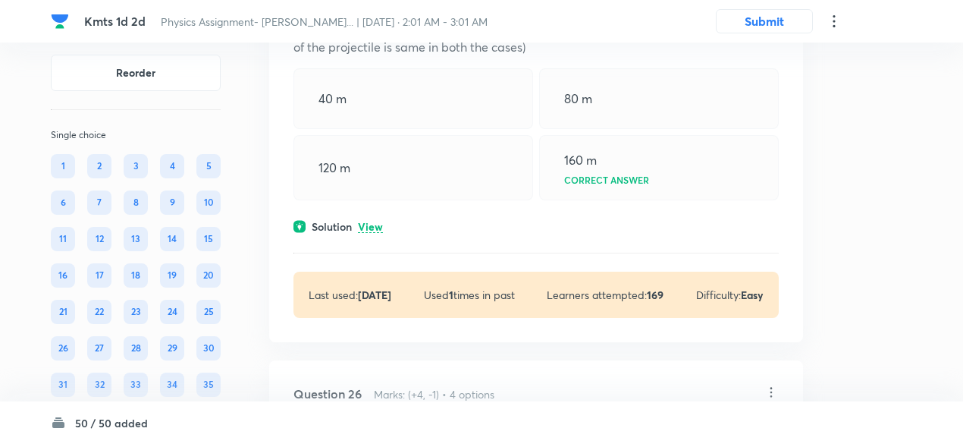
scroll to position [11728, 0]
click at [373, 222] on p "View" at bounding box center [370, 227] width 25 height 11
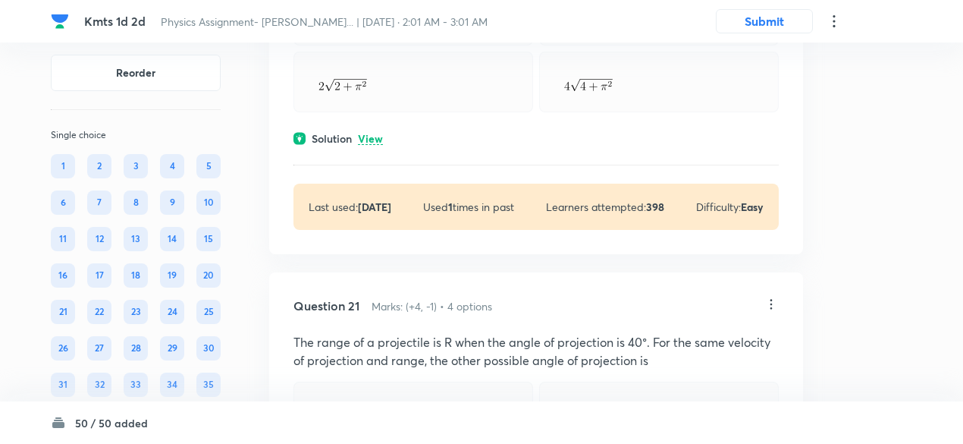
scroll to position [9625, 0]
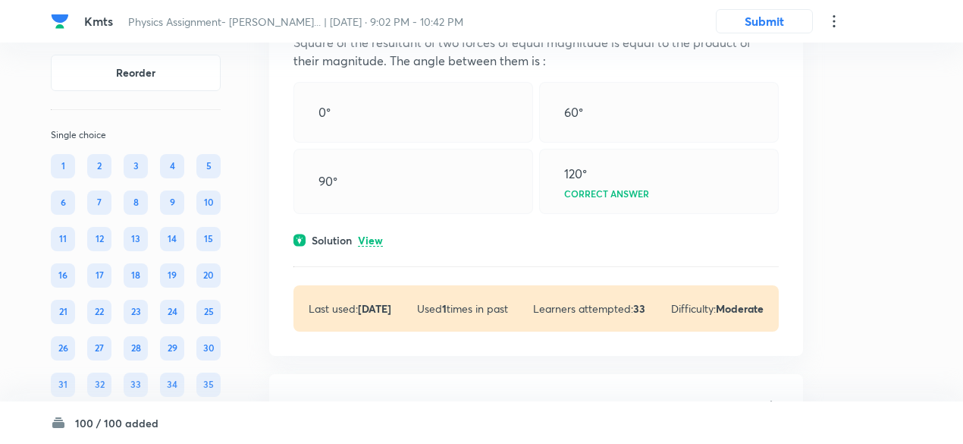
scroll to position [169, 0]
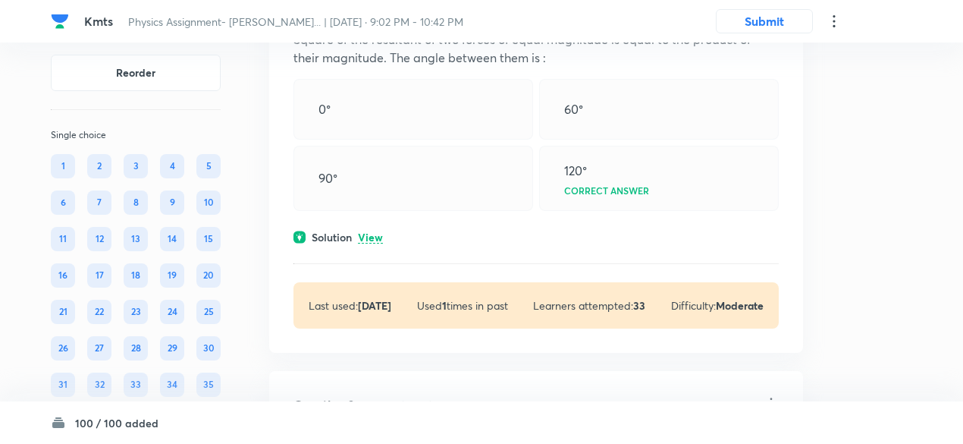
click at [371, 233] on p "View" at bounding box center [370, 237] width 25 height 11
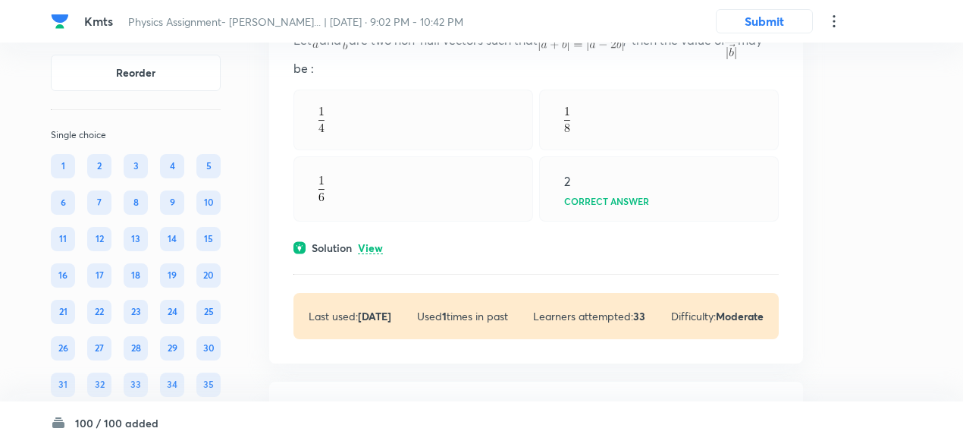
scroll to position [649, 0]
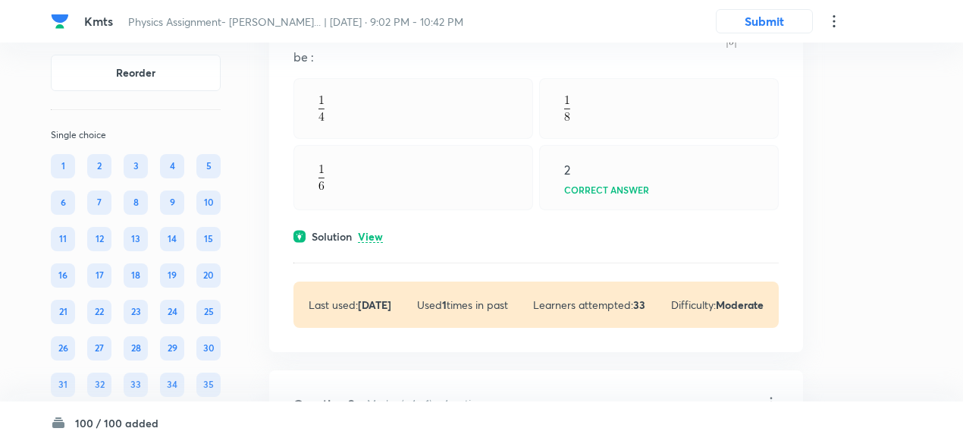
click at [374, 234] on p "View" at bounding box center [370, 236] width 25 height 11
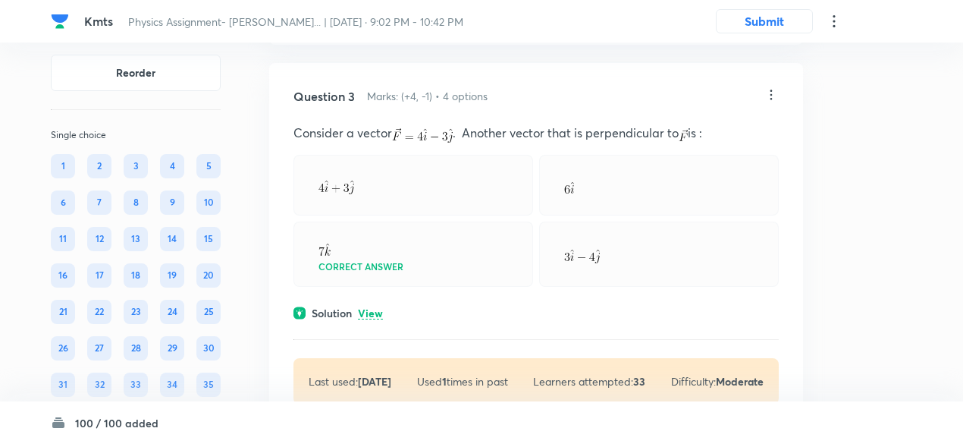
scroll to position [1035, 0]
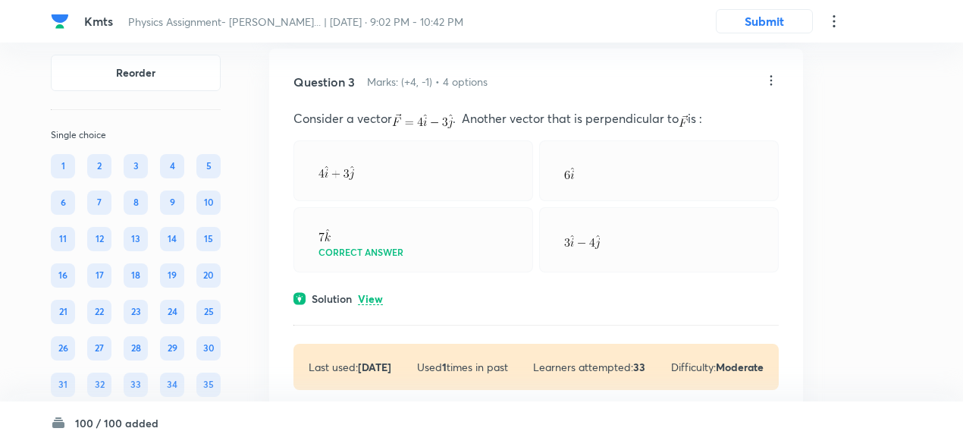
click at [379, 294] on p "View" at bounding box center [370, 299] width 25 height 11
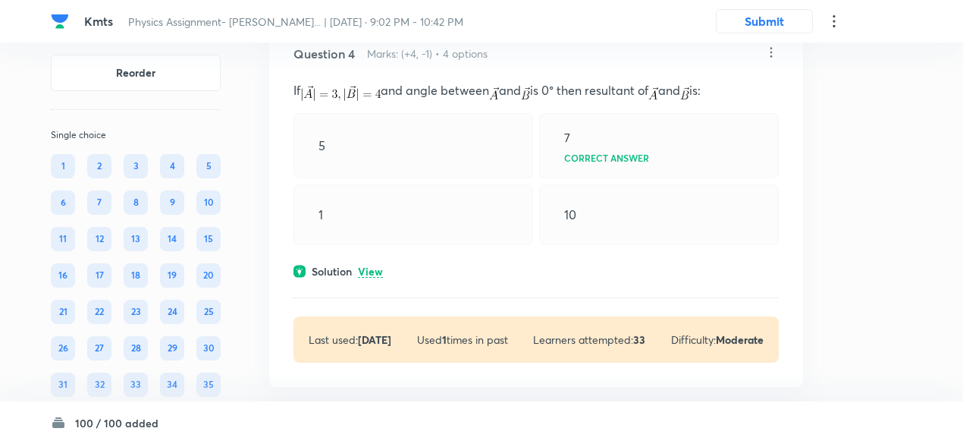
scroll to position [1513, 0]
click at [372, 269] on p "View" at bounding box center [370, 270] width 25 height 11
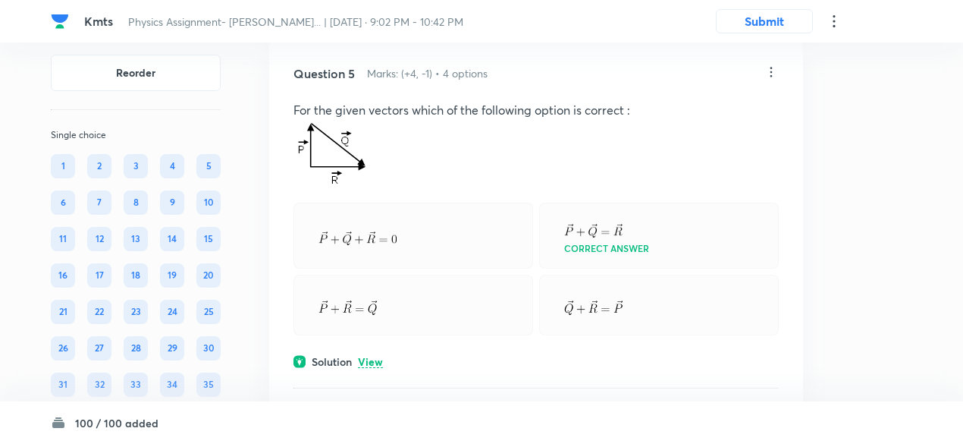
scroll to position [1944, 0]
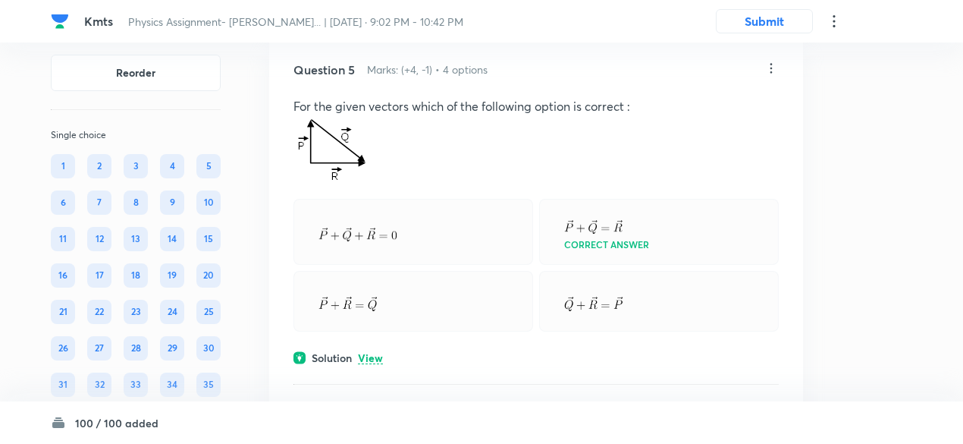
click at [371, 353] on p "View" at bounding box center [370, 358] width 25 height 11
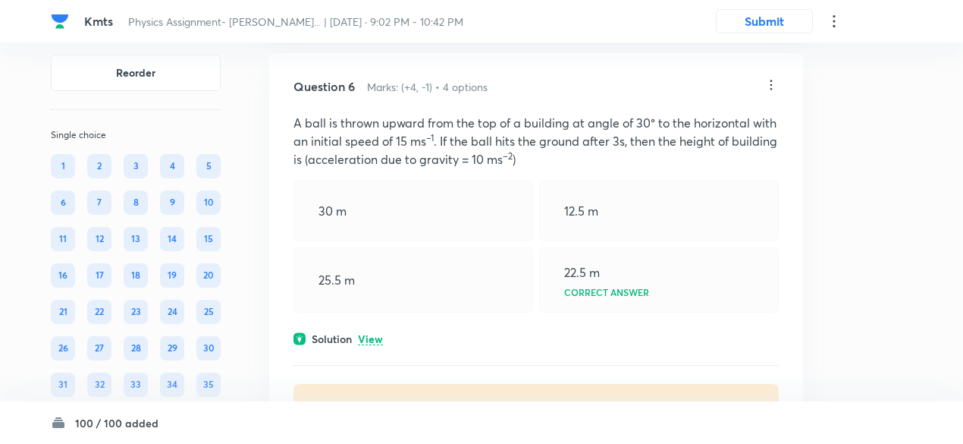
scroll to position [2448, 0]
click at [371, 342] on div "Solution View" at bounding box center [537, 338] width 486 height 16
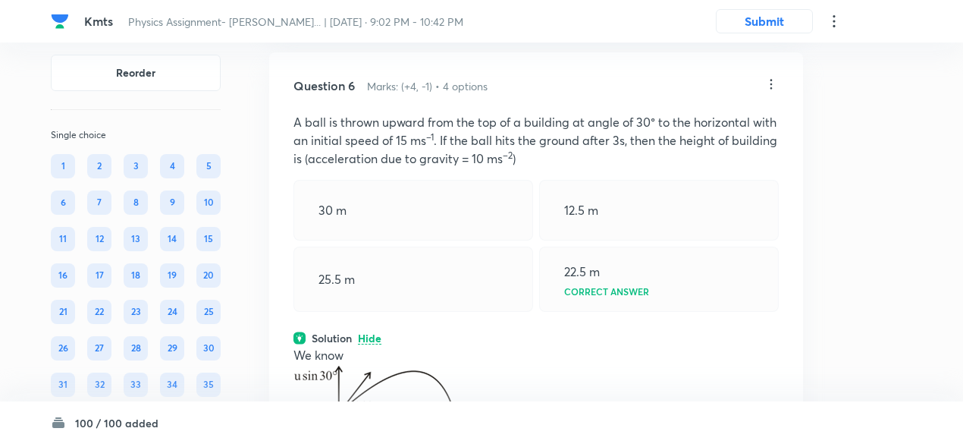
click at [371, 334] on p "Hide" at bounding box center [370, 338] width 24 height 11
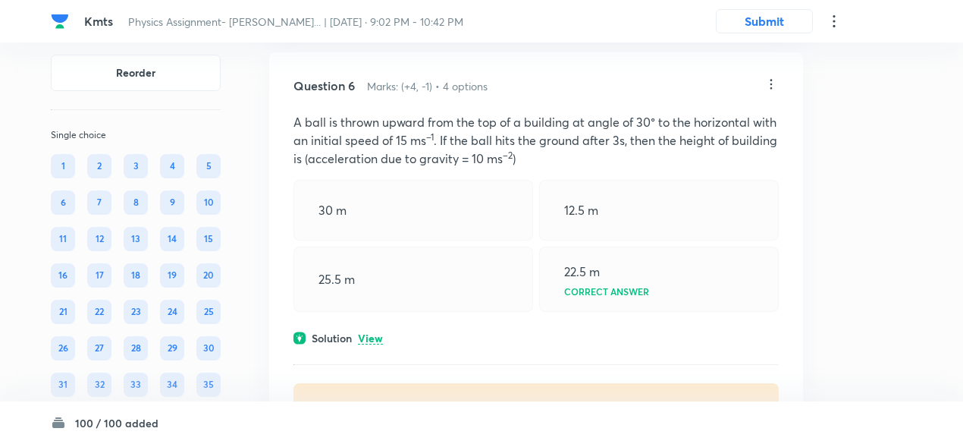
click at [371, 334] on p "View" at bounding box center [370, 338] width 25 height 11
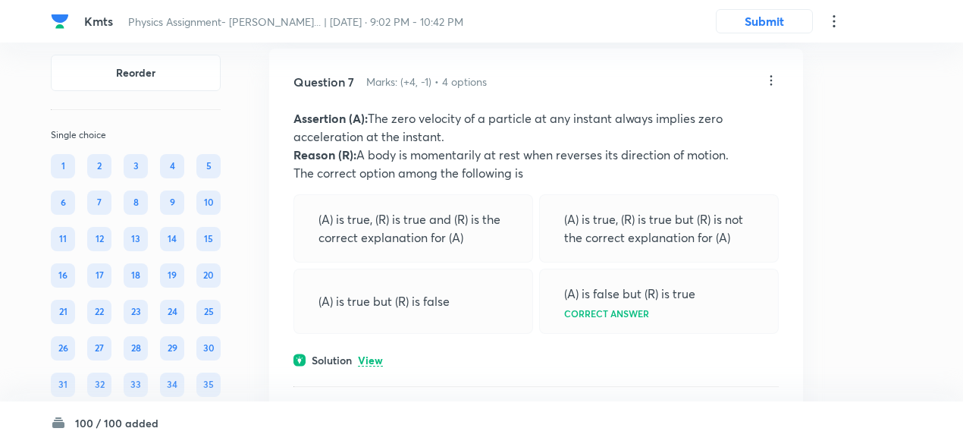
scroll to position [3268, 0]
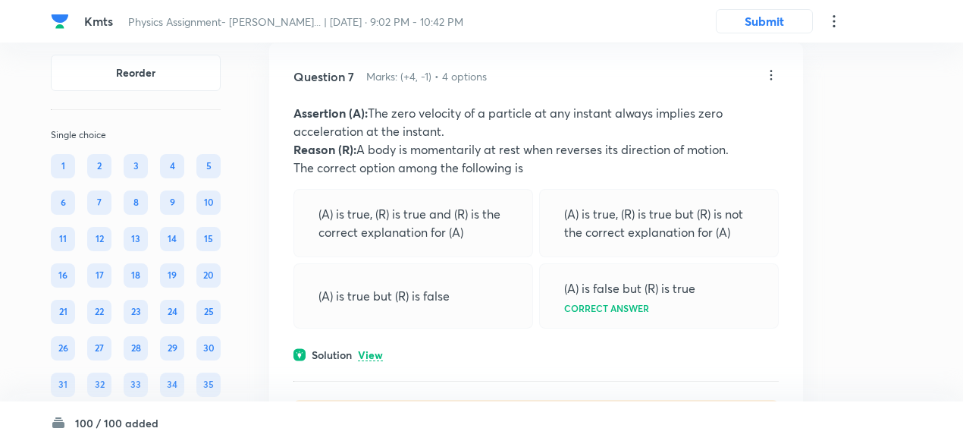
click at [374, 350] on p "View" at bounding box center [370, 355] width 25 height 11
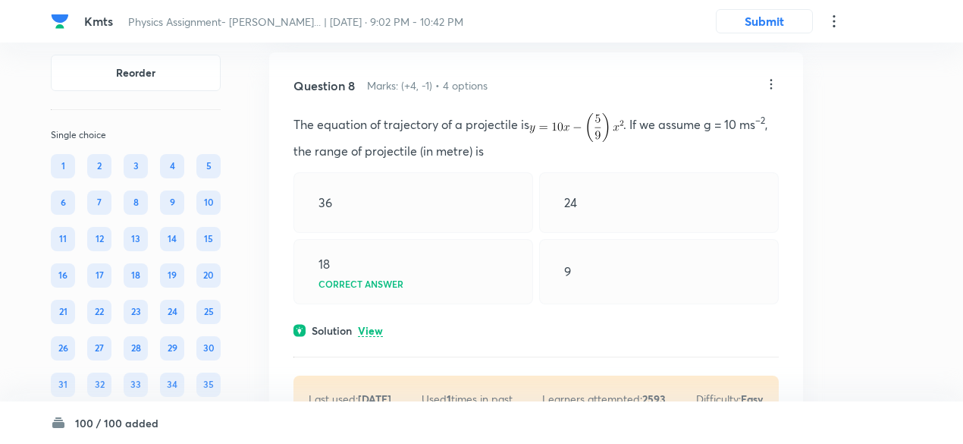
scroll to position [3900, 0]
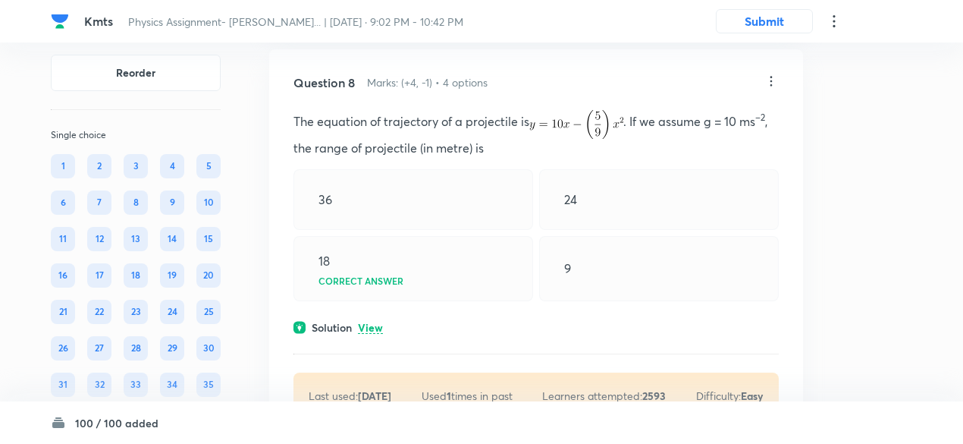
click at [379, 327] on p "View" at bounding box center [370, 327] width 25 height 11
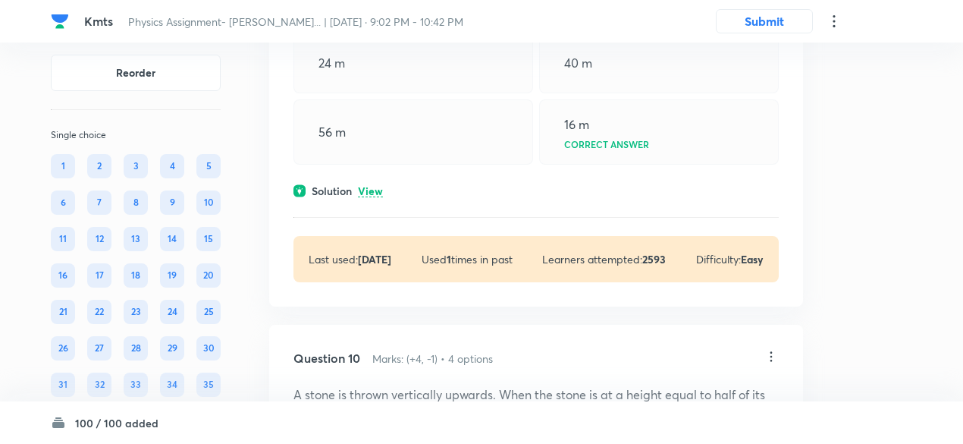
scroll to position [4763, 0]
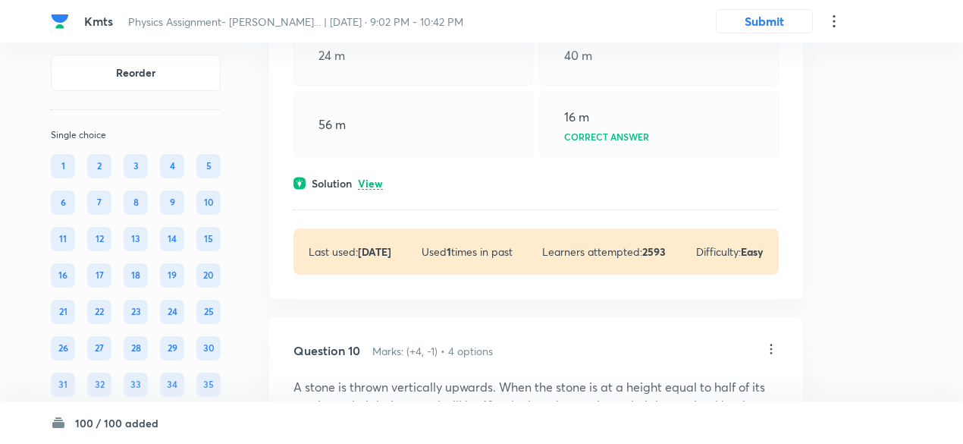
click at [368, 181] on p "View" at bounding box center [370, 183] width 25 height 11
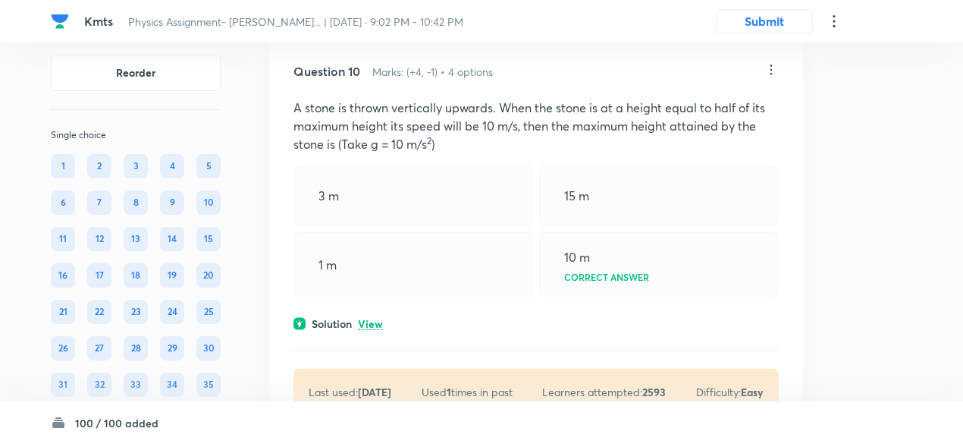
scroll to position [5351, 0]
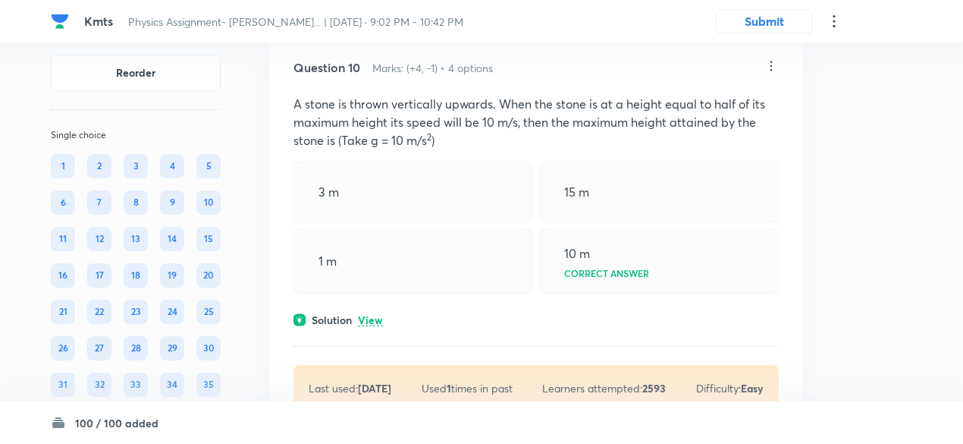
click at [373, 315] on p "View" at bounding box center [370, 320] width 25 height 11
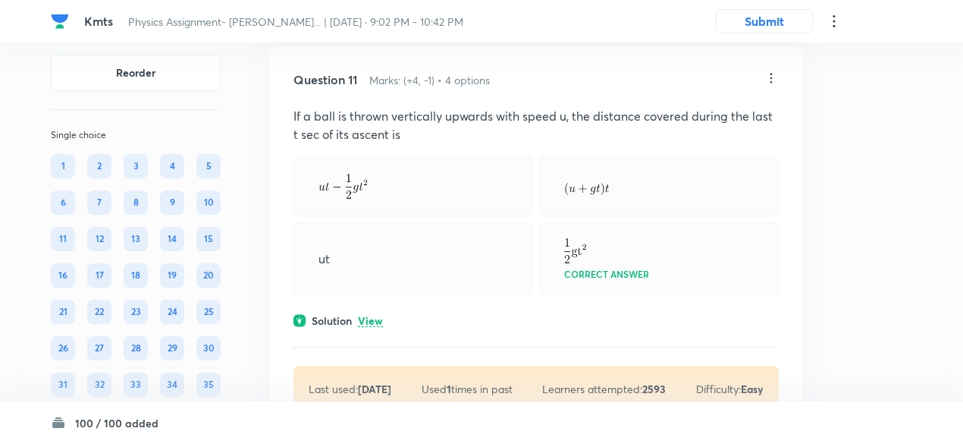
scroll to position [6049, 0]
click at [373, 315] on p "View" at bounding box center [370, 320] width 25 height 11
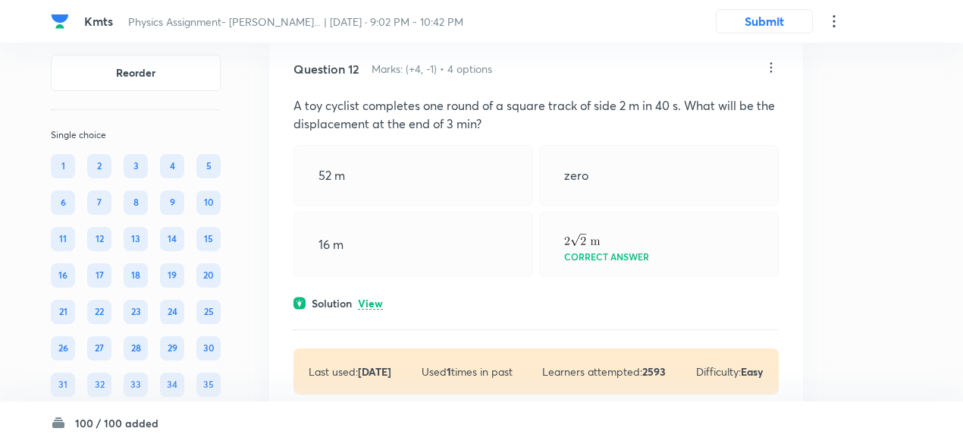
scroll to position [6785, 0]
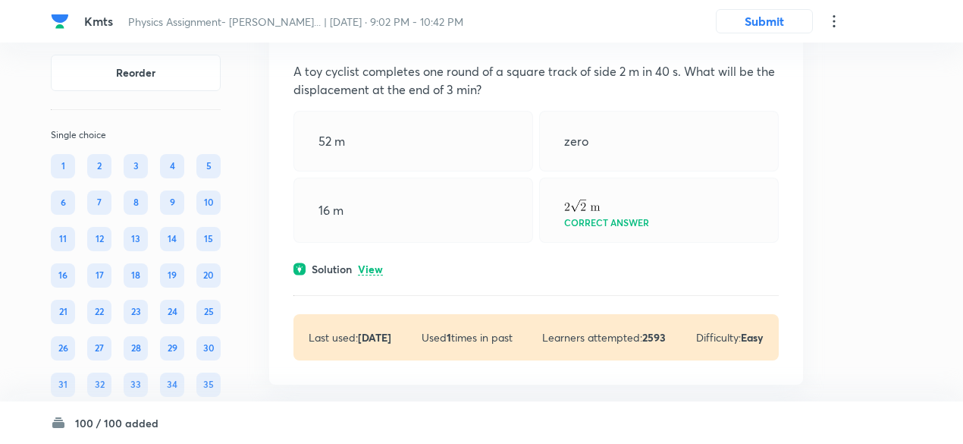
click at [373, 264] on p "View" at bounding box center [370, 269] width 25 height 11
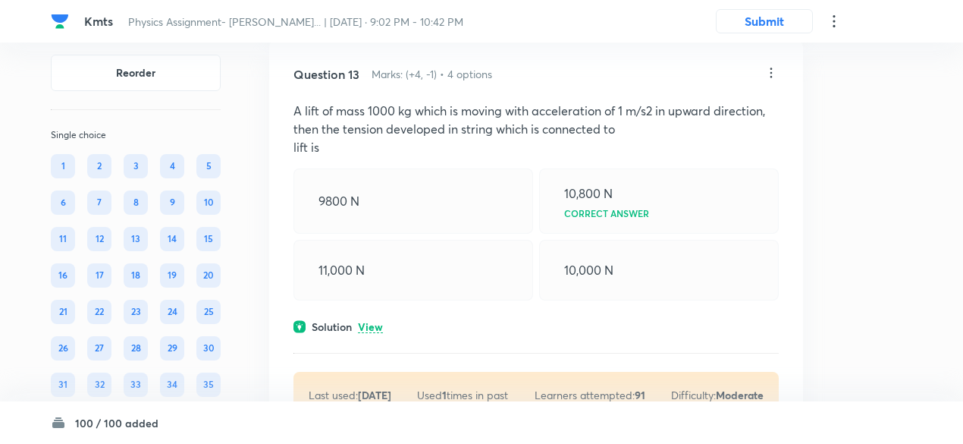
scroll to position [7487, 0]
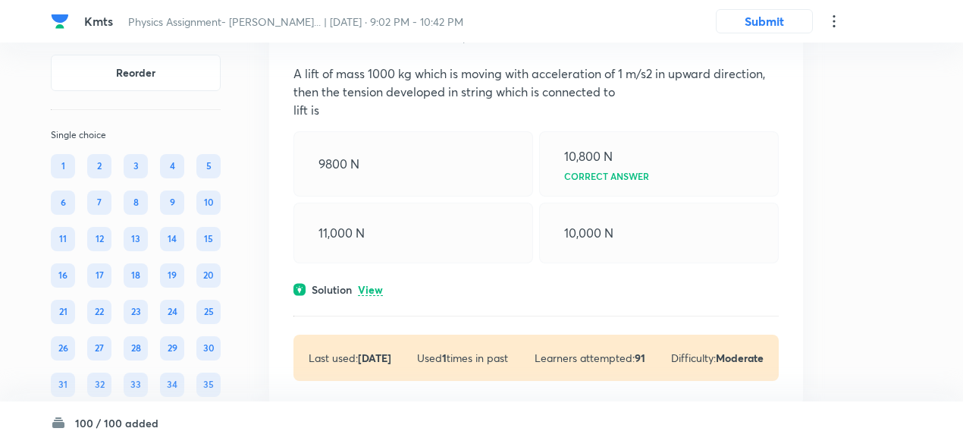
click at [369, 284] on p "View" at bounding box center [370, 289] width 25 height 11
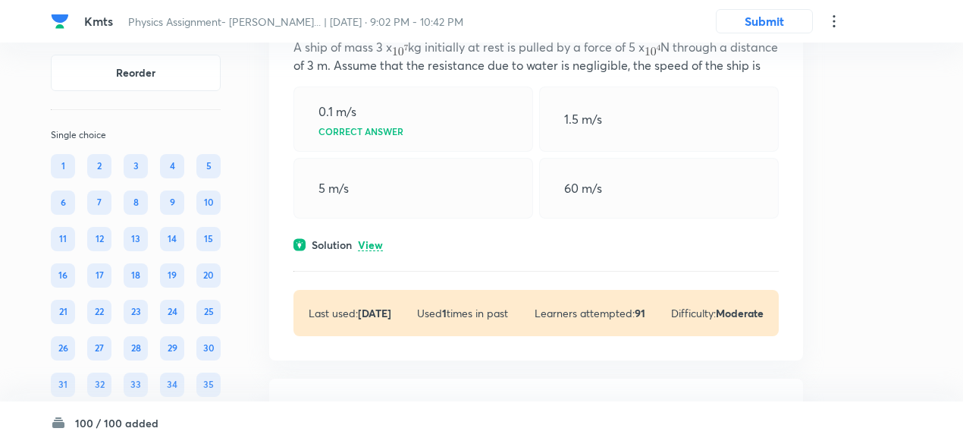
scroll to position [8094, 0]
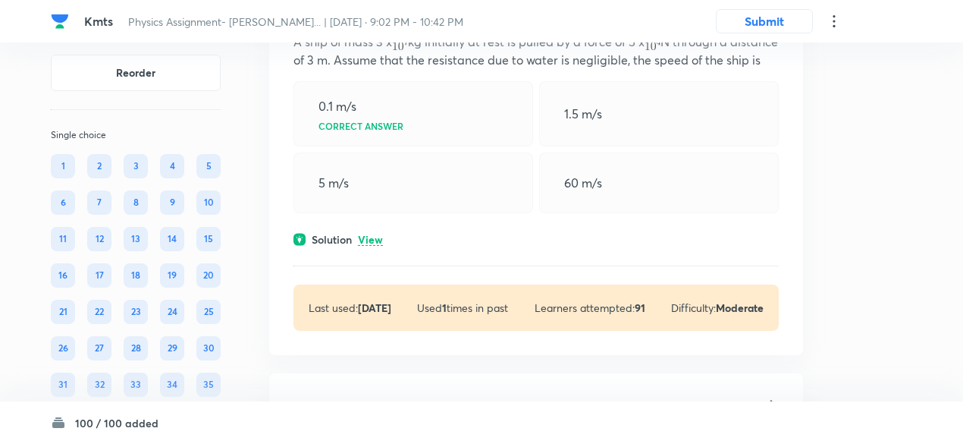
click at [376, 245] on p "View" at bounding box center [370, 239] width 25 height 11
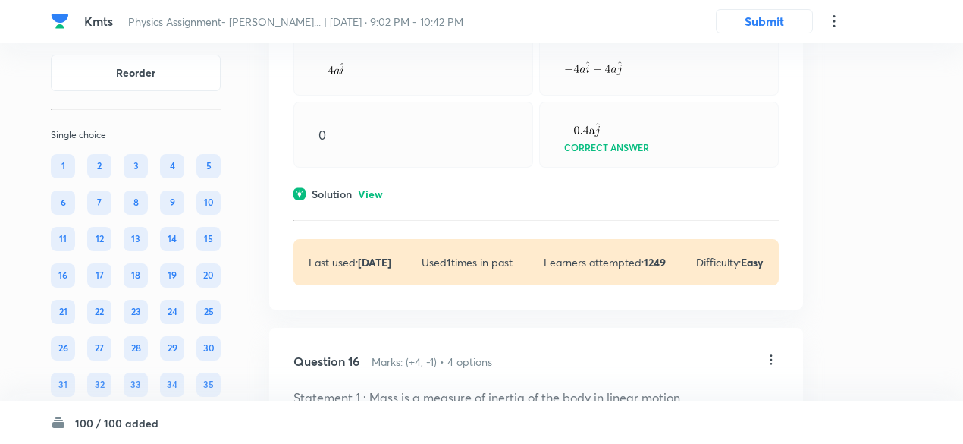
scroll to position [8669, 0]
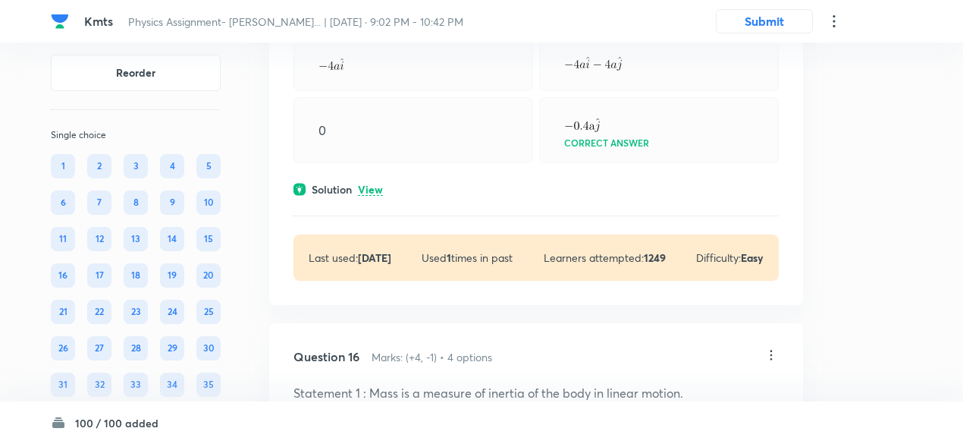
click at [373, 195] on p "View" at bounding box center [370, 189] width 25 height 11
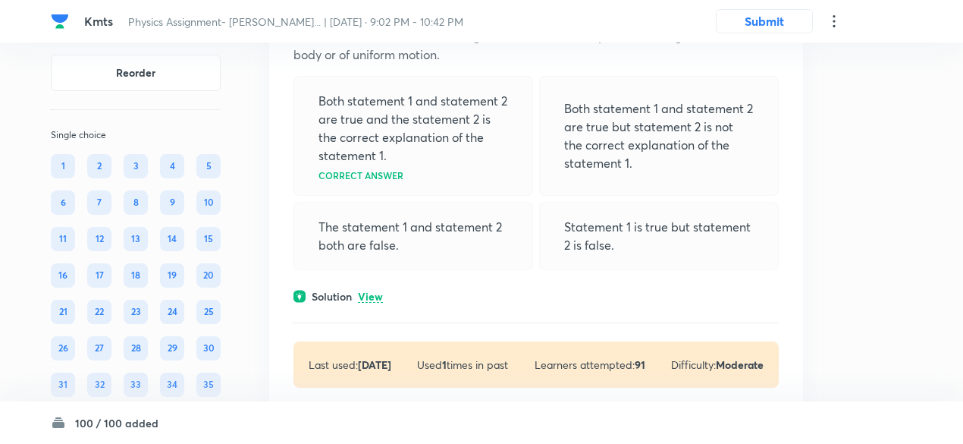
scroll to position [9401, 0]
click at [376, 297] on p "View" at bounding box center [370, 296] width 25 height 11
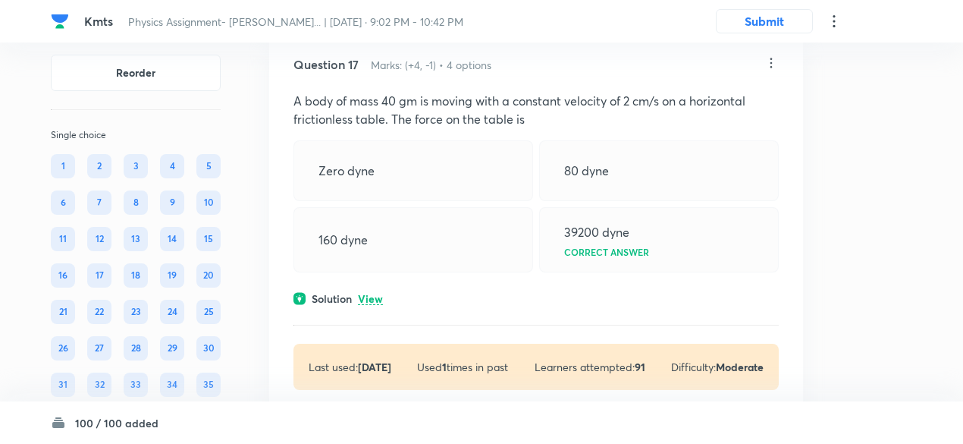
scroll to position [9962, 0]
click at [376, 297] on p "View" at bounding box center [370, 297] width 25 height 11
